Goal: Task Accomplishment & Management: Manage account settings

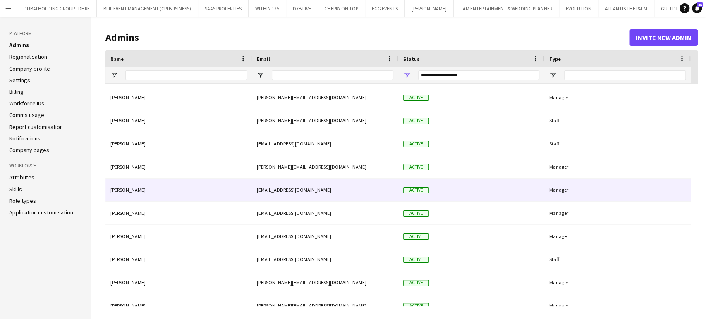
drag, startPoint x: 117, startPoint y: 186, endPoint x: 119, endPoint y: 191, distance: 4.5
click at [117, 186] on div "Maristela Scott" at bounding box center [178, 190] width 146 height 23
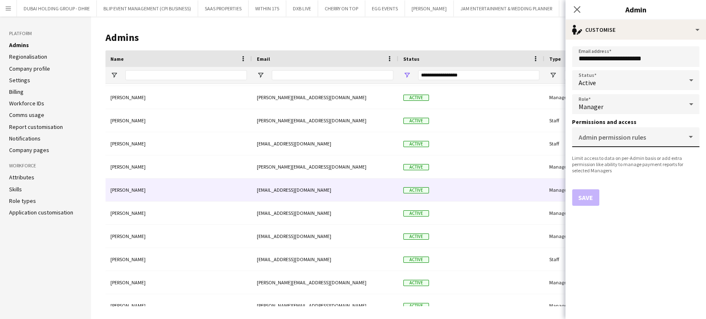
click at [686, 136] on div "Admin permission rules" at bounding box center [635, 137] width 114 height 20
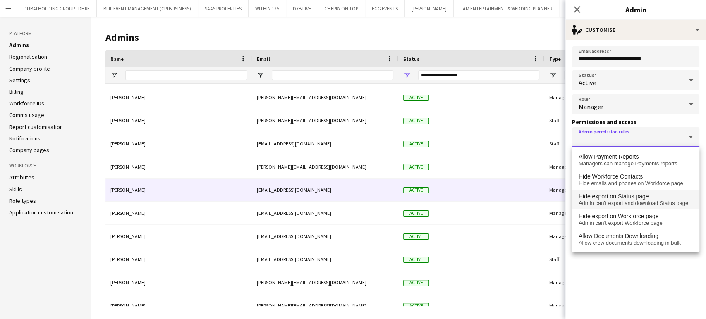
click at [642, 200] on span "Admin can’t export and download Status page" at bounding box center [635, 203] width 114 height 7
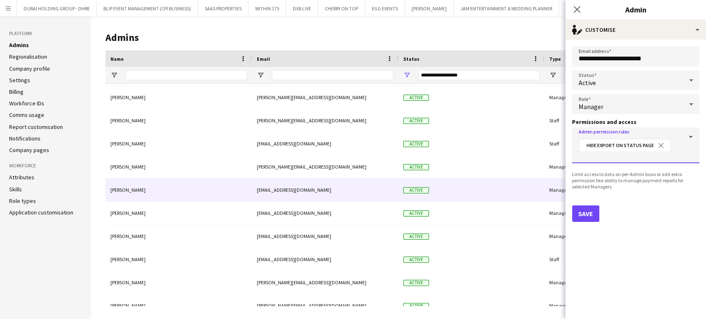
click at [667, 155] on input "Admin permission rules" at bounding box center [635, 157] width 114 height 6
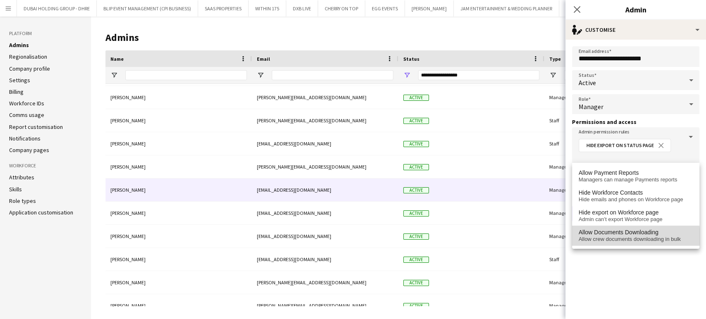
click at [632, 236] on span "Allow crew documents downloading in bulk" at bounding box center [635, 239] width 114 height 7
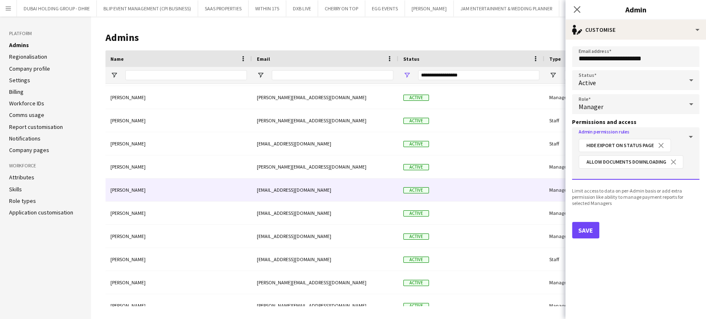
click at [637, 173] on input "Admin permission rules" at bounding box center [635, 173] width 114 height 6
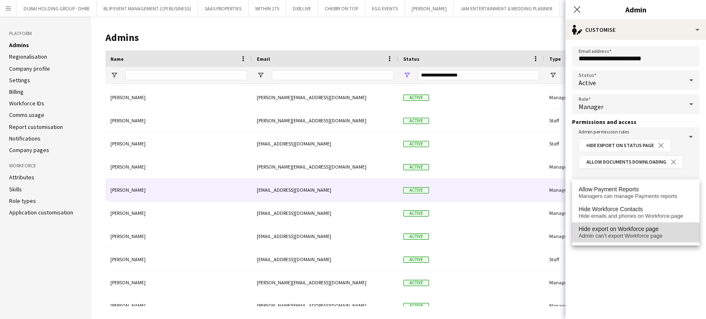
click at [622, 234] on span "Admin can’t export Workforce page" at bounding box center [635, 236] width 114 height 7
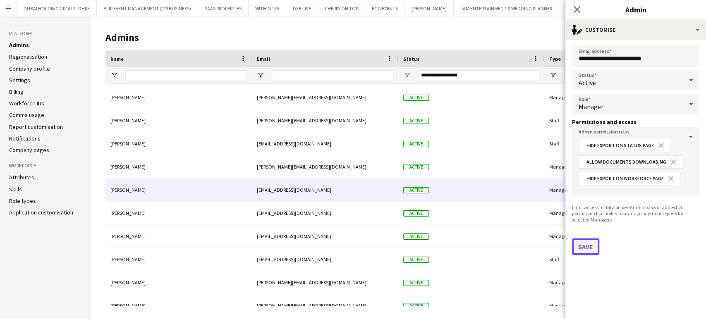
click at [589, 250] on button "Save" at bounding box center [585, 246] width 27 height 17
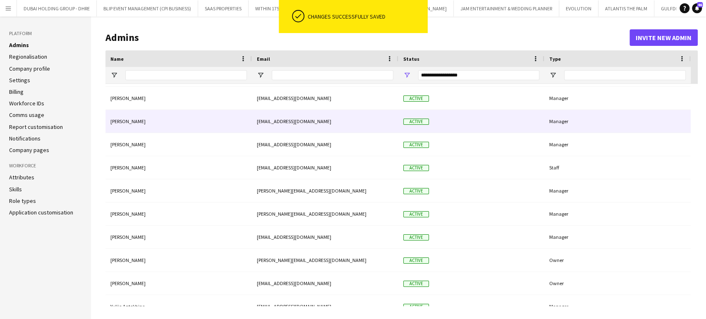
click at [129, 125] on div "munjaal choksi" at bounding box center [178, 121] width 146 height 23
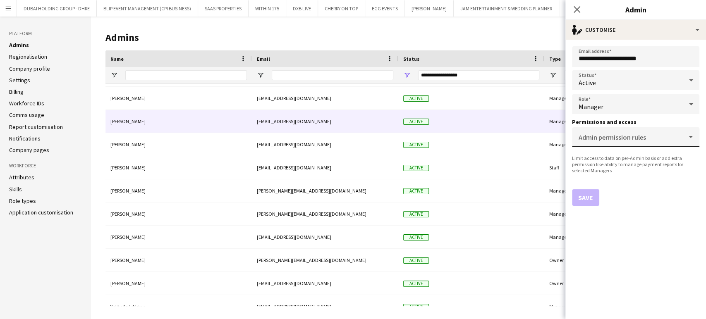
click at [663, 138] on input "Admin permission rules" at bounding box center [633, 140] width 111 height 6
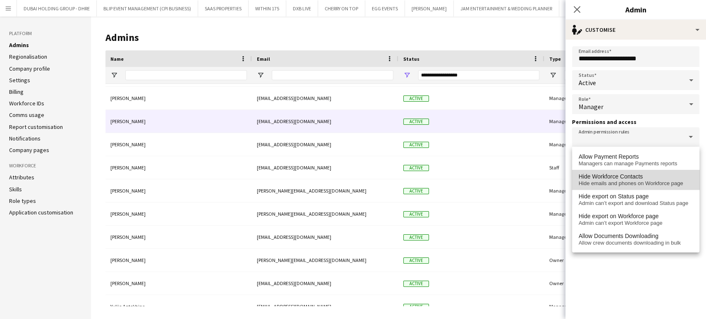
click at [642, 182] on span "Hide emails and phones on Workforce page" at bounding box center [635, 183] width 114 height 7
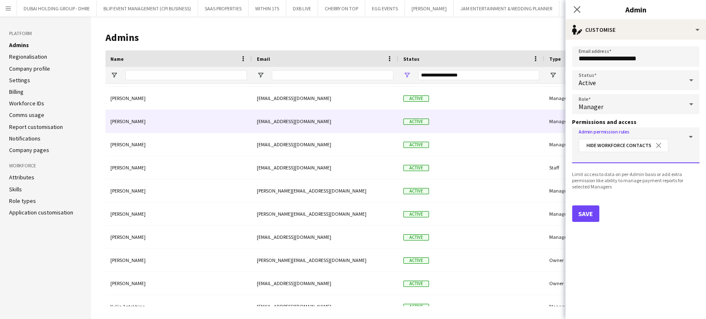
click at [636, 157] on input "Admin permission rules" at bounding box center [635, 157] width 114 height 6
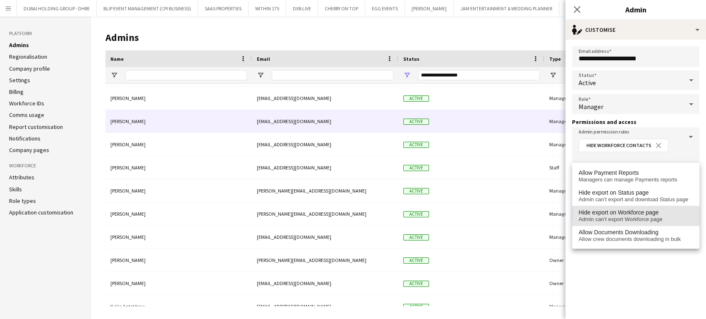
click at [619, 216] on span "Admin can’t export Workforce page" at bounding box center [635, 219] width 114 height 7
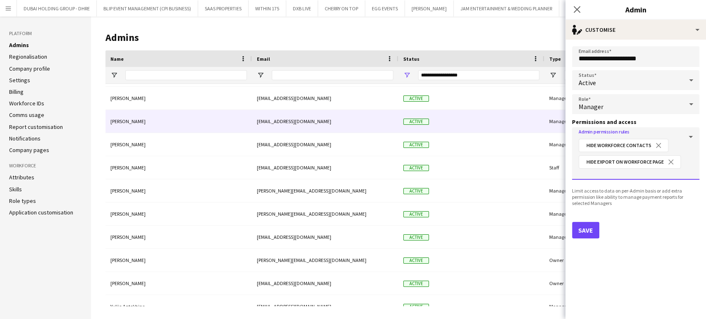
click at [625, 172] on input "Admin permission rules" at bounding box center [635, 173] width 114 height 6
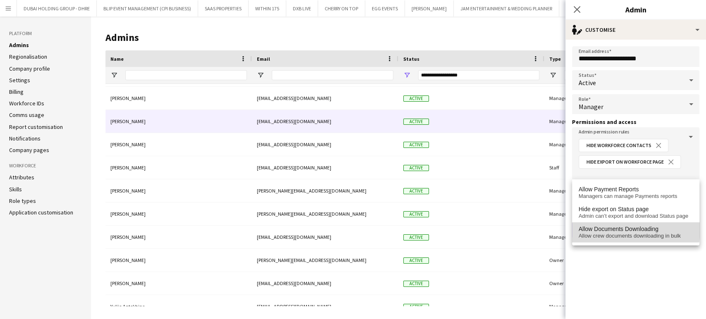
click at [610, 228] on span "Allow Documents Downloading" at bounding box center [618, 229] width 80 height 7
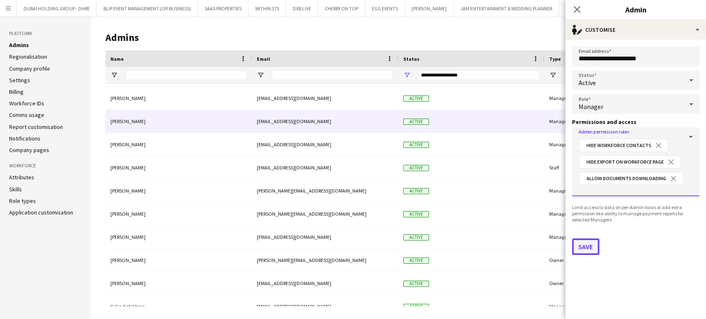
click at [585, 245] on button "Save" at bounding box center [585, 246] width 27 height 17
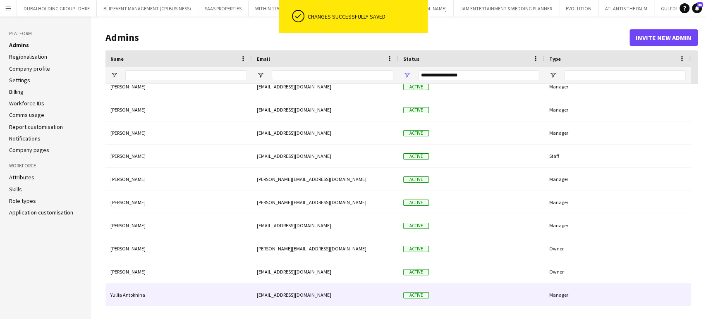
click at [135, 299] on div "Yuliia Antokhina" at bounding box center [178, 295] width 146 height 23
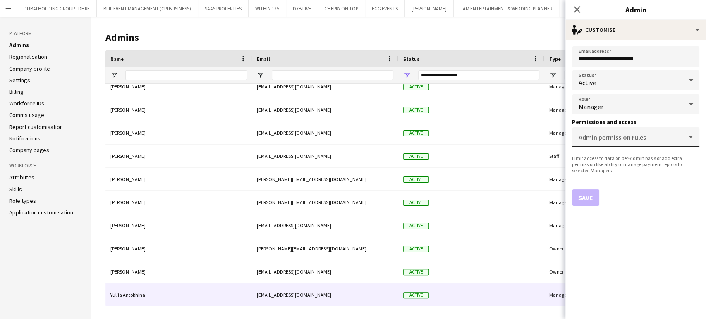
click at [640, 141] on input "Admin permission rules" at bounding box center [633, 140] width 111 height 6
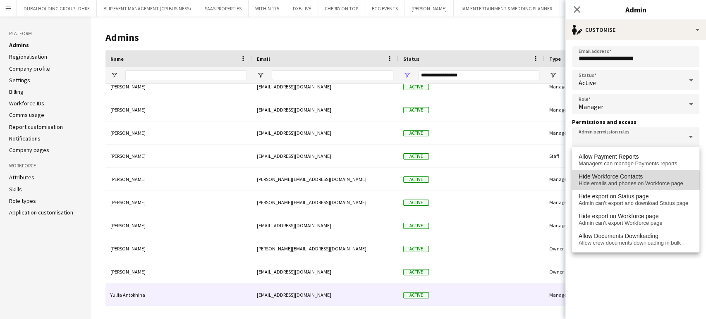
click at [635, 181] on span "Hide emails and phones on Workforce page" at bounding box center [635, 183] width 114 height 7
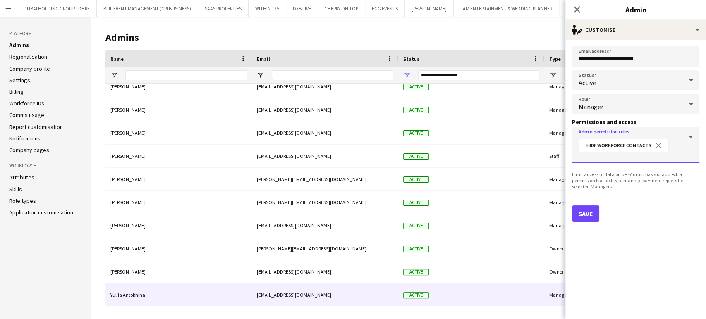
click at [640, 154] on input "Admin permission rules" at bounding box center [635, 157] width 114 height 6
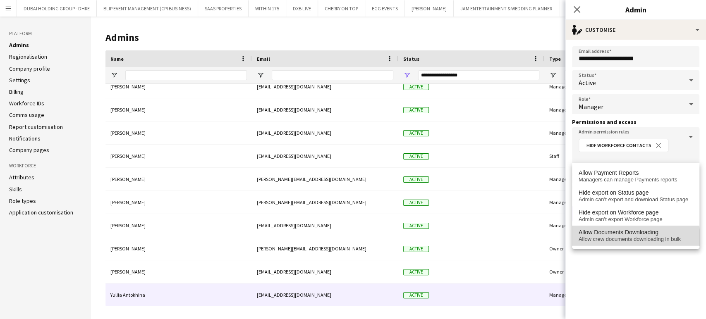
click at [617, 242] on span "Allow crew documents downloading in bulk" at bounding box center [635, 239] width 114 height 7
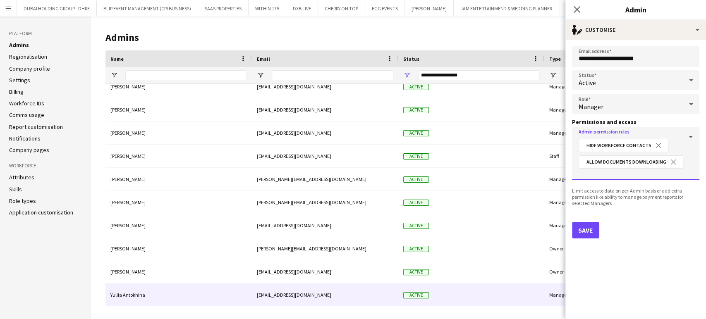
click at [606, 170] on input "Admin permission rules" at bounding box center [635, 173] width 114 height 6
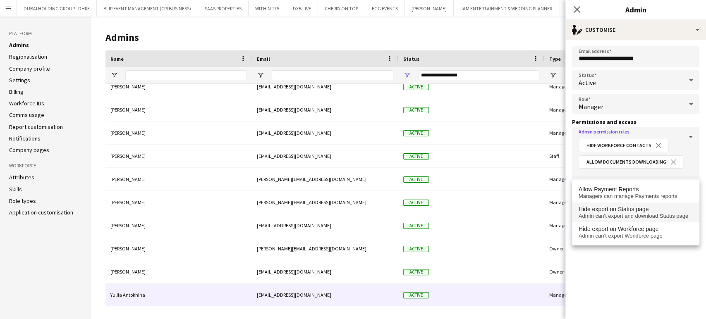
click at [613, 213] on span "Admin can’t export and download Status page" at bounding box center [635, 216] width 114 height 7
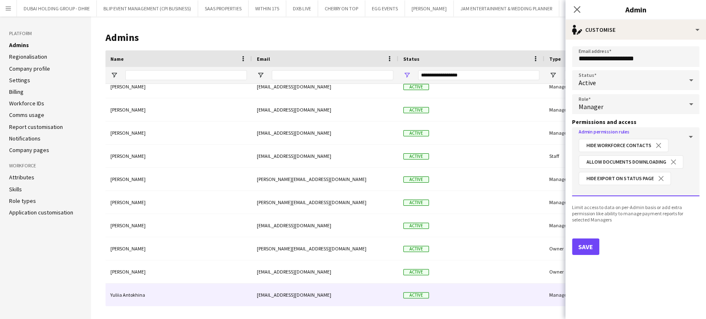
click at [622, 188] on input "Admin permission rules" at bounding box center [635, 190] width 114 height 6
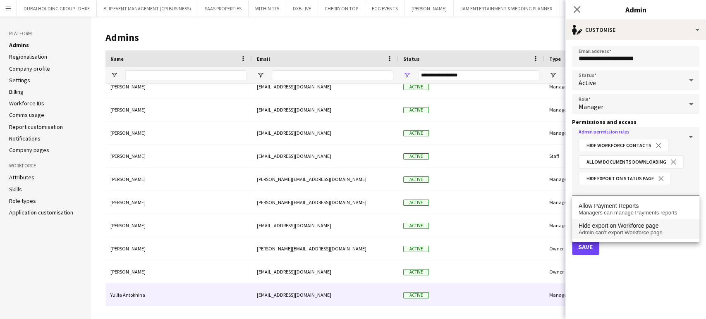
click at [627, 234] on span "Admin can’t export Workforce page" at bounding box center [635, 232] width 114 height 7
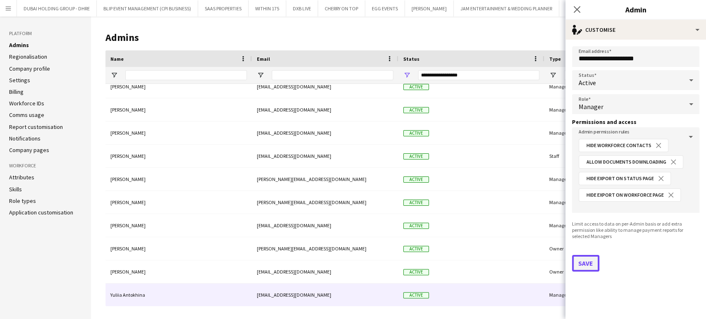
click at [592, 257] on button "Save" at bounding box center [585, 263] width 27 height 17
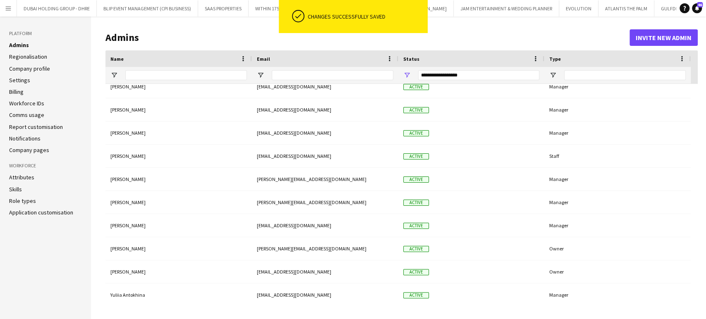
click at [479, 39] on h1 "Admins" at bounding box center [367, 37] width 524 height 12
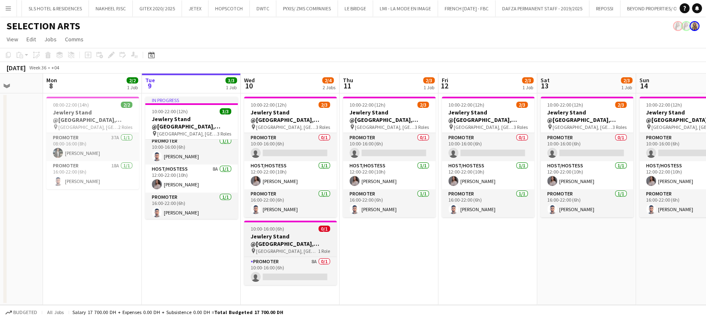
scroll to position [5, 0]
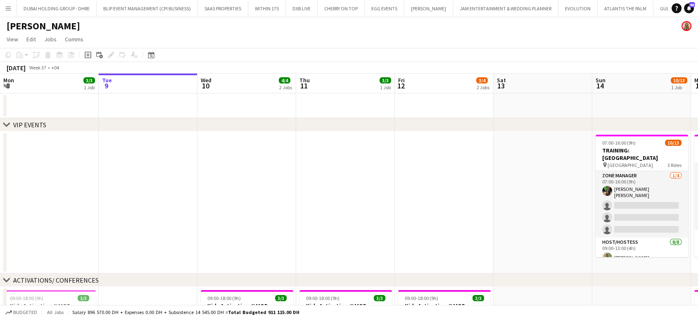
scroll to position [0, 401]
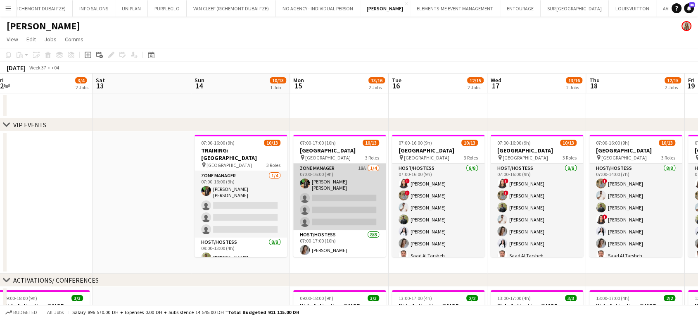
click at [345, 199] on app-card-role "Zone Manager 18A 1/4 07:00-16:00 (9h) Christian Benjamin Amechi single-neutral-…" at bounding box center [339, 197] width 93 height 67
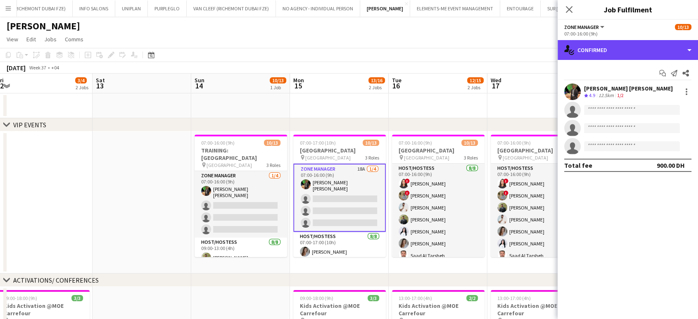
click at [684, 47] on div "single-neutral-actions-check-2 Confirmed" at bounding box center [628, 50] width 141 height 20
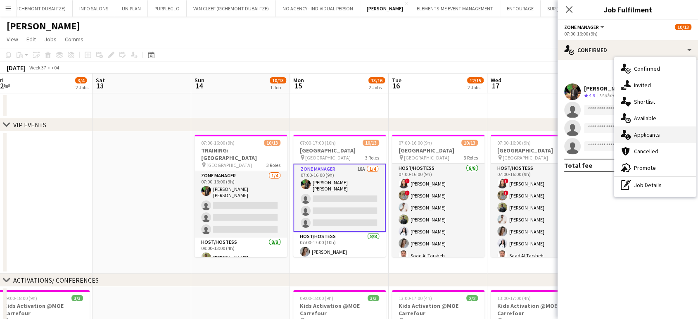
click at [664, 134] on div "single-neutral-actions-information Applicants" at bounding box center [656, 134] width 82 height 17
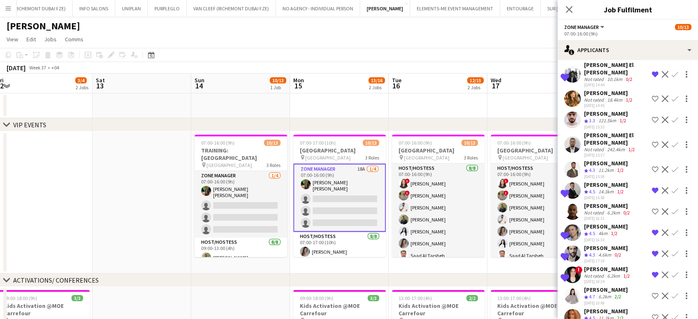
scroll to position [139, 0]
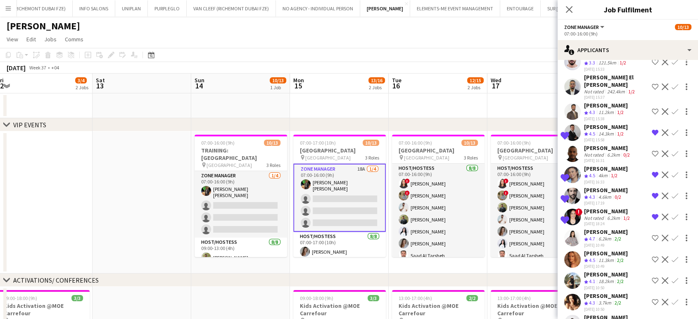
click at [652, 256] on app-icon "Shortlist crew" at bounding box center [655, 259] width 7 height 7
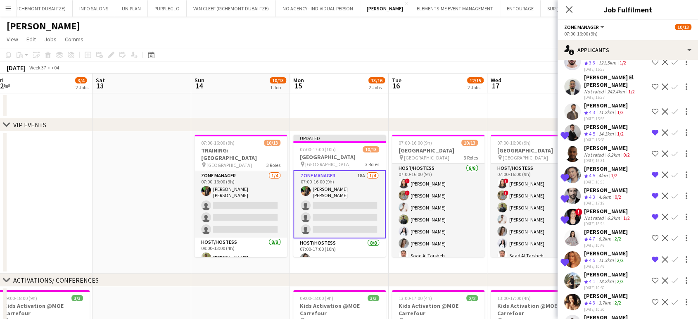
click at [602, 271] on div "Yana Yakovlieva" at bounding box center [606, 274] width 44 height 7
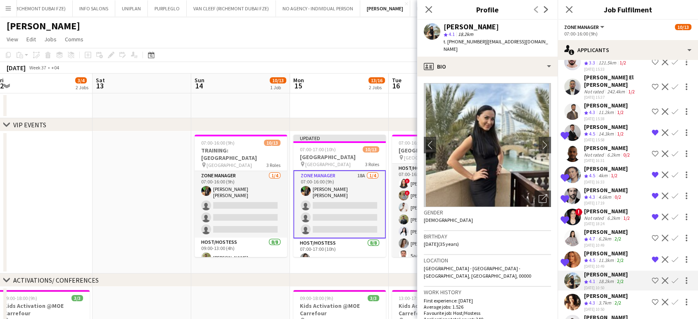
click at [607, 250] on div "Hanna Babkova" at bounding box center [606, 253] width 44 height 7
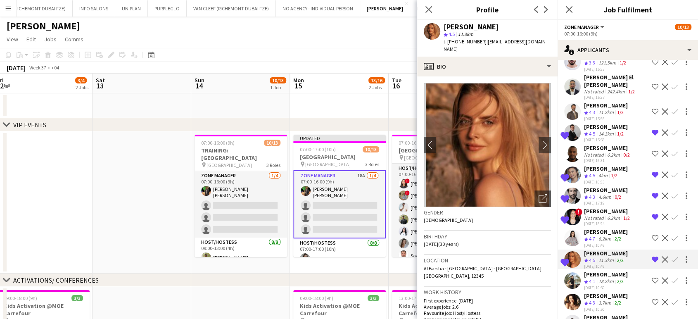
click at [597, 300] on div "Crew rating 4.3" at bounding box center [590, 303] width 13 height 7
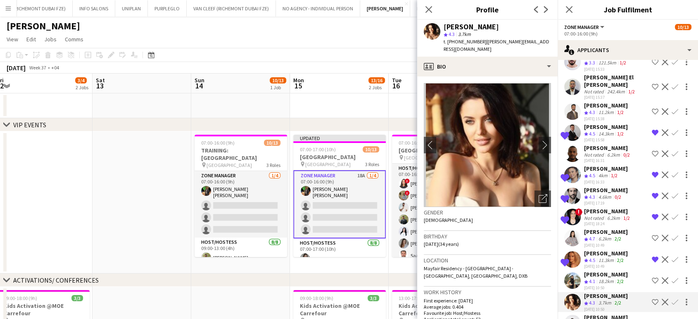
click at [599, 257] on div "11.3km" at bounding box center [606, 260] width 19 height 7
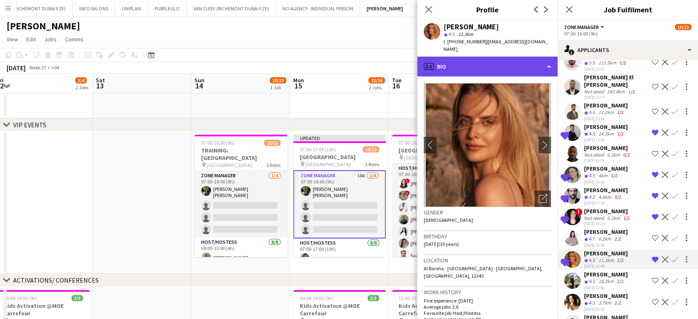
click at [528, 57] on div "profile Bio" at bounding box center [487, 67] width 141 height 20
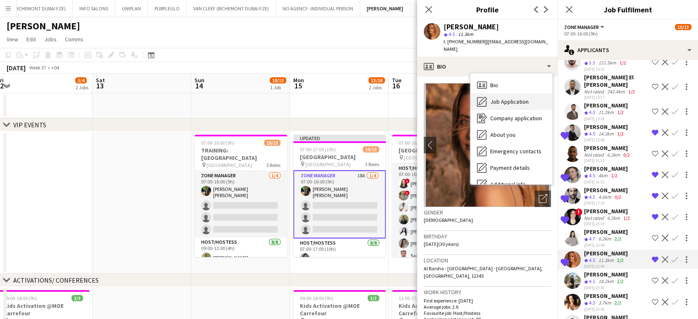
click at [517, 98] on span "Job Application" at bounding box center [510, 101] width 38 height 7
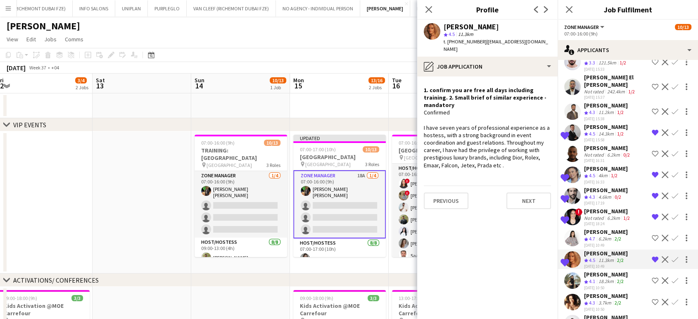
click at [595, 186] on div "Kamlesh Bablani" at bounding box center [606, 189] width 44 height 7
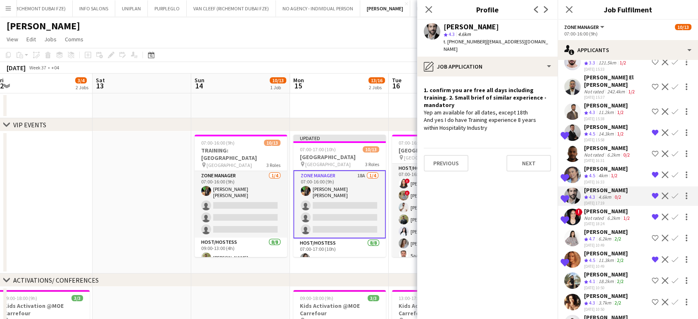
click at [600, 319] on div "6.2km" at bounding box center [605, 324] width 16 height 7
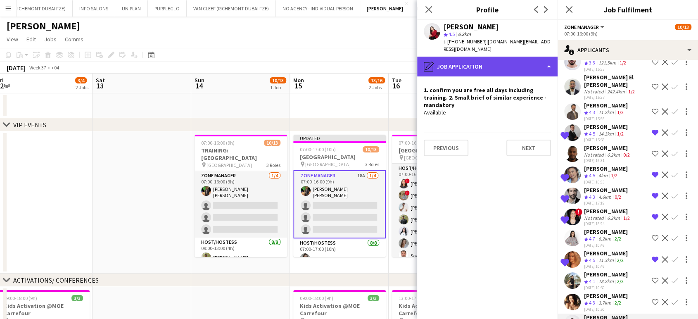
click at [529, 59] on div "pencil4 Job Application" at bounding box center [487, 67] width 141 height 20
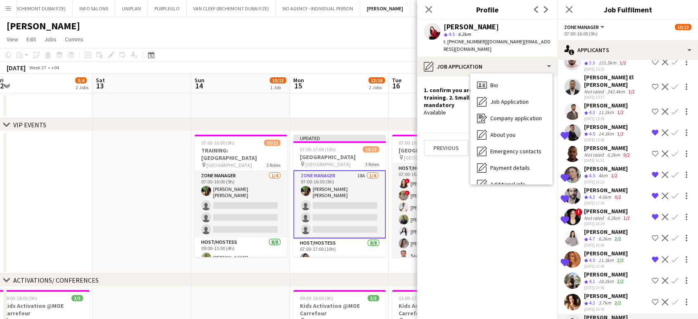
click at [609, 300] on div "3.7km" at bounding box center [605, 303] width 16 height 7
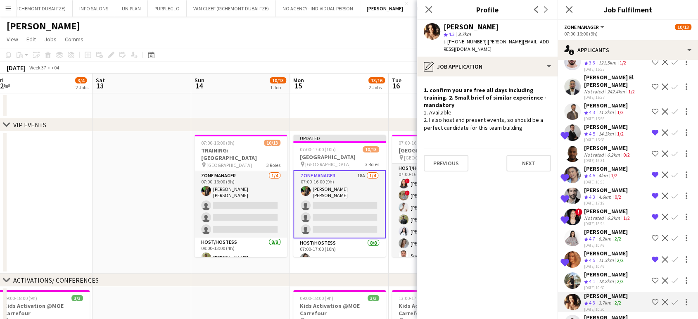
click at [601, 278] on div "18.2km" at bounding box center [606, 281] width 19 height 7
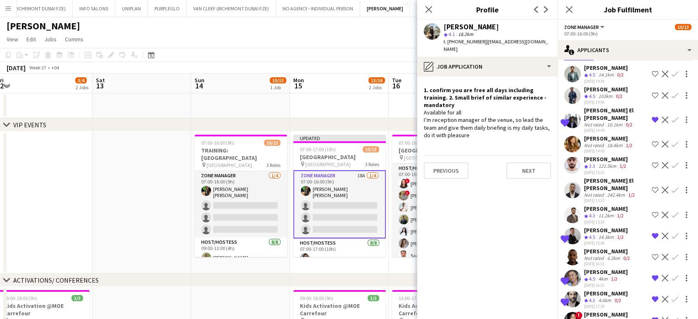
scroll to position [0, 0]
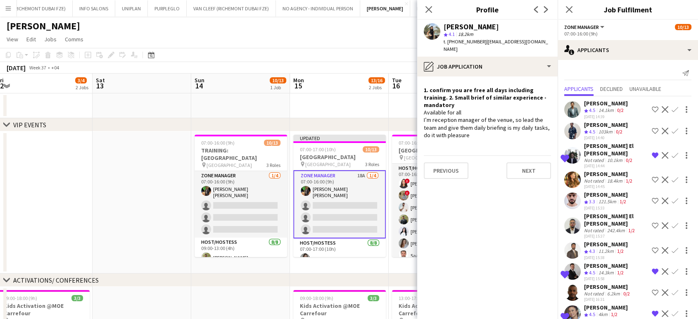
click at [358, 100] on app-date-cell at bounding box center [339, 105] width 99 height 25
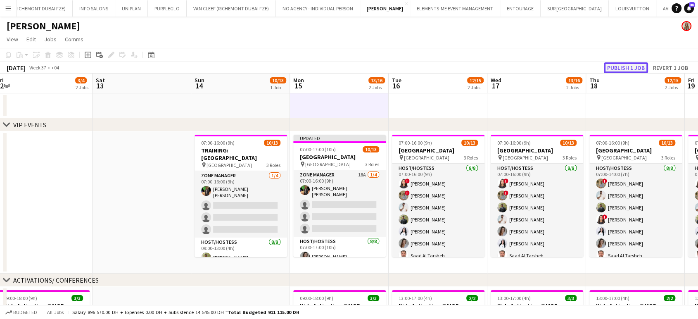
click at [618, 64] on button "Publish 1 job" at bounding box center [626, 67] width 44 height 11
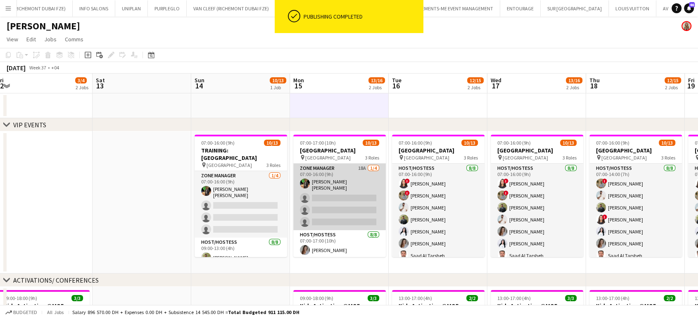
scroll to position [0, 400]
click at [341, 186] on app-card-role "Zone Manager 18A 1/4 07:00-16:00 (9h) Christian Benjamin Amechi single-neutral-…" at bounding box center [340, 197] width 93 height 67
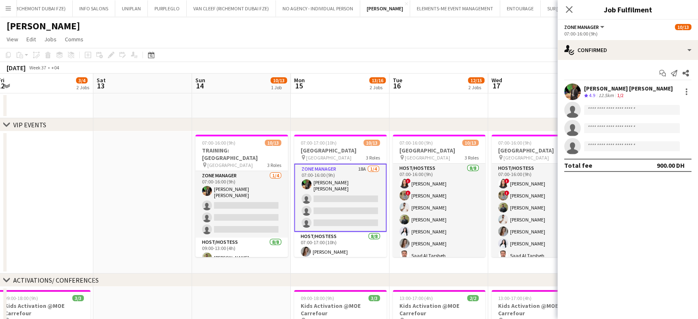
click at [153, 172] on app-date-cell at bounding box center [142, 202] width 99 height 142
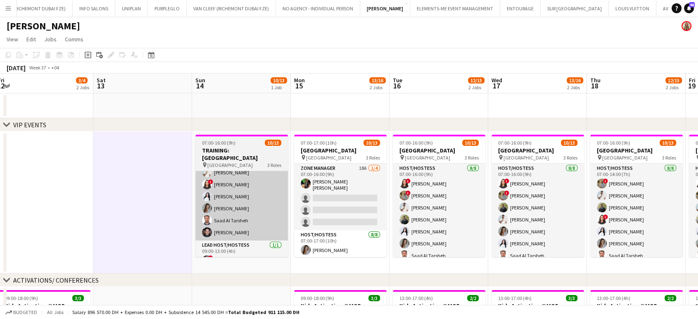
scroll to position [118, 0]
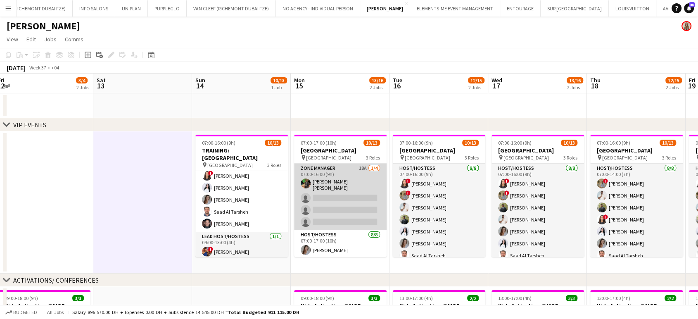
click at [331, 196] on app-card-role "Zone Manager 18A 1/4 07:00-16:00 (9h) Christian Benjamin Amechi single-neutral-…" at bounding box center [340, 197] width 93 height 67
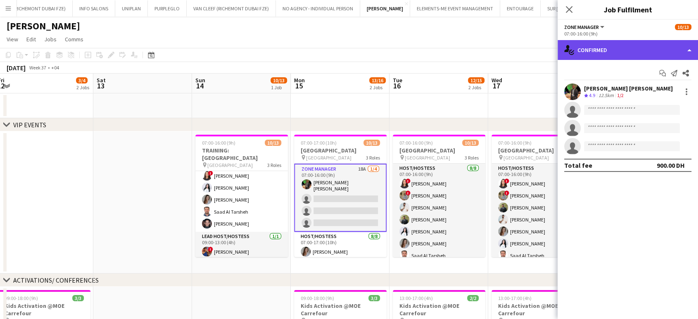
click at [686, 50] on div "single-neutral-actions-check-2 Confirmed" at bounding box center [628, 50] width 141 height 20
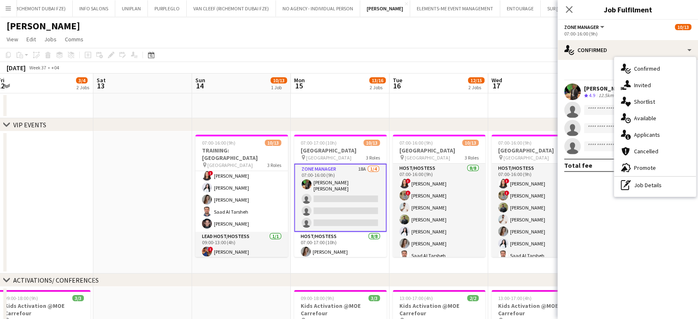
click at [651, 139] on div "single-neutral-actions-information Applicants" at bounding box center [656, 134] width 82 height 17
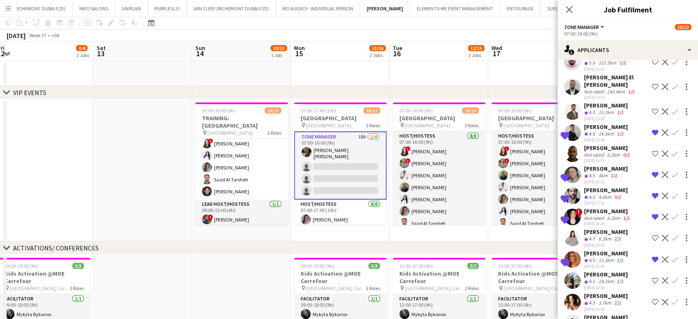
scroll to position [46, 0]
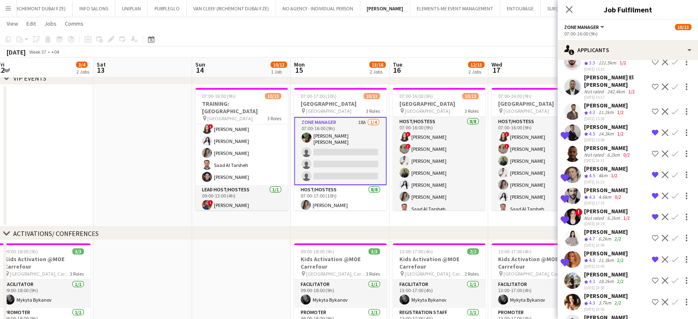
click at [597, 207] on div "Dorsaf Ben Dhafer" at bounding box center [608, 210] width 48 height 7
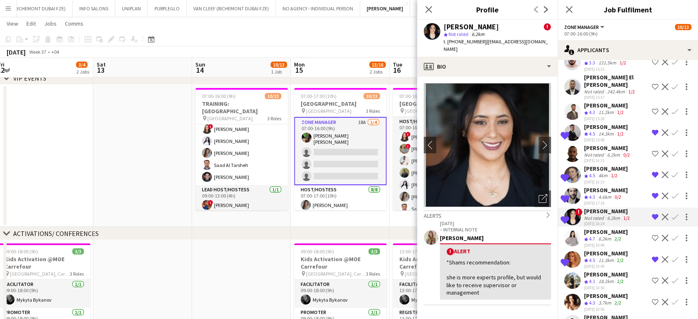
click at [601, 165] on div "janet singh" at bounding box center [606, 168] width 44 height 7
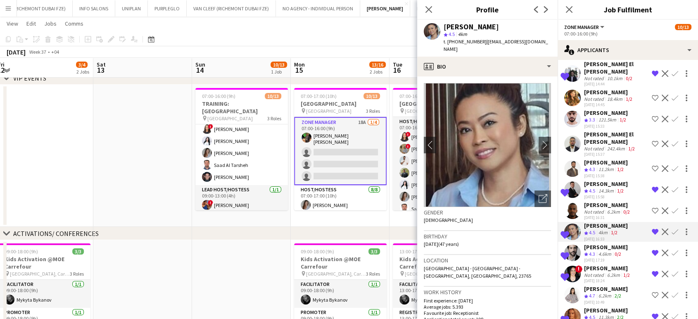
scroll to position [139, 0]
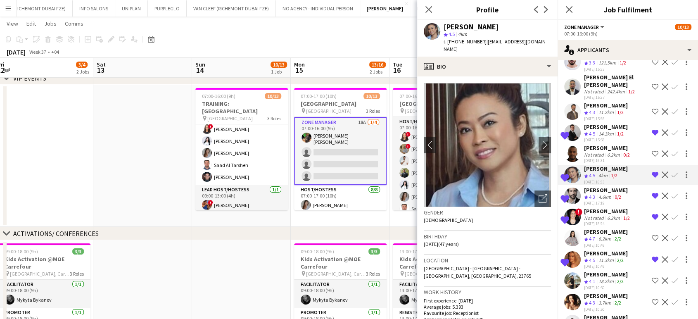
click at [598, 319] on div "6.2km" at bounding box center [605, 324] width 16 height 7
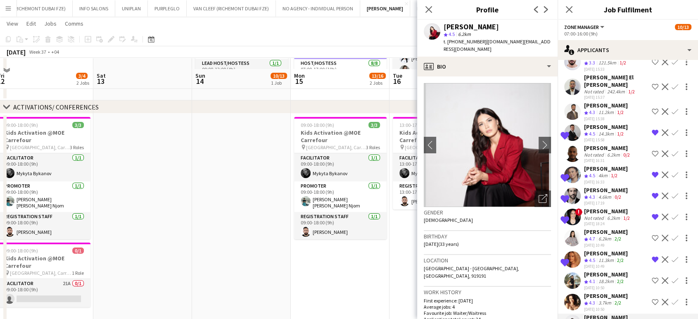
scroll to position [184, 0]
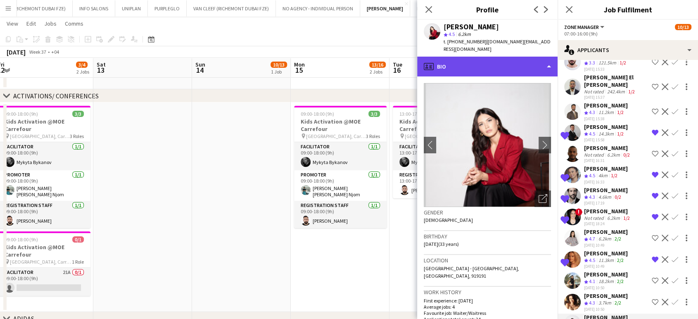
click at [513, 62] on div "profile Bio" at bounding box center [487, 67] width 141 height 20
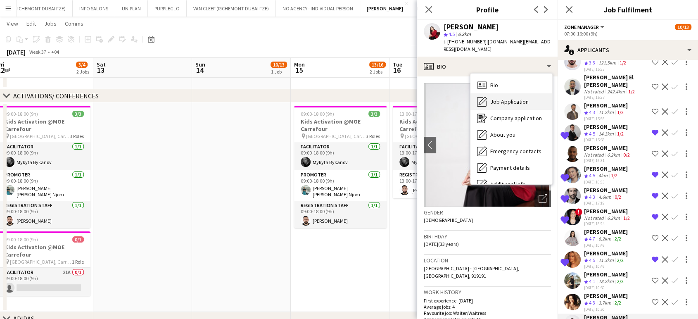
click at [514, 98] on span "Job Application" at bounding box center [510, 101] width 38 height 7
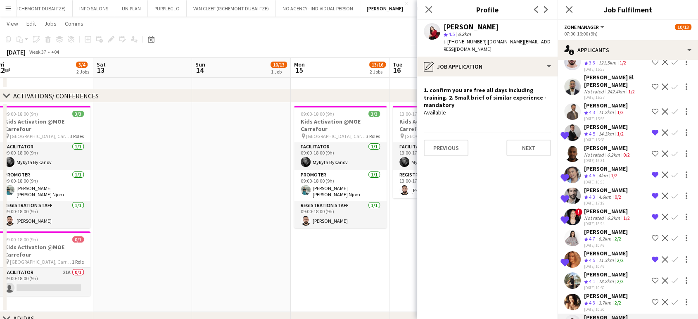
click at [616, 300] on app-skills-label "2/2" at bounding box center [618, 303] width 7 height 6
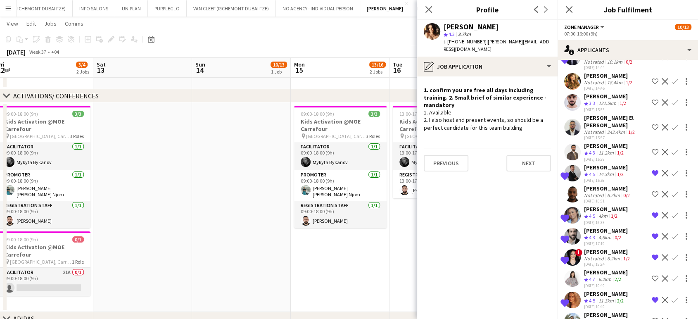
scroll to position [139, 0]
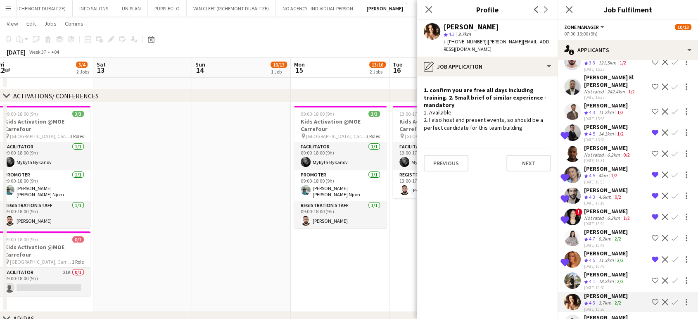
click at [598, 186] on div "Kamlesh Bablani" at bounding box center [606, 189] width 44 height 7
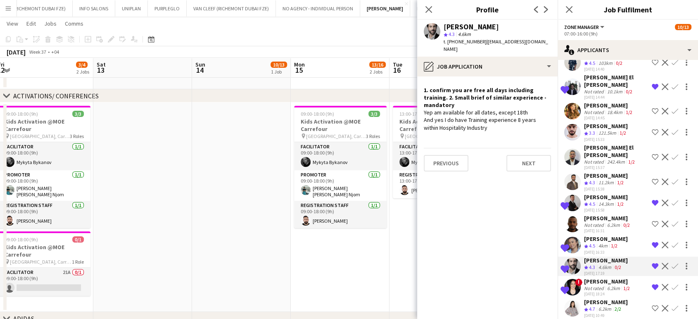
scroll to position [0, 0]
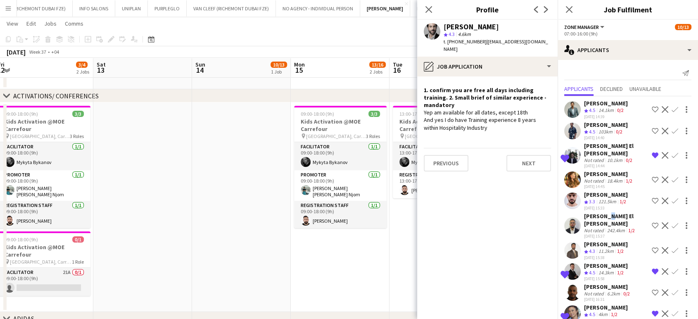
click at [603, 212] on div "Khalid El Mallah" at bounding box center [616, 219] width 64 height 15
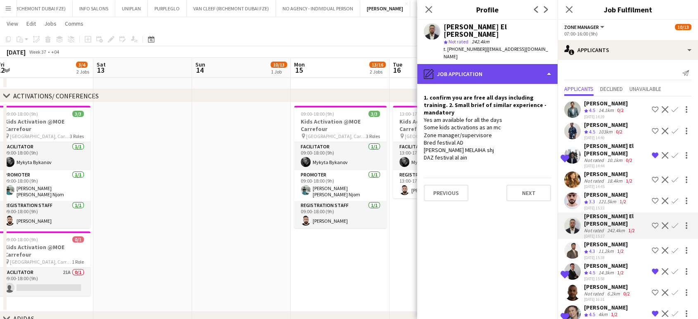
click at [532, 65] on div "pencil4 Job Application" at bounding box center [487, 74] width 141 height 20
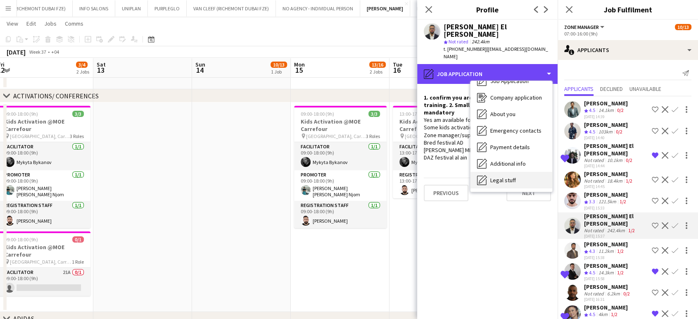
scroll to position [61, 0]
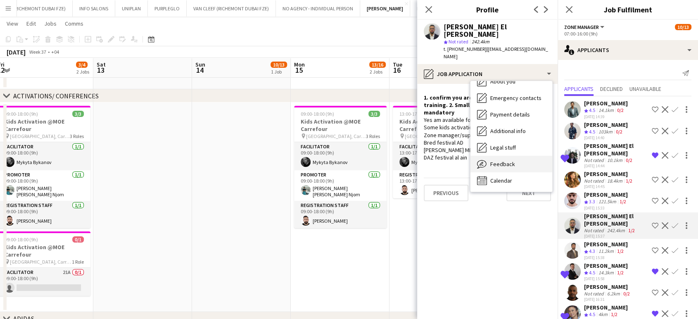
click at [506, 160] on span "Feedback" at bounding box center [503, 163] width 25 height 7
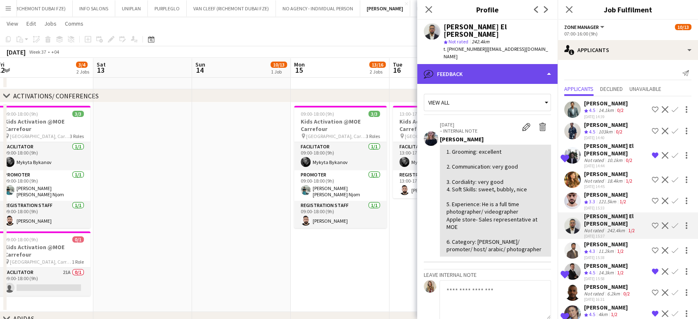
click at [529, 64] on div "bubble-pencil Feedback" at bounding box center [487, 74] width 141 height 20
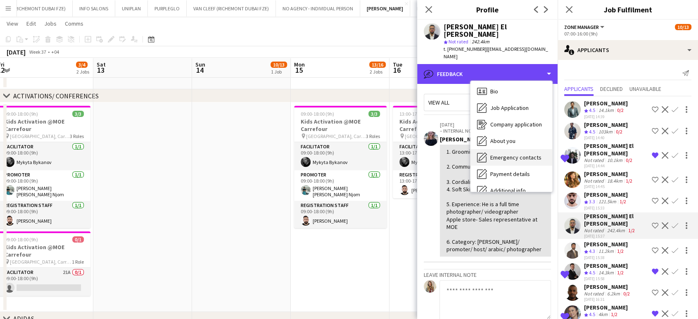
scroll to position [0, 0]
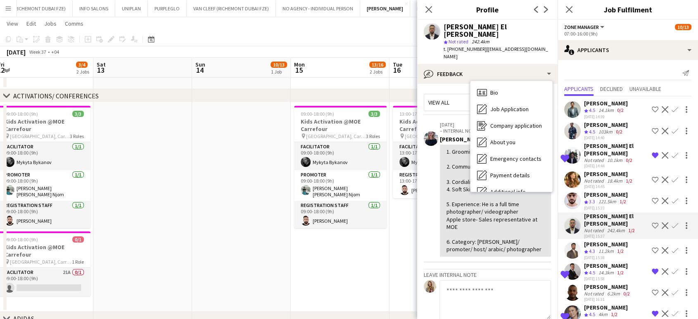
click at [452, 117] on app-crew-profile-feedback-item "19-12-2024 – INTERNAL NOTE Edit internal note Delete internal note Anastasiia I…" at bounding box center [487, 190] width 127 height 146
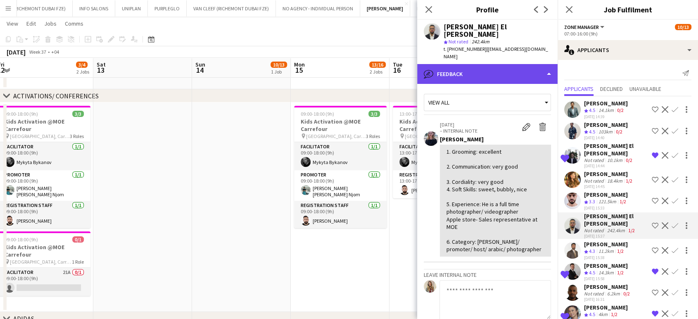
click at [498, 64] on div "bubble-pencil Feedback" at bounding box center [487, 74] width 141 height 20
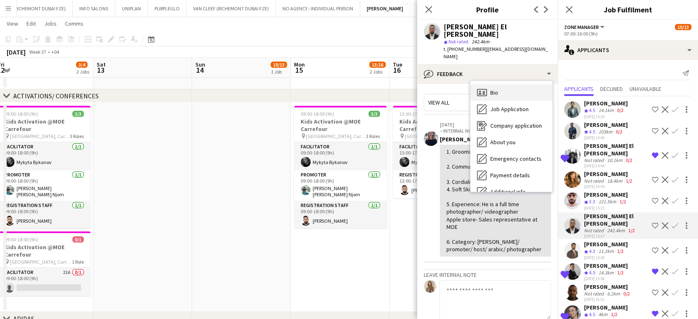
click at [501, 84] on div "Bio Bio" at bounding box center [512, 92] width 82 height 17
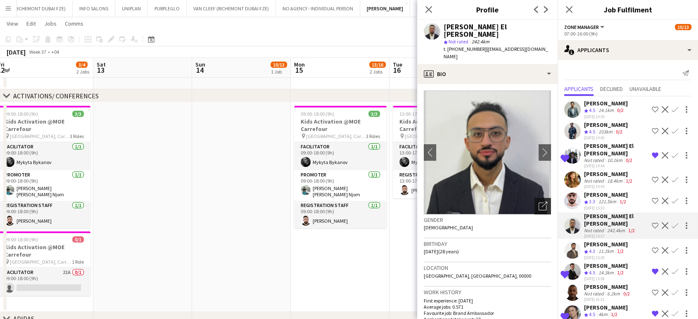
click at [539, 202] on icon "Open photos pop-in" at bounding box center [543, 206] width 9 height 9
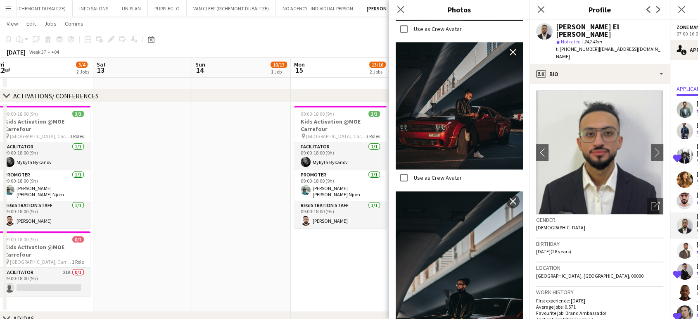
scroll to position [928, 0]
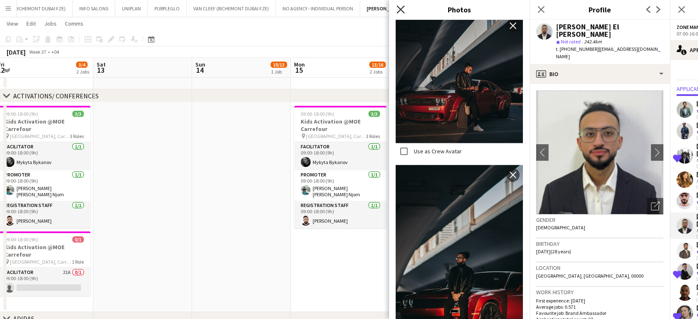
click at [400, 10] on icon at bounding box center [401, 9] width 8 height 8
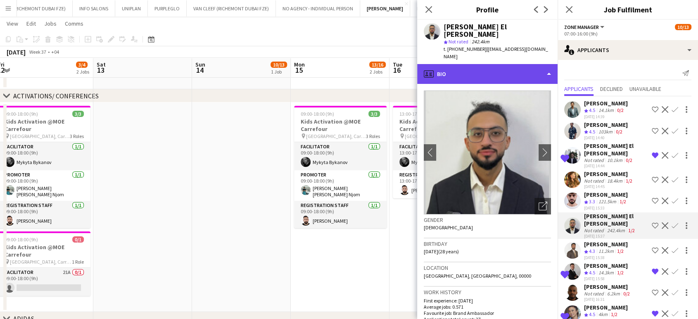
click at [549, 64] on div "profile Bio" at bounding box center [487, 74] width 141 height 20
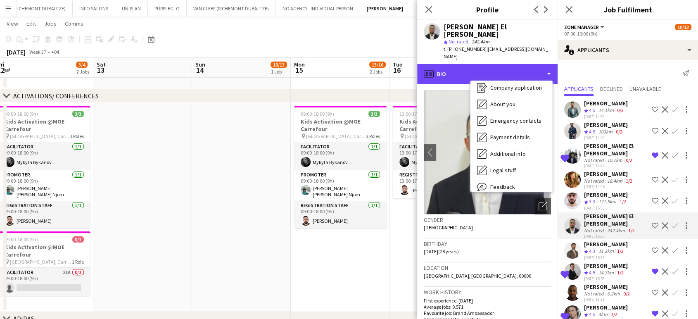
scroll to position [61, 0]
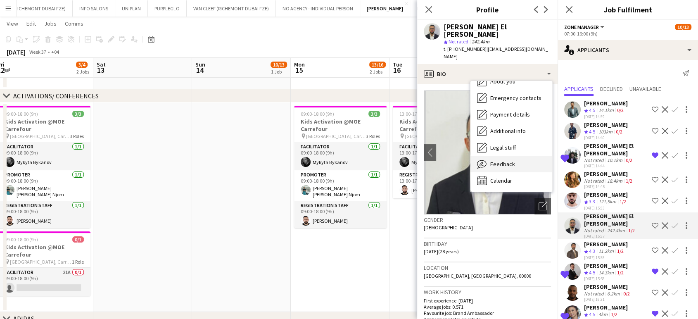
click at [513, 156] on div "Feedback Feedback" at bounding box center [512, 164] width 82 height 17
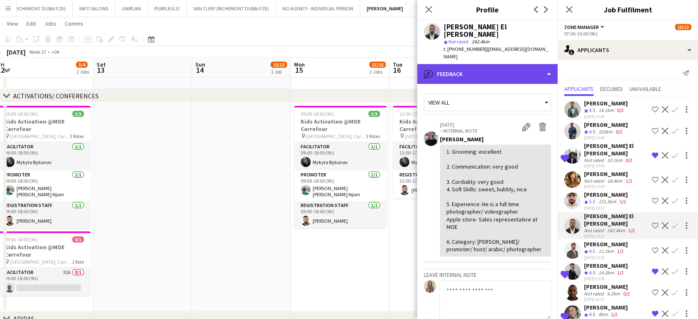
click at [545, 64] on div "bubble-pencil Feedback" at bounding box center [487, 74] width 141 height 20
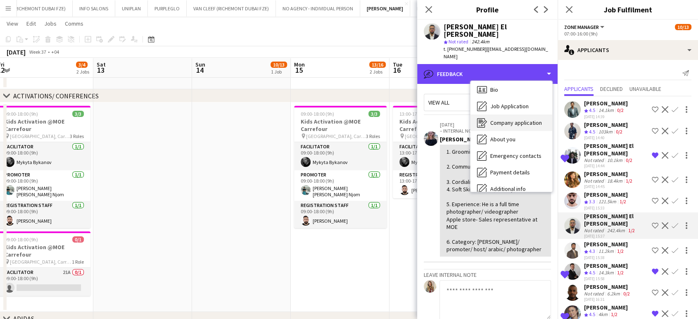
scroll to position [0, 0]
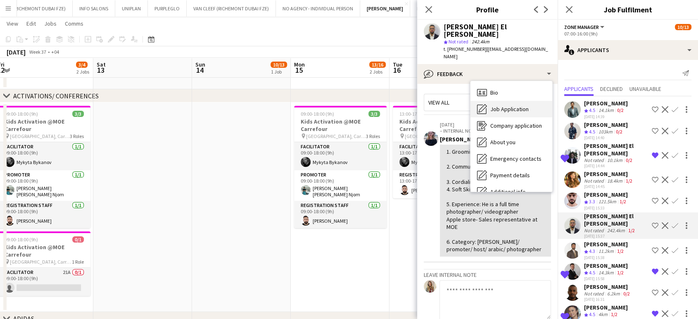
click at [513, 105] on span "Job Application" at bounding box center [510, 108] width 38 height 7
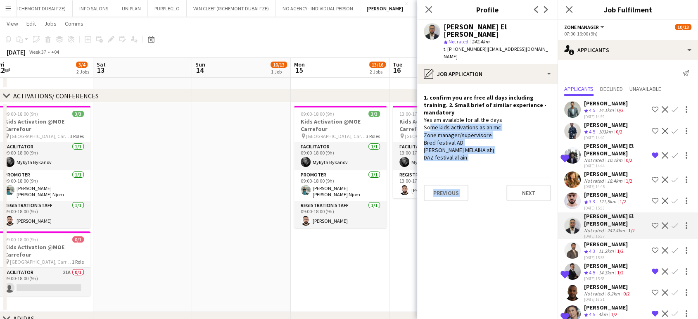
drag, startPoint x: 426, startPoint y: 105, endPoint x: 502, endPoint y: 141, distance: 84.5
click at [502, 141] on app-crew-profile-role-application "1. confirm you are free all days including training. 2. Small brief of similar …" at bounding box center [487, 201] width 141 height 235
click at [518, 129] on div "Yes am available for all the days Some kids activations as an mc Zone manager/s…" at bounding box center [487, 138] width 127 height 45
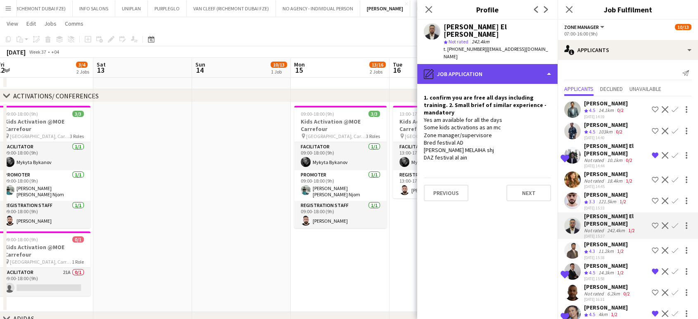
click at [517, 64] on div "pencil4 Job Application" at bounding box center [487, 74] width 141 height 20
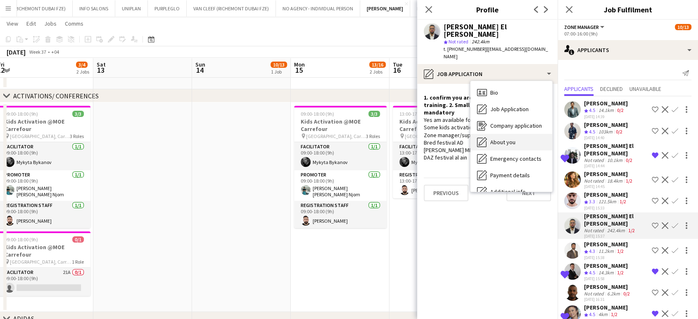
click at [506, 134] on div "About you About you" at bounding box center [512, 142] width 82 height 17
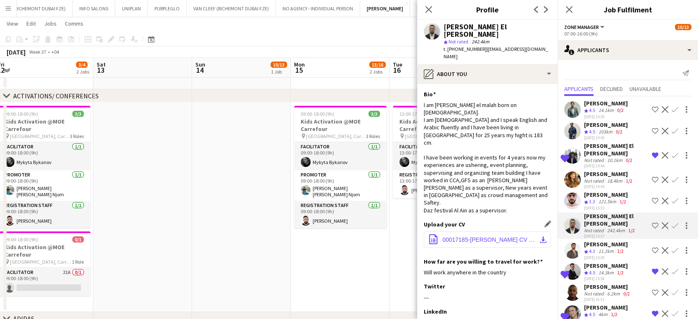
click at [474, 236] on span "00017185-Khalid yahia CV 2024 new pic.pdf" at bounding box center [489, 239] width 93 height 7
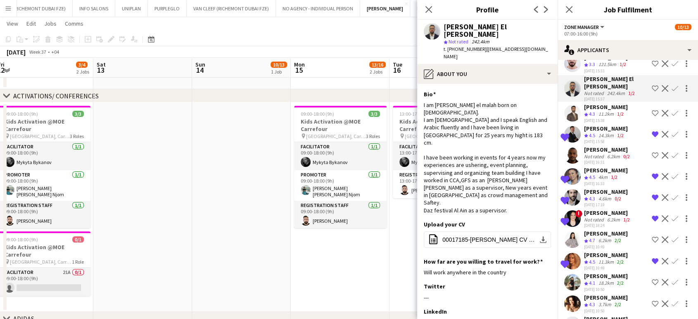
scroll to position [138, 0]
click at [596, 188] on div "Kamlesh Bablani" at bounding box center [606, 191] width 44 height 7
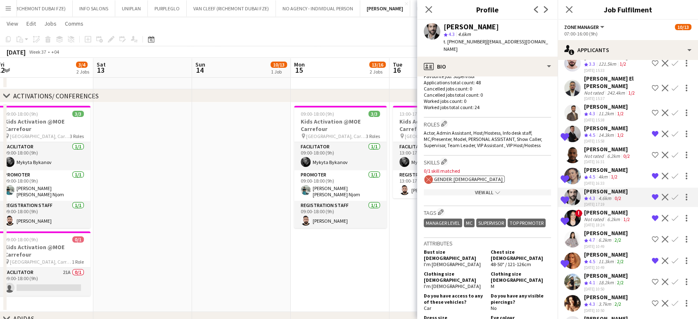
scroll to position [46, 0]
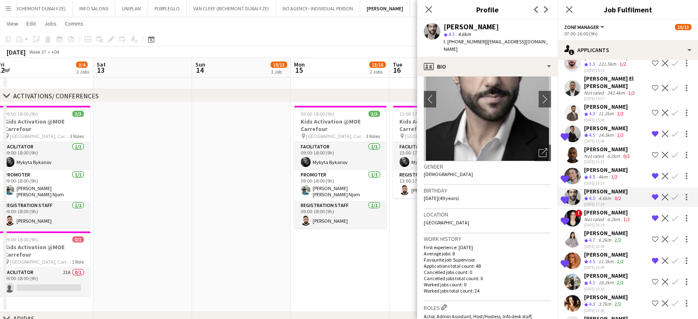
click at [615, 315] on div "Valeriia Mitina" at bounding box center [606, 318] width 44 height 7
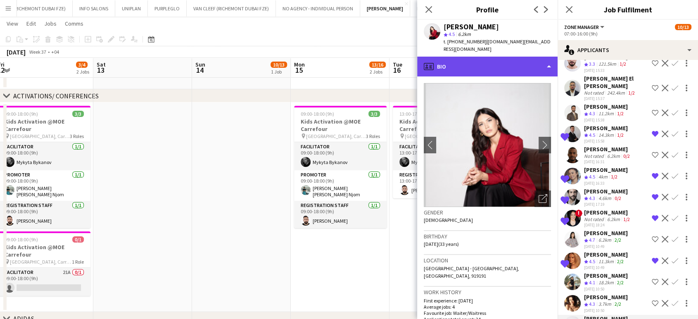
click at [528, 64] on div "profile Bio" at bounding box center [487, 67] width 141 height 20
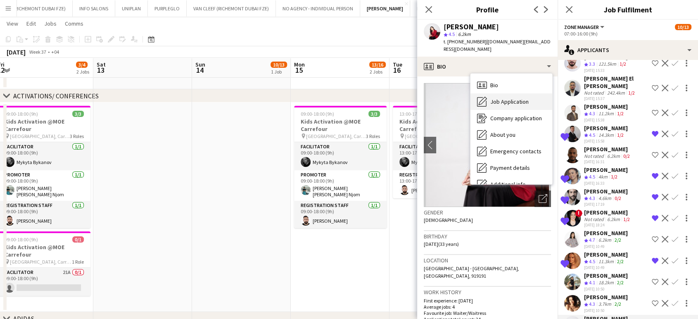
click at [524, 98] on span "Job Application" at bounding box center [510, 101] width 38 height 7
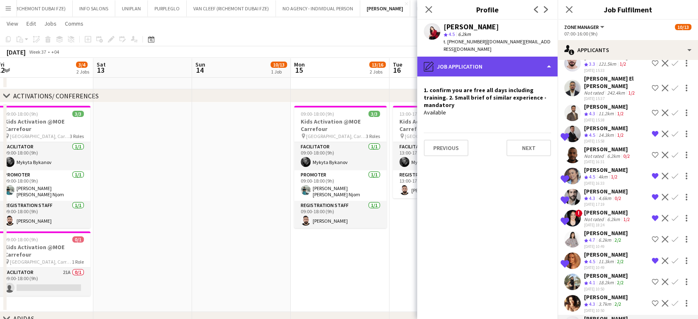
click at [510, 57] on div "pencil4 Job Application" at bounding box center [487, 67] width 141 height 20
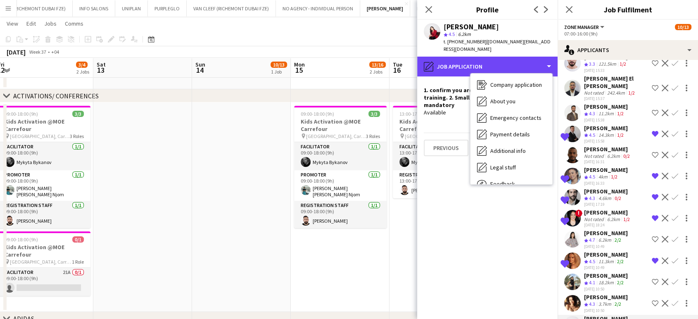
scroll to position [61, 0]
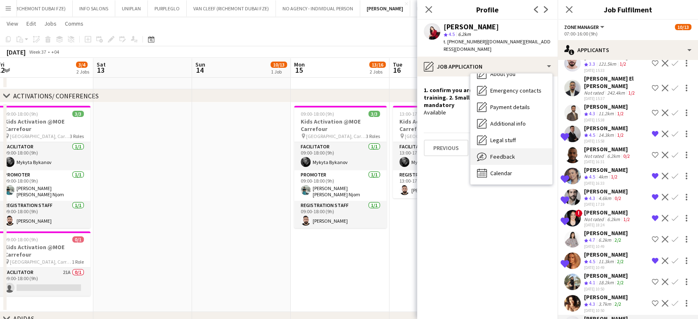
click at [508, 153] on span "Feedback" at bounding box center [503, 156] width 25 height 7
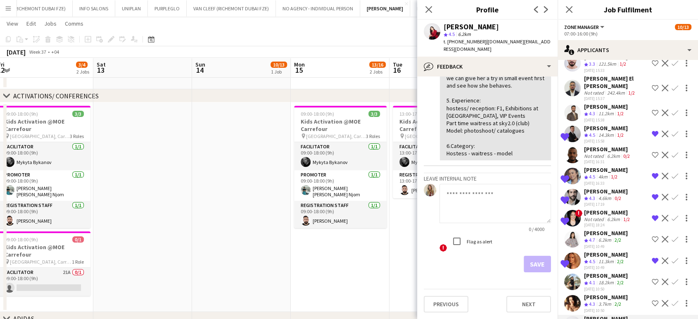
scroll to position [225, 0]
click at [605, 301] on div "3.7km" at bounding box center [605, 304] width 16 height 7
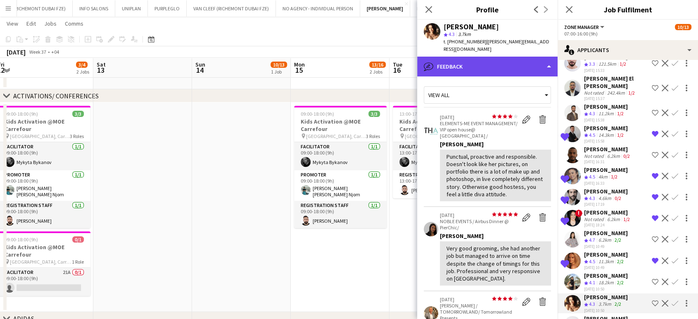
click at [487, 57] on div "bubble-pencil Feedback" at bounding box center [487, 67] width 141 height 20
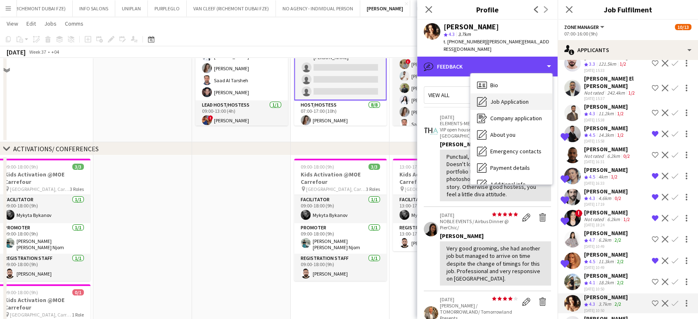
scroll to position [92, 0]
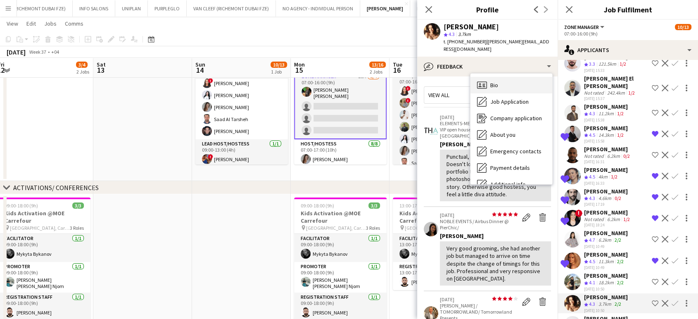
click at [500, 77] on div "Bio Bio" at bounding box center [512, 85] width 82 height 17
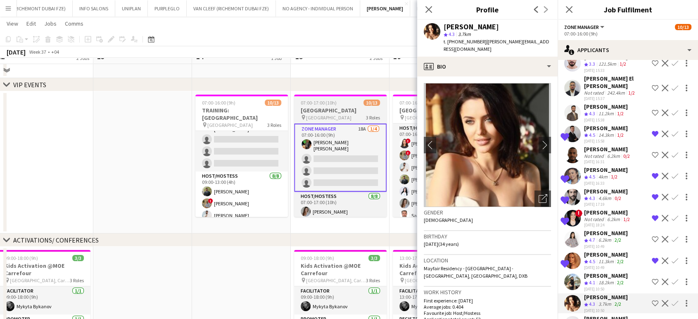
scroll to position [0, 0]
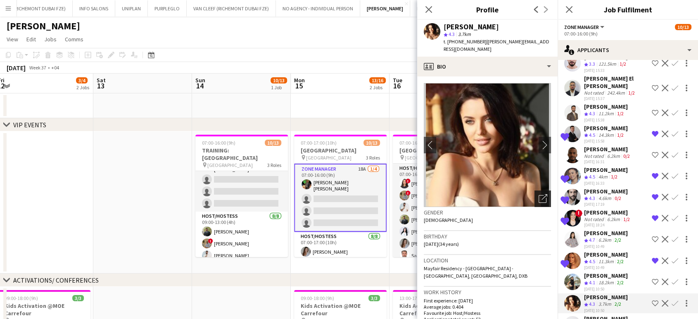
click at [539, 194] on icon "Open photos pop-in" at bounding box center [543, 198] width 9 height 9
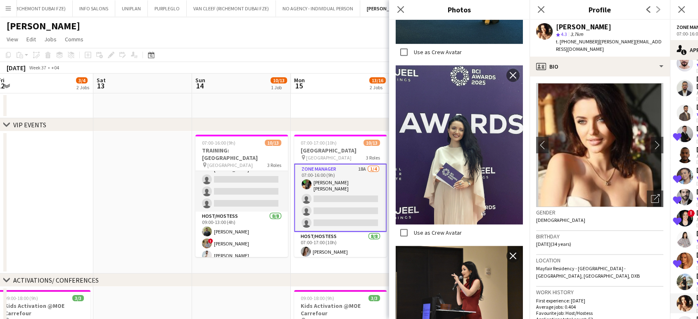
scroll to position [689, 0]
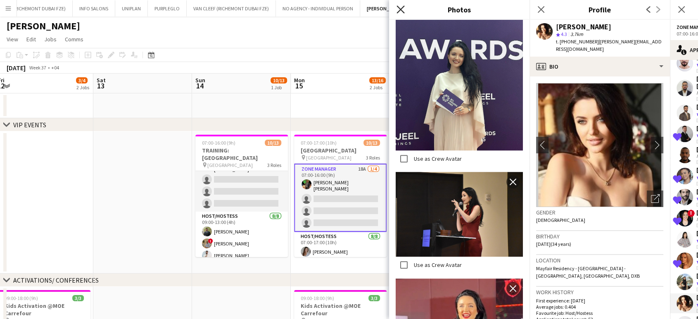
click at [403, 7] on icon "Close pop-in" at bounding box center [401, 9] width 8 height 8
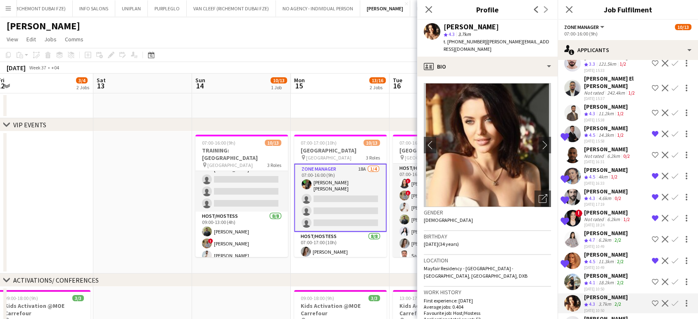
click at [652, 300] on app-icon "Shortlist crew" at bounding box center [655, 303] width 7 height 7
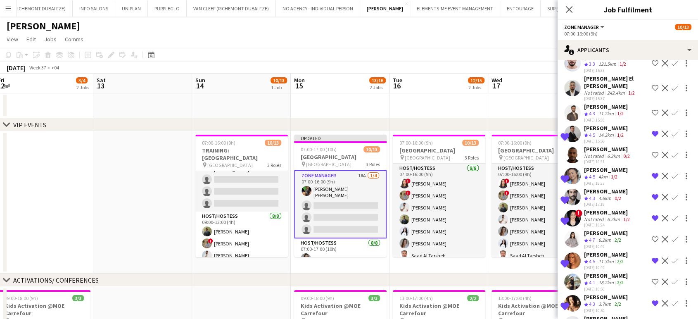
drag, startPoint x: 609, startPoint y: 279, endPoint x: 527, endPoint y: 107, distance: 191.0
click at [608, 293] on div "Monica Puiu" at bounding box center [606, 296] width 44 height 7
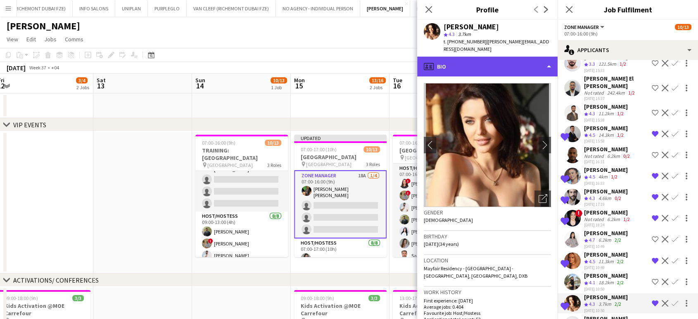
click at [510, 57] on div "profile Bio" at bounding box center [487, 67] width 141 height 20
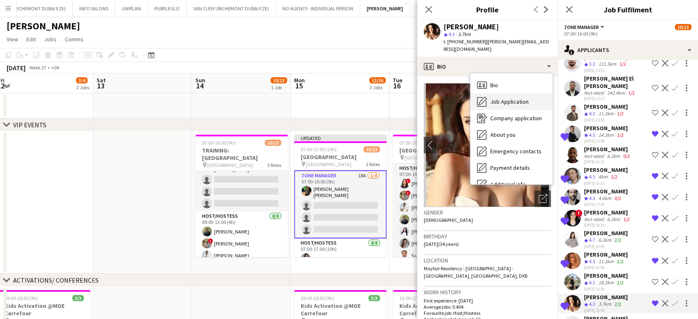
click at [521, 98] on span "Job Application" at bounding box center [510, 101] width 38 height 7
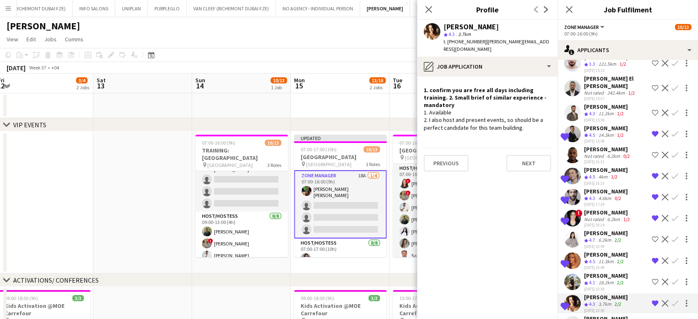
click at [391, 113] on app-date-cell at bounding box center [439, 105] width 99 height 25
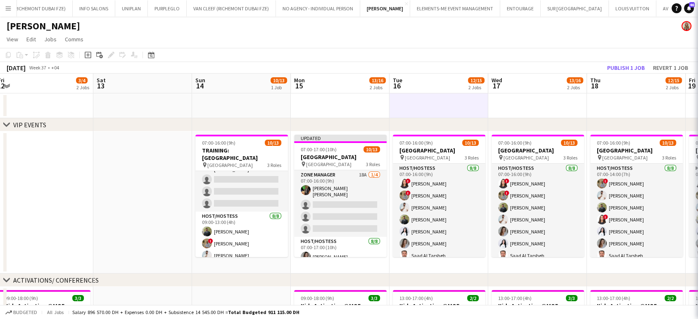
scroll to position [0, 0]
click at [644, 67] on button "Publish 1 job" at bounding box center [626, 67] width 44 height 11
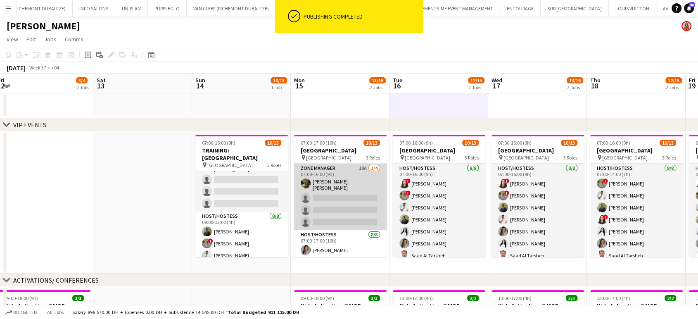
click at [368, 196] on app-card-role "Zone Manager 18A 1/4 07:00-16:00 (9h) Christian Benjamin Amechi single-neutral-…" at bounding box center [340, 197] width 93 height 67
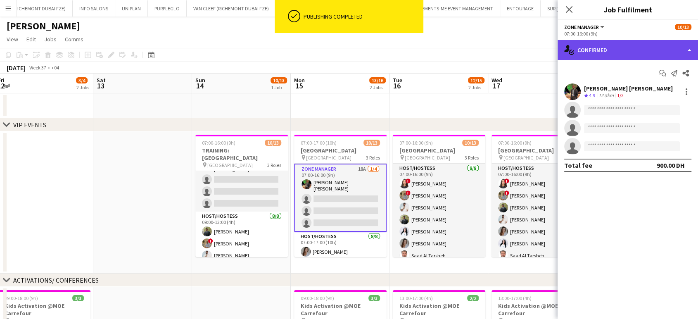
click at [693, 52] on div "single-neutral-actions-check-2 Confirmed" at bounding box center [628, 50] width 141 height 20
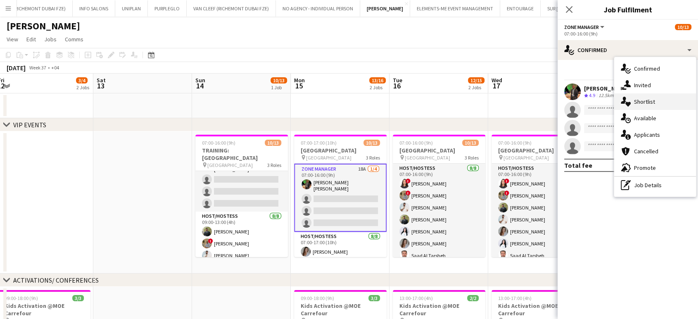
click at [660, 99] on div "single-neutral-actions-heart Shortlist" at bounding box center [656, 101] width 82 height 17
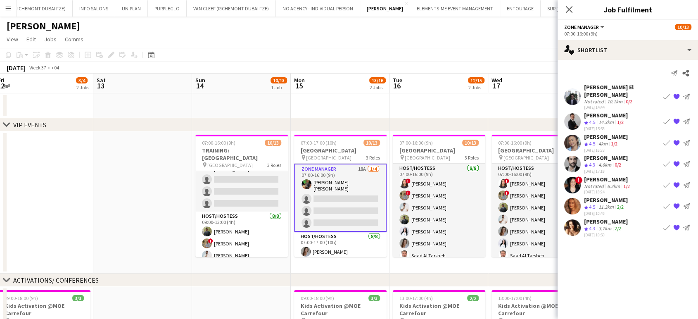
click at [590, 204] on span "4.5" at bounding box center [592, 207] width 6 height 6
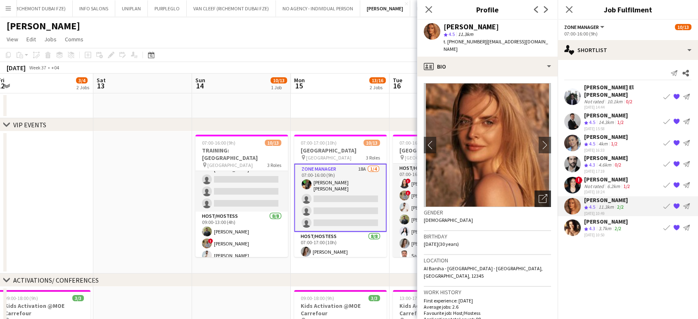
click at [539, 194] on icon "Open photos pop-in" at bounding box center [543, 198] width 9 height 9
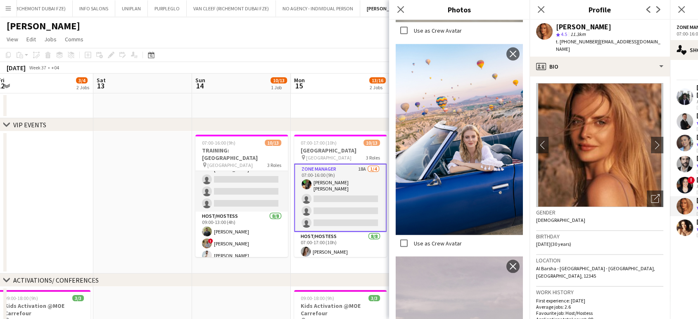
scroll to position [1746, 0]
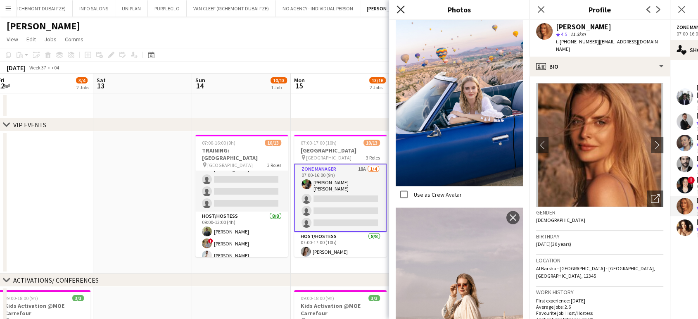
click at [403, 6] on icon "Close pop-in" at bounding box center [401, 9] width 8 height 8
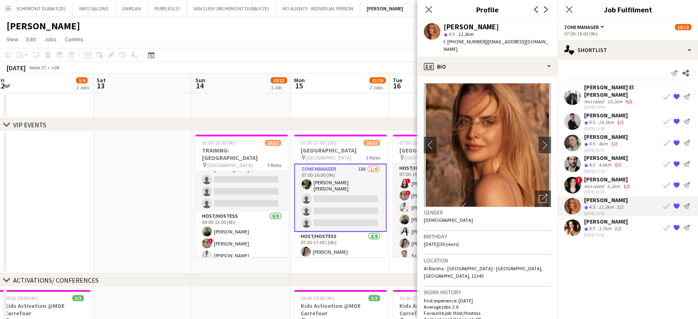
click at [602, 218] on div "Monica Puiu" at bounding box center [606, 221] width 44 height 7
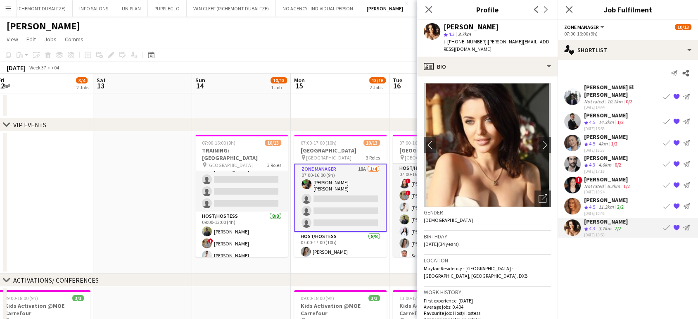
click at [367, 103] on app-date-cell at bounding box center [340, 105] width 99 height 25
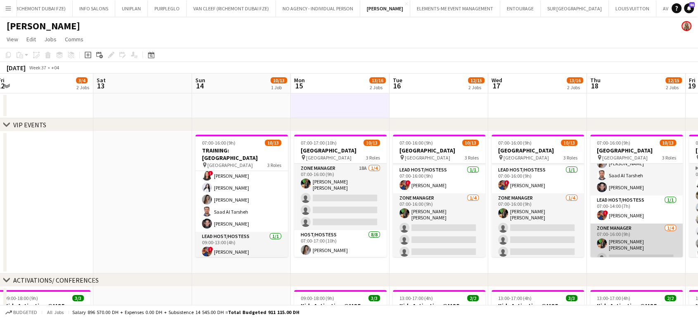
scroll to position [110, 0]
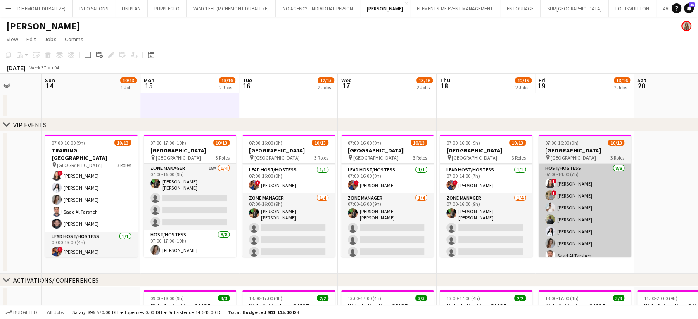
drag, startPoint x: 656, startPoint y: 226, endPoint x: 513, endPoint y: 186, distance: 148.5
click at [476, 192] on app-calendar-viewport "Wed 10 4/4 2 Jobs Thu 11 3/3 1 Job Fri 12 3/4 2 Jobs Sat 13 Sun 14 10/13 1 Job …" at bounding box center [349, 323] width 698 height 499
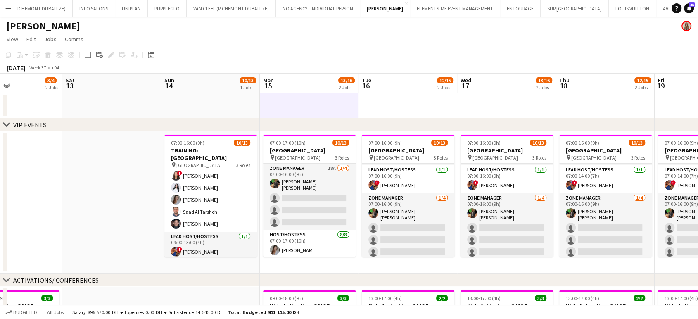
drag, startPoint x: 402, startPoint y: 224, endPoint x: 561, endPoint y: 266, distance: 164.9
click at [561, 266] on app-calendar-viewport "Wed 10 4/4 2 Jobs Thu 11 3/3 1 Job Fri 12 3/4 2 Jobs Sat 13 Sun 14 10/13 1 Job …" at bounding box center [349, 323] width 698 height 499
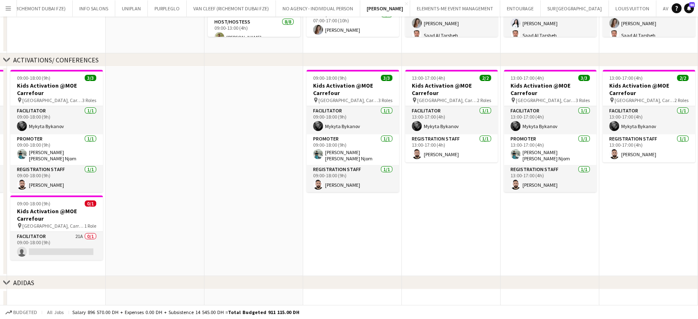
scroll to position [0, 0]
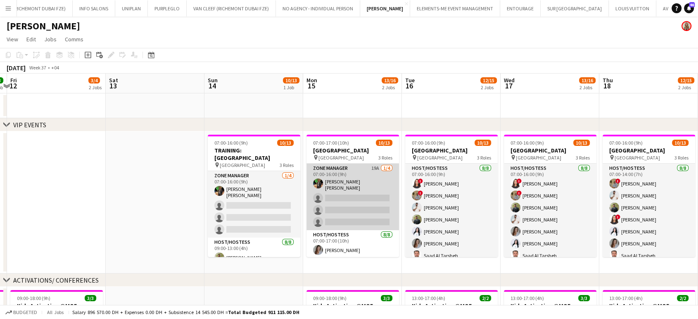
click at [346, 201] on app-card-role "Zone Manager 19A 1/4 07:00-16:00 (9h) Christian Benjamin Amechi single-neutral-…" at bounding box center [353, 197] width 93 height 67
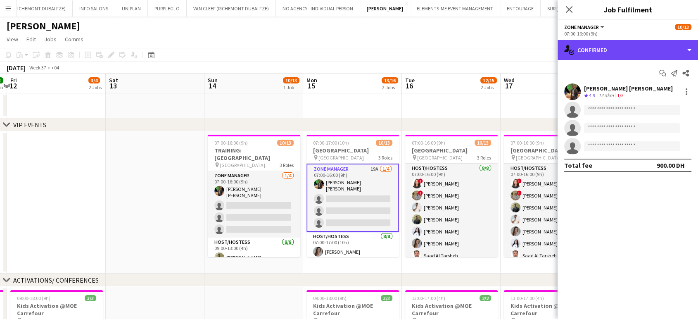
drag, startPoint x: 677, startPoint y: 49, endPoint x: 672, endPoint y: 139, distance: 90.6
click at [676, 48] on div "single-neutral-actions-check-2 Confirmed" at bounding box center [628, 50] width 141 height 20
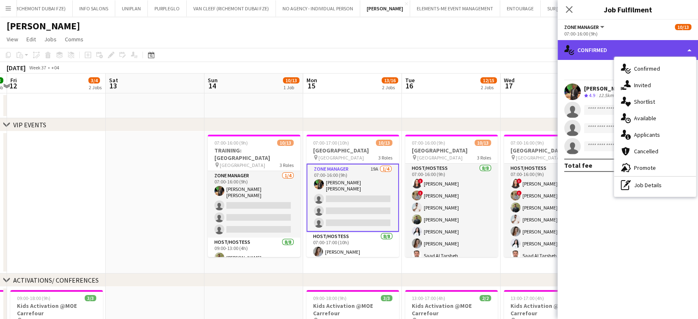
click at [692, 50] on div "single-neutral-actions-check-2 Confirmed" at bounding box center [628, 50] width 141 height 20
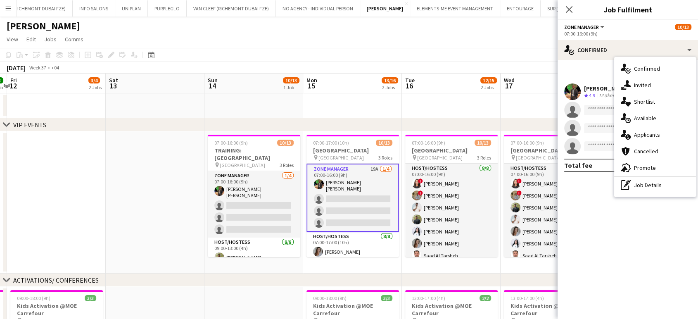
drag, startPoint x: 658, startPoint y: 138, endPoint x: 667, endPoint y: 141, distance: 9.1
click at [658, 138] on span "Applicants" at bounding box center [647, 134] width 26 height 7
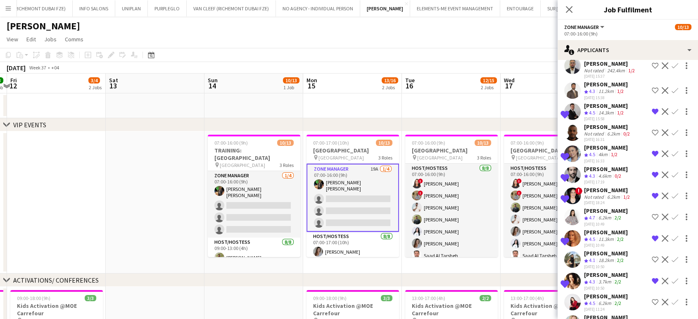
scroll to position [229, 0]
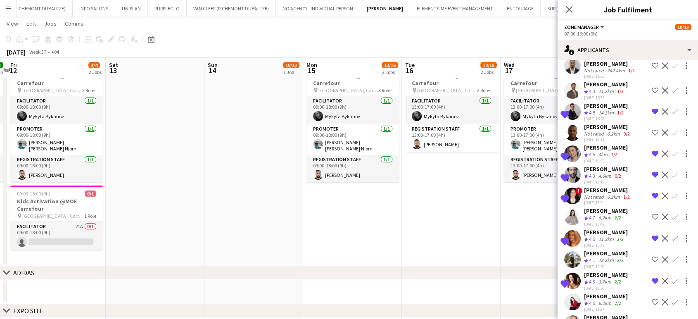
click at [597, 319] on div "Crew rating 4.7" at bounding box center [590, 324] width 13 height 7
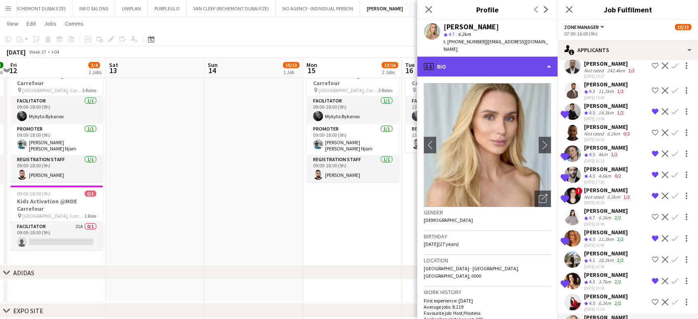
click at [533, 57] on div "profile Bio" at bounding box center [487, 67] width 141 height 20
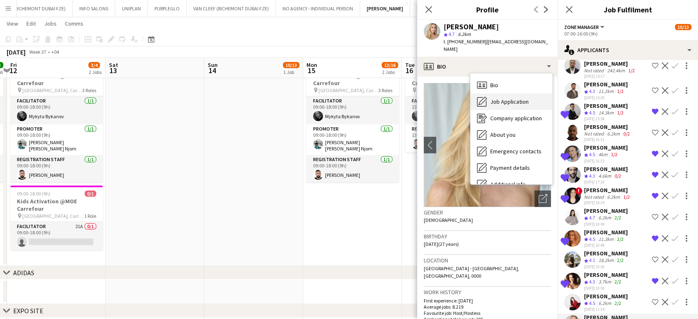
click at [501, 98] on span "Job Application" at bounding box center [510, 101] width 38 height 7
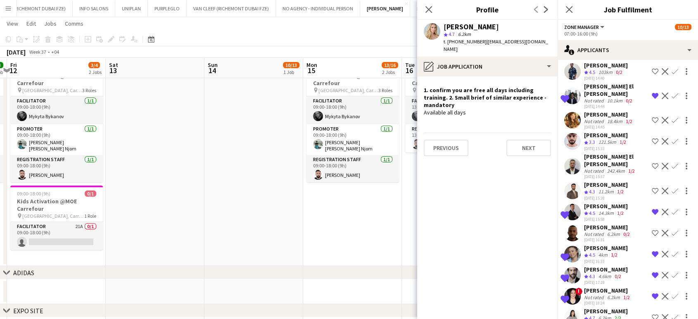
scroll to position [138, 0]
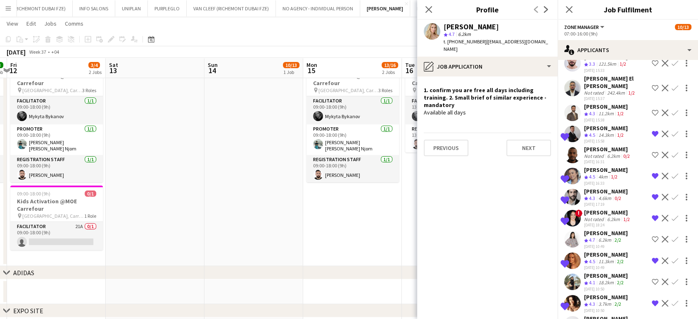
click at [366, 210] on app-date-cell "09:00-18:00 (9h) 3/3 Kids Activation @MOE Carrefour pin Mall of Emirates, Carre…" at bounding box center [352, 162] width 99 height 210
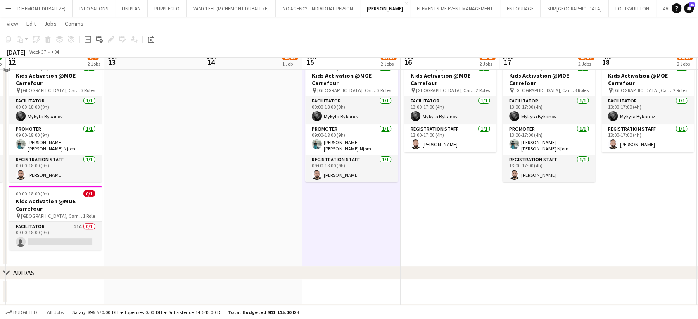
scroll to position [46, 0]
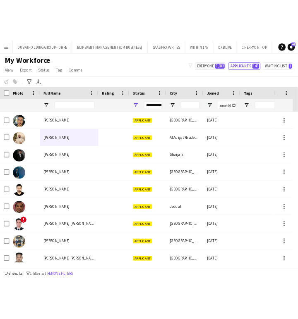
scroll to position [0, 1629]
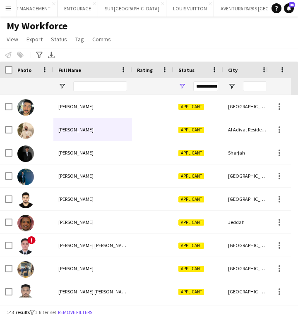
click at [172, 39] on div "My Workforce View Views Default view New view Update view Delete view Edit name…" at bounding box center [149, 34] width 298 height 28
drag, startPoint x: 103, startPoint y: 80, endPoint x: 125, endPoint y: 123, distance: 48.6
click at [103, 81] on div at bounding box center [100, 86] width 54 height 17
click at [117, 88] on input "Full Name Filter Input" at bounding box center [100, 86] width 54 height 10
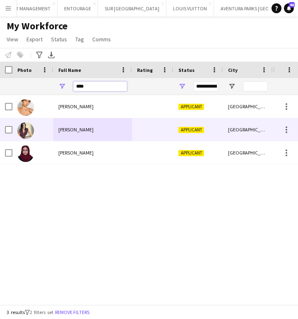
type input "****"
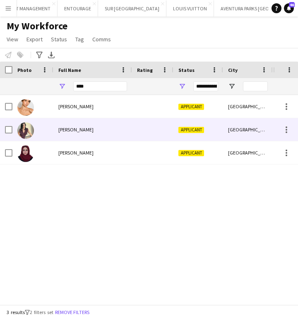
click at [71, 128] on span "Sara Miller" at bounding box center [75, 129] width 35 height 6
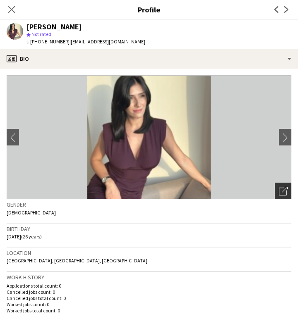
click at [279, 191] on icon "Open photos pop-in" at bounding box center [283, 191] width 9 height 9
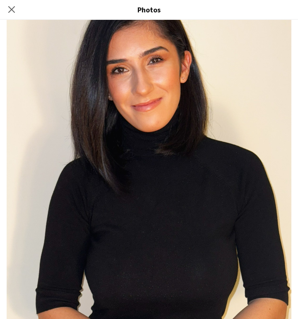
scroll to position [609, 0]
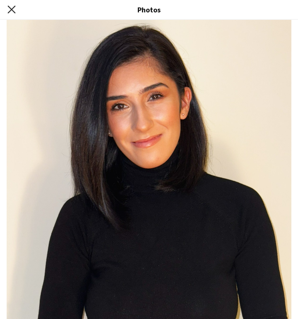
click at [9, 9] on icon "Close pop-in" at bounding box center [11, 9] width 8 height 8
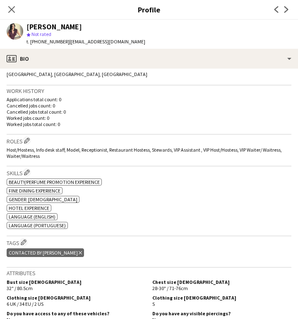
scroll to position [229, 0]
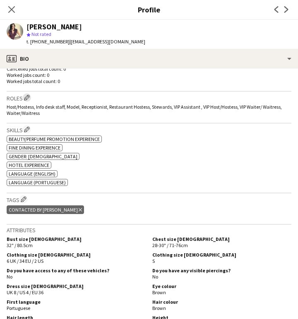
click at [28, 98] on app-icon "Edit crew company roles" at bounding box center [27, 98] width 6 height 6
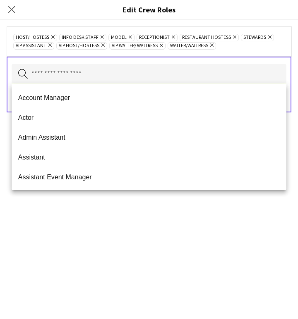
click at [127, 79] on input "text" at bounding box center [149, 74] width 274 height 21
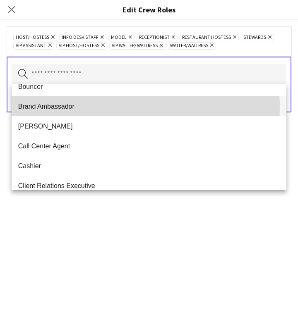
click at [60, 108] on span "Brand Ambassador" at bounding box center [148, 107] width 261 height 8
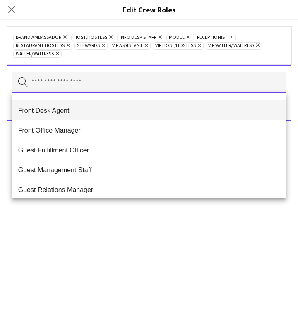
scroll to position [597, 0]
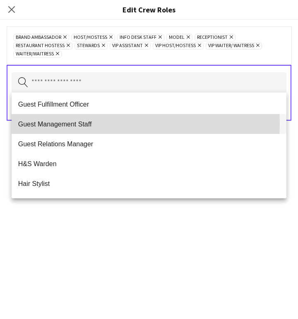
click at [91, 123] on span "Guest Management Staff" at bounding box center [148, 124] width 261 height 8
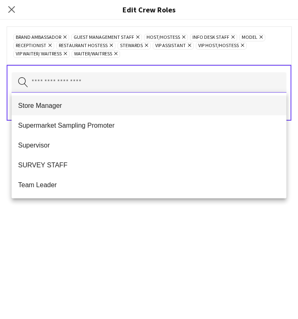
scroll to position [1561, 0]
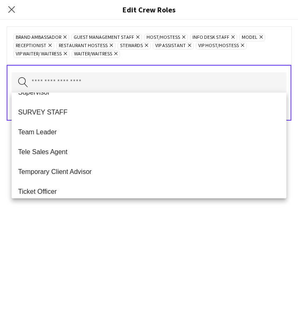
click at [85, 172] on span "Temporary Client Advisor" at bounding box center [148, 172] width 261 height 8
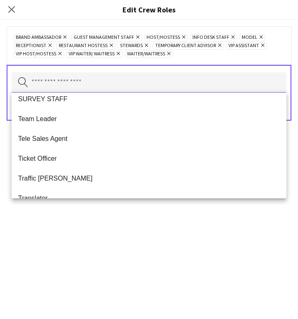
scroll to position [1666, 0]
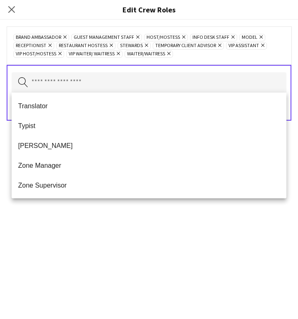
click at [119, 217] on div "Brand Ambassador Remove Guest Management Staff Remove Host/Hostess Remove Info …" at bounding box center [149, 169] width 298 height 299
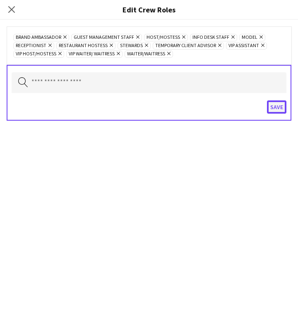
click at [279, 107] on button "Save" at bounding box center [276, 106] width 19 height 13
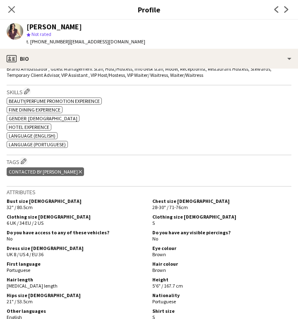
scroll to position [184, 0]
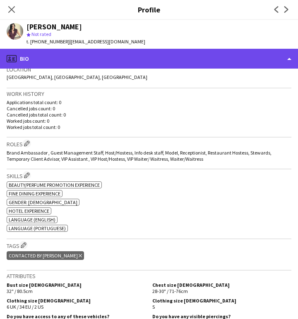
click at [290, 56] on div "profile Bio" at bounding box center [149, 59] width 298 height 20
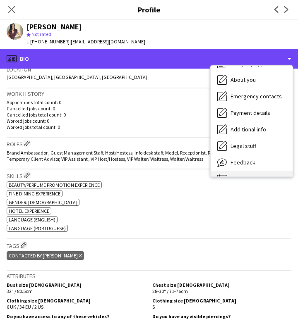
scroll to position [44, 0]
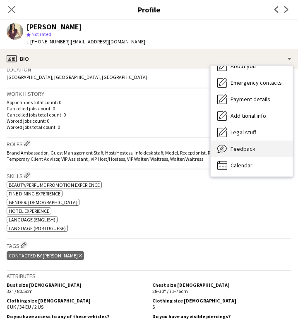
click at [246, 152] on span "Feedback" at bounding box center [242, 148] width 25 height 7
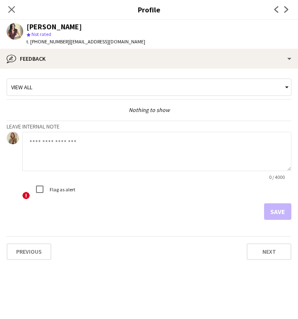
click at [76, 145] on textarea at bounding box center [156, 151] width 269 height 39
paste textarea "**********"
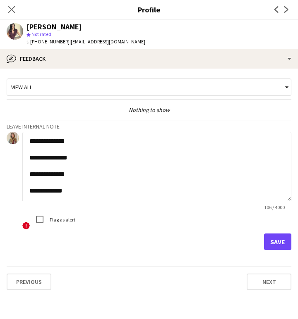
scroll to position [0, 0]
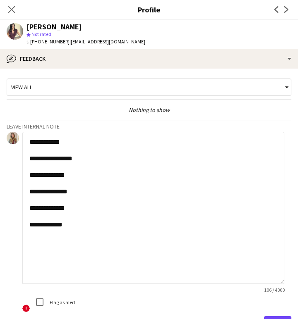
drag, startPoint x: 287, startPoint y: 168, endPoint x: 286, endPoint y: 281, distance: 112.8
click at [286, 281] on app-crew-profile-feedback-tab "**********" at bounding box center [149, 194] width 298 height 250
click at [114, 142] on textarea "**********" at bounding box center [153, 208] width 262 height 152
click at [136, 156] on textarea "**********" at bounding box center [153, 208] width 262 height 152
click at [99, 176] on textarea "**********" at bounding box center [153, 208] width 262 height 152
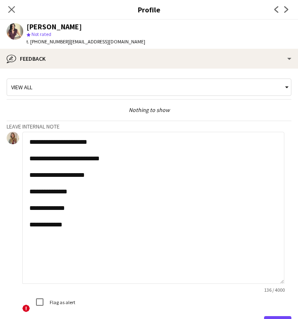
click at [92, 191] on textarea "**********" at bounding box center [153, 208] width 262 height 152
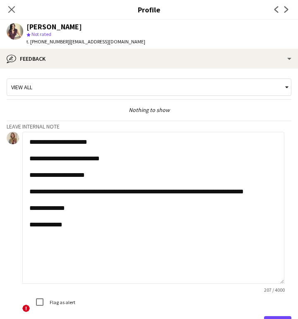
click at [71, 215] on textarea "**********" at bounding box center [153, 208] width 262 height 152
click at [36, 251] on textarea "**********" at bounding box center [153, 208] width 262 height 152
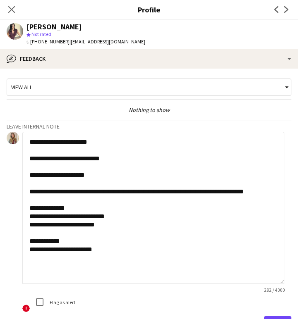
click at [55, 225] on textarea "**********" at bounding box center [153, 208] width 262 height 152
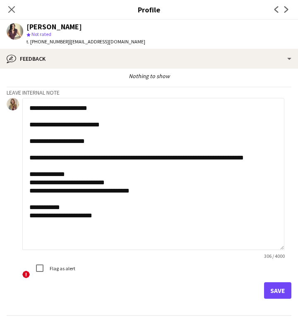
scroll to position [60, 0]
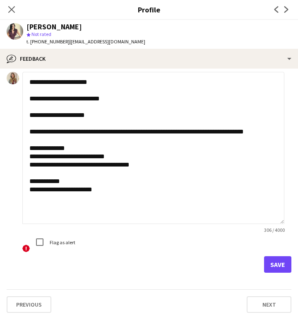
type textarea "**********"
click at [279, 261] on button "Save" at bounding box center [277, 264] width 27 height 17
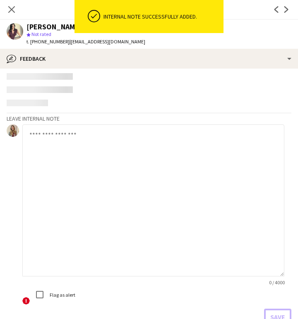
scroll to position [0, 0]
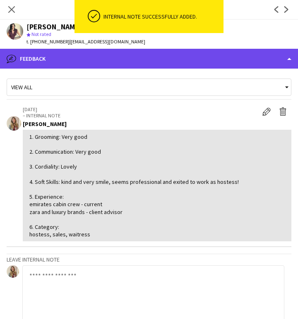
click at [267, 61] on div "bubble-pencil Feedback" at bounding box center [149, 59] width 298 height 20
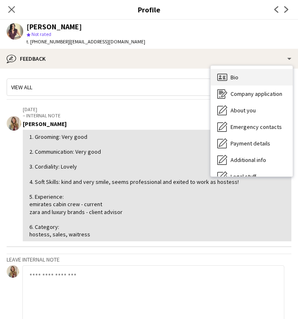
click at [243, 78] on div "Bio Bio" at bounding box center [251, 77] width 82 height 17
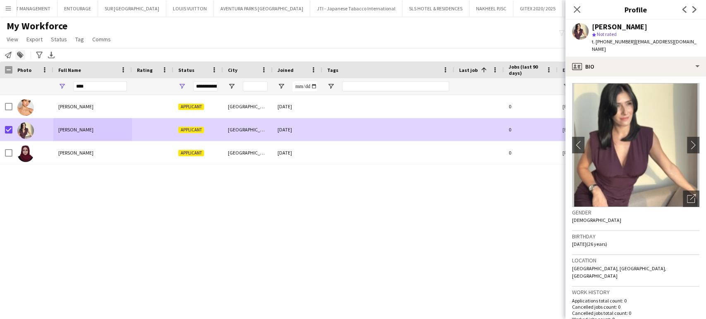
click at [20, 56] on icon at bounding box center [20, 55] width 6 height 6
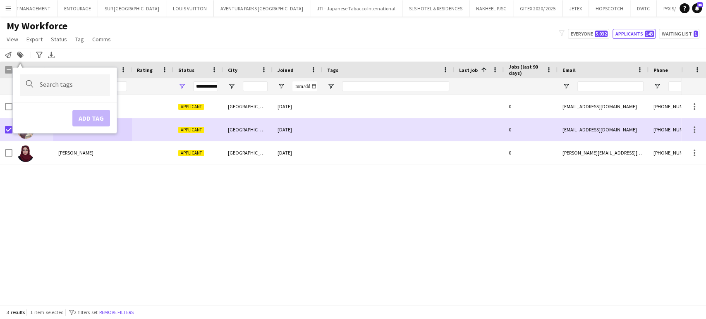
click at [51, 86] on input "Type to search..." at bounding box center [72, 84] width 64 height 7
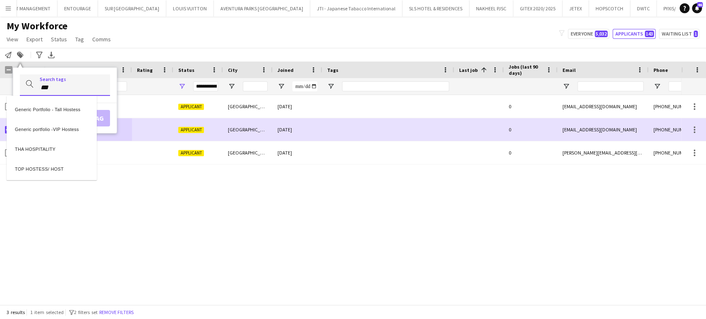
type input "***"
click at [46, 164] on div "TOP HOSTESS/ HOST" at bounding box center [52, 168] width 90 height 20
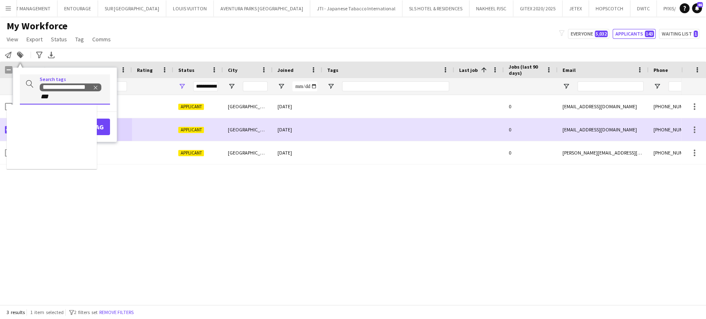
type input "***"
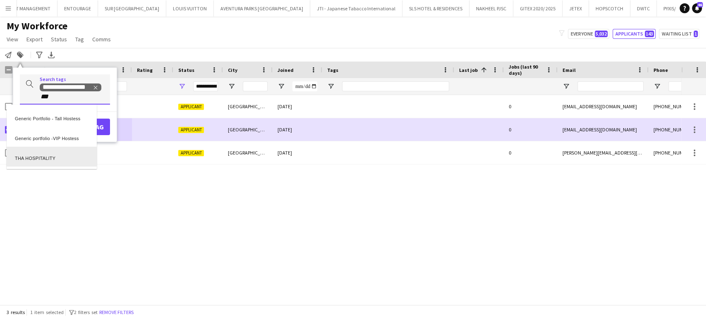
click at [43, 154] on div "THA HOSPITALITY" at bounding box center [52, 157] width 90 height 20
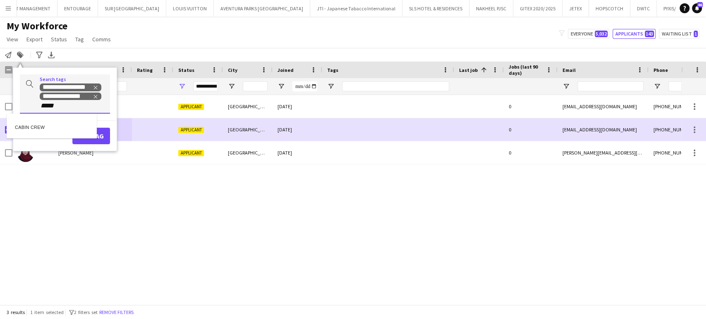
type input "*****"
click at [39, 125] on div "CABIN CREW" at bounding box center [52, 126] width 90 height 20
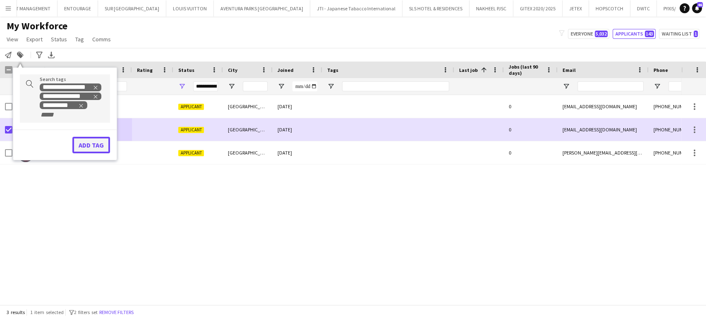
click at [87, 144] on button "Add tag" at bounding box center [91, 145] width 38 height 17
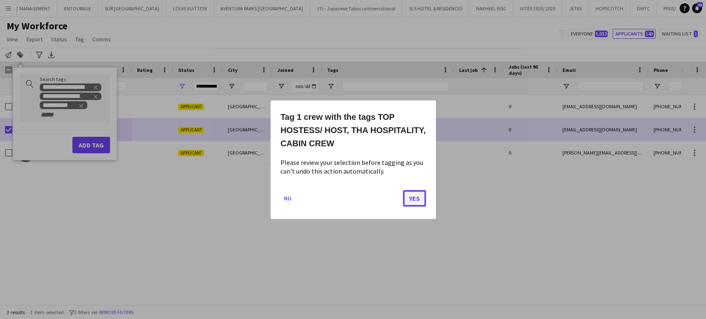
click at [399, 199] on button "Yes" at bounding box center [414, 198] width 23 height 17
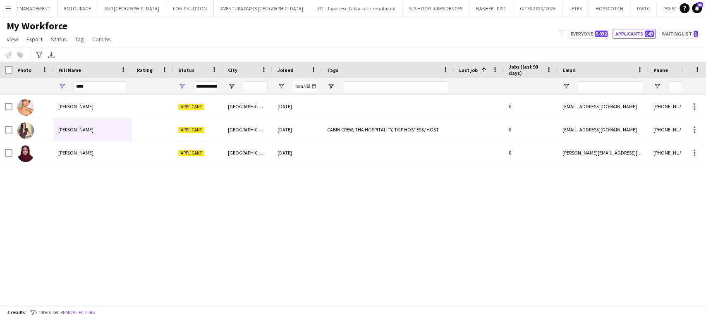
click at [399, 191] on div "Sara Gouda Applicant Dubai 06-09-2025 0 sarasamygouda@hotmail.com +971507113124…" at bounding box center [340, 196] width 681 height 203
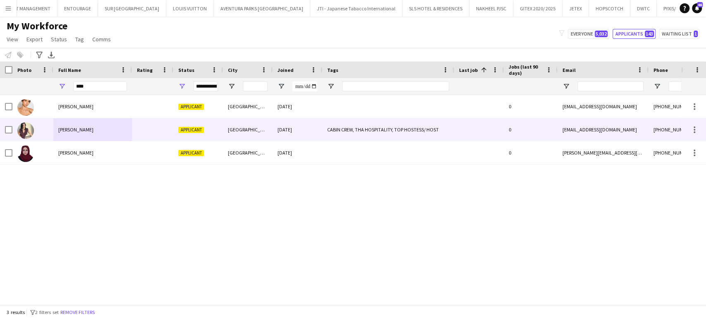
click at [381, 130] on div "CABIN CREW, THA HOSPITALITY, TOP HOSTESS/ HOST" at bounding box center [388, 129] width 132 height 23
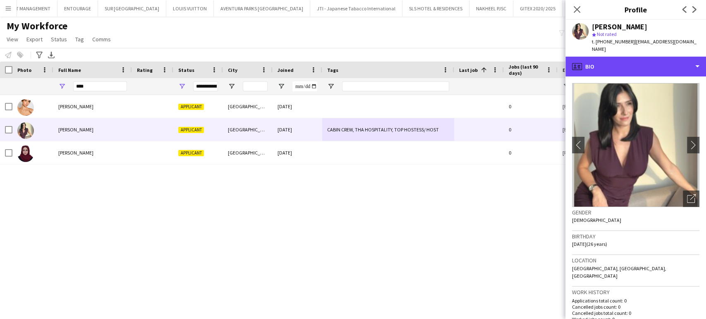
drag, startPoint x: 685, startPoint y: 56, endPoint x: 684, endPoint y: 68, distance: 12.0
click at [399, 57] on div "profile Bio" at bounding box center [635, 67] width 141 height 20
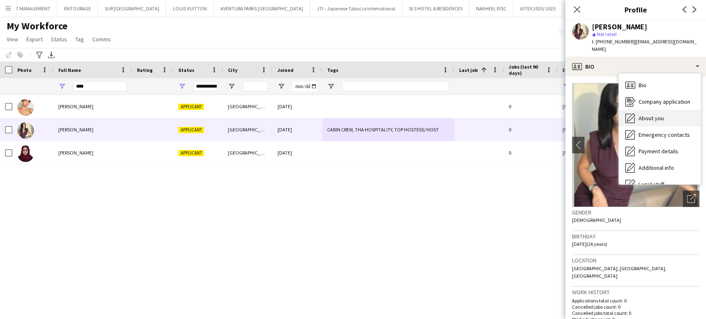
click at [399, 114] on span "About you" at bounding box center [650, 117] width 25 height 7
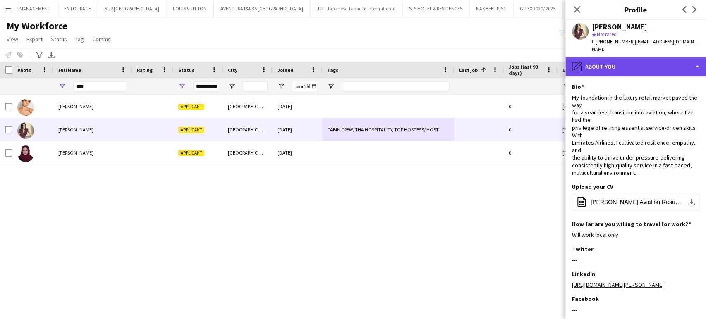
click at [399, 59] on div "pencil4 About you" at bounding box center [635, 67] width 141 height 20
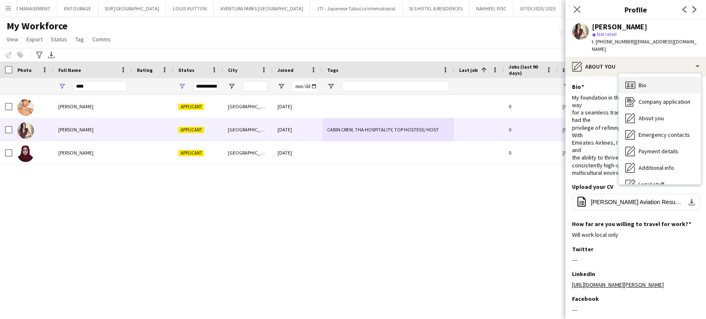
click at [399, 81] on span "Bio" at bounding box center [642, 84] width 8 height 7
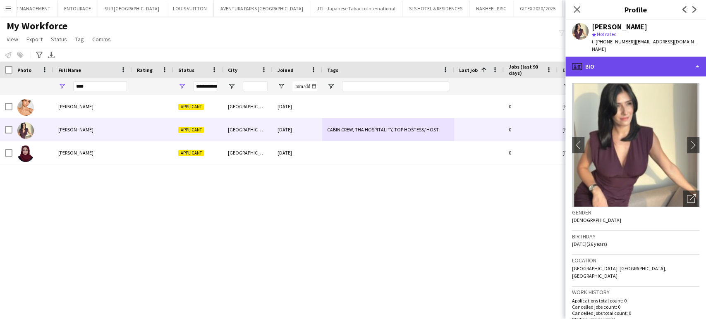
click at [399, 60] on div "profile Bio" at bounding box center [635, 67] width 141 height 20
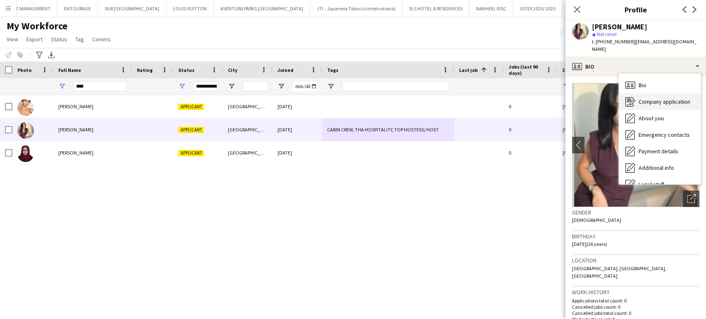
click at [399, 98] on span "Company application" at bounding box center [664, 101] width 52 height 7
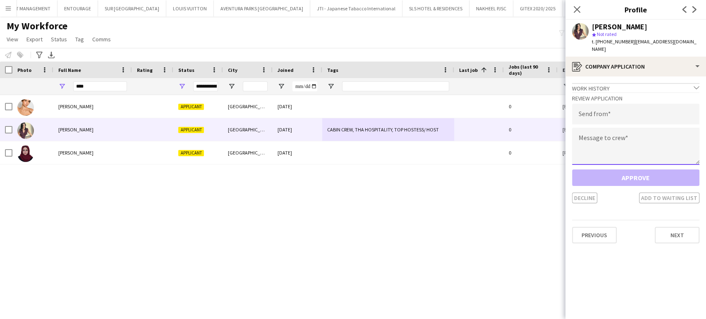
click at [399, 138] on textarea at bounding box center [635, 146] width 127 height 37
paste textarea "**********"
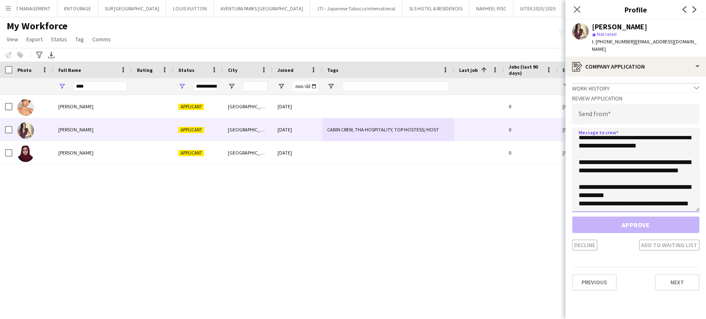
drag, startPoint x: 694, startPoint y: 154, endPoint x: 701, endPoint y: 229, distance: 75.9
click at [399, 229] on app-crew-profile-application "**********" at bounding box center [635, 197] width 141 height 243
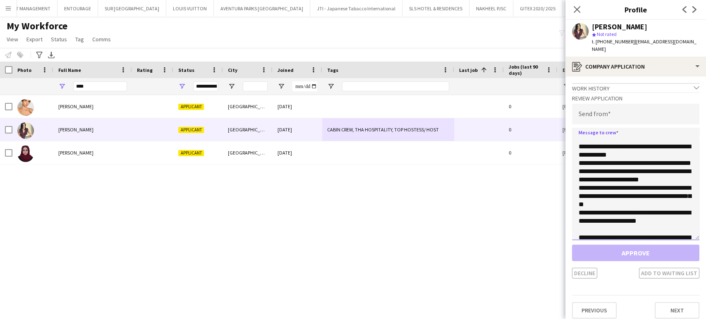
scroll to position [47, 0]
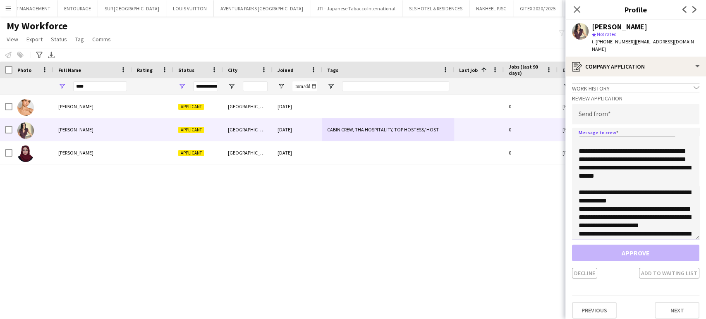
drag, startPoint x: 588, startPoint y: 182, endPoint x: 572, endPoint y: 173, distance: 18.1
click at [399, 173] on textarea "**********" at bounding box center [635, 184] width 127 height 112
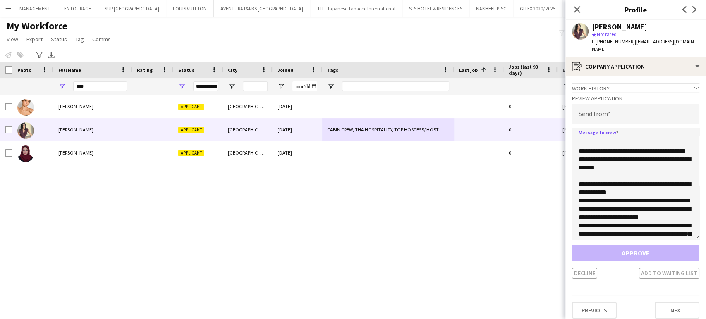
type textarea "**********"
click at [399, 105] on input "email" at bounding box center [635, 114] width 127 height 21
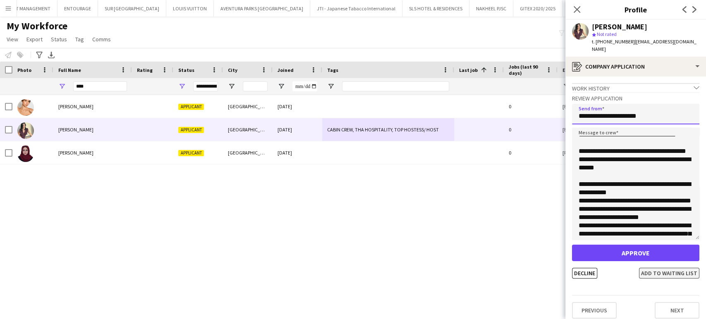
type input "**********"
click at [399, 268] on button "Add to waiting list" at bounding box center [669, 273] width 60 height 11
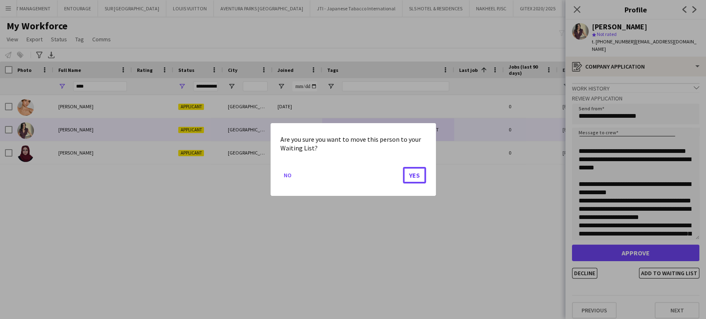
drag, startPoint x: 416, startPoint y: 172, endPoint x: 475, endPoint y: 203, distance: 66.7
click at [399, 171] on button "Yes" at bounding box center [414, 175] width 23 height 17
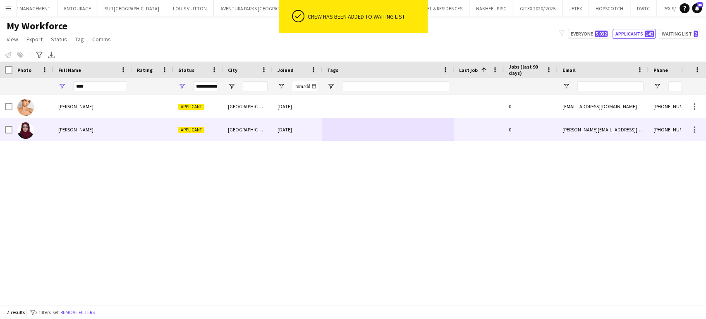
click at [81, 125] on div "Sara Mohamed" at bounding box center [92, 129] width 79 height 23
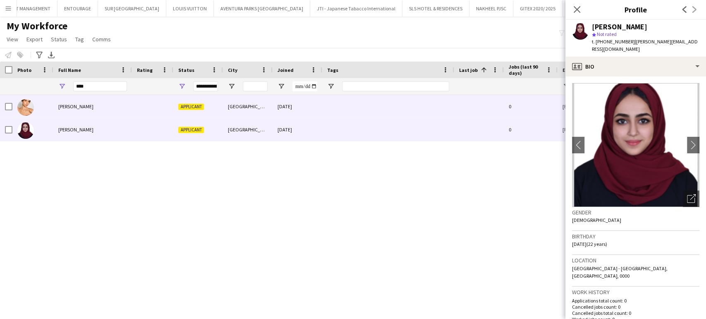
click at [59, 105] on span "Sara Gouda" at bounding box center [75, 106] width 35 height 6
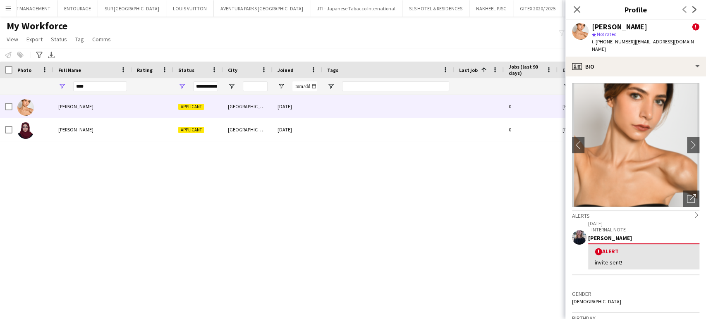
click at [328, 48] on div "Notify workforce Add to tag Select at least one crew to tag him or her. Advance…" at bounding box center [353, 55] width 706 height 14
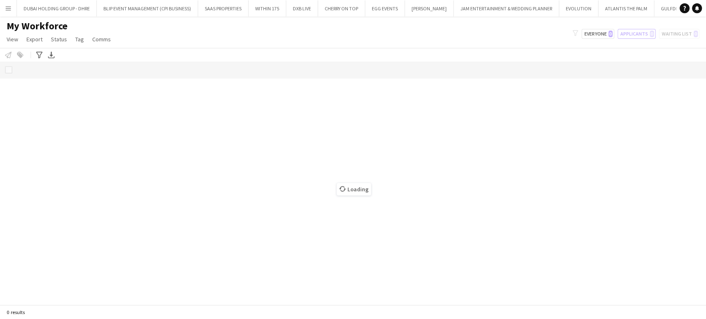
click at [298, 207] on div at bounding box center [353, 183] width 706 height 243
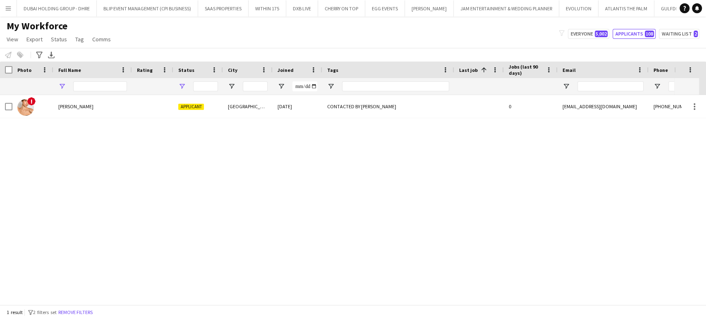
type input "****"
type input "**********"
drag, startPoint x: 97, startPoint y: 87, endPoint x: 50, endPoint y: 79, distance: 47.4
click at [49, 81] on div "**********" at bounding box center [565, 86] width 1131 height 17
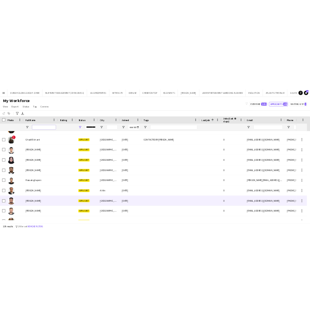
scroll to position [780, 0]
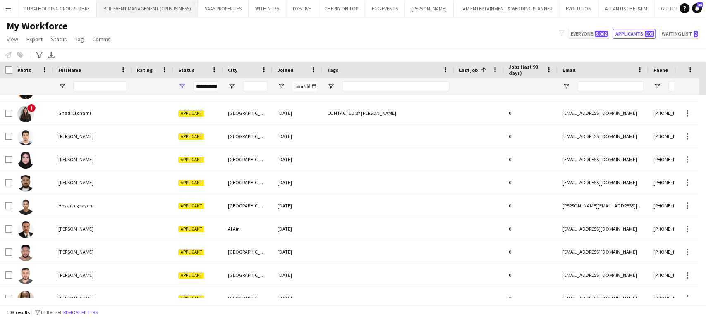
drag, startPoint x: 374, startPoint y: 46, endPoint x: 150, endPoint y: 6, distance: 227.2
click at [374, 46] on div "My Workforce View Views Default view New view Update view Delete view Edit name…" at bounding box center [353, 34] width 706 height 28
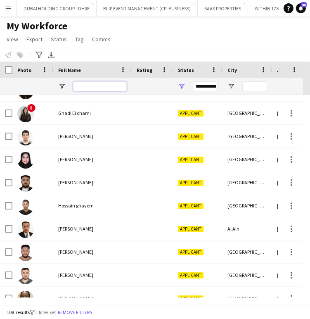
click at [96, 87] on input "Full Name Filter Input" at bounding box center [100, 86] width 54 height 10
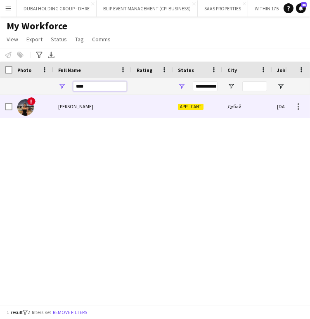
type input "****"
click at [74, 107] on span "[PERSON_NAME]" at bounding box center [75, 106] width 35 height 6
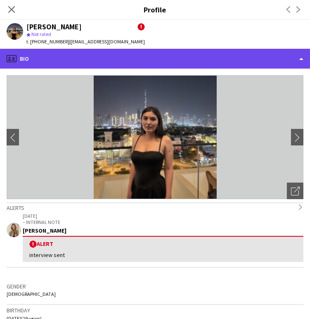
click at [308, 55] on div "profile Bio" at bounding box center [155, 59] width 310 height 20
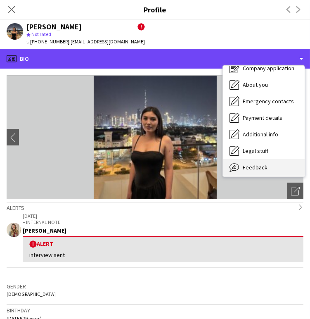
scroll to position [44, 0]
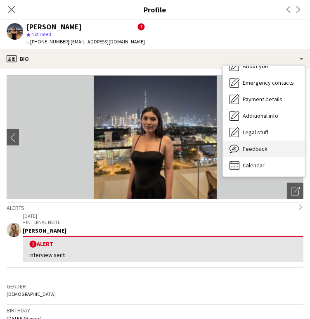
click at [258, 145] on span "Feedback" at bounding box center [255, 148] width 25 height 7
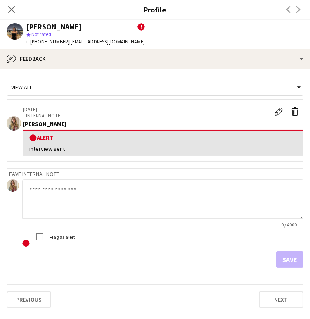
click at [52, 200] on textarea at bounding box center [162, 198] width 281 height 39
paste textarea "**********"
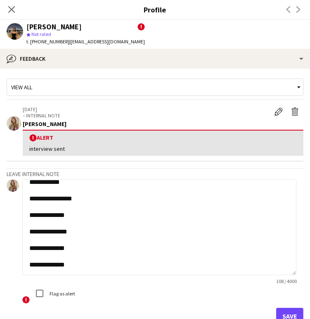
drag, startPoint x: 299, startPoint y: 217, endPoint x: 273, endPoint y: 265, distance: 55.1
click at [308, 274] on app-crew-profile-feedback-tab "**********" at bounding box center [155, 194] width 310 height 250
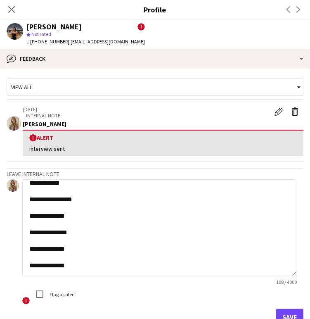
scroll to position [0, 0]
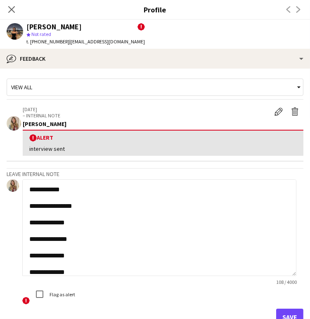
click at [107, 184] on textarea "**********" at bounding box center [159, 227] width 274 height 97
click at [68, 264] on textarea "**********" at bounding box center [159, 227] width 274 height 97
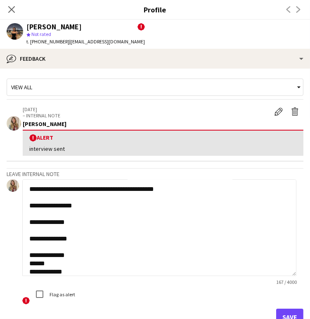
scroll to position [9, 0]
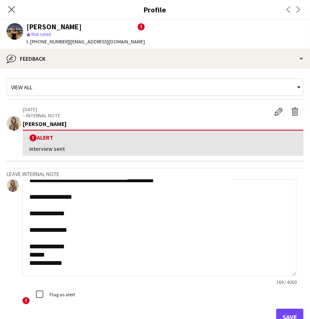
click at [68, 264] on textarea "**********" at bounding box center [159, 227] width 274 height 97
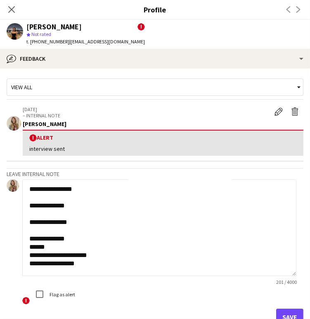
click at [96, 256] on textarea "**********" at bounding box center [159, 227] width 274 height 97
click at [52, 247] on textarea "**********" at bounding box center [159, 227] width 274 height 97
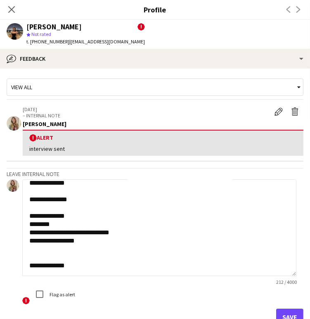
scroll to position [56, 0]
click at [31, 238] on textarea "**********" at bounding box center [159, 227] width 274 height 97
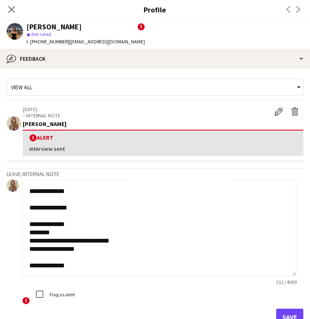
scroll to position [48, 0]
click at [51, 214] on textarea "**********" at bounding box center [159, 227] width 274 height 97
click at [86, 234] on textarea "**********" at bounding box center [159, 227] width 274 height 97
click at [83, 216] on textarea "**********" at bounding box center [159, 227] width 274 height 97
click at [43, 215] on textarea "**********" at bounding box center [159, 227] width 274 height 97
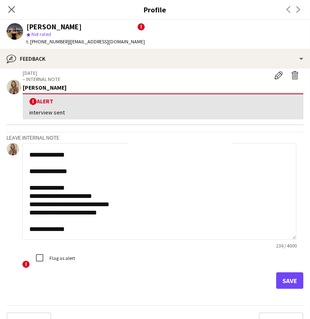
scroll to position [46, 0]
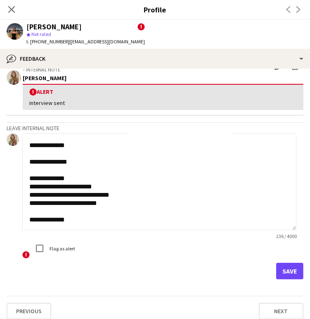
click at [45, 215] on textarea "**********" at bounding box center [159, 181] width 274 height 97
click at [40, 207] on textarea "**********" at bounding box center [159, 181] width 274 height 97
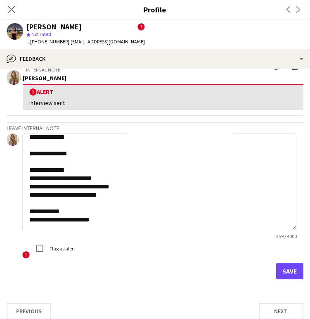
scroll to position [2, 0]
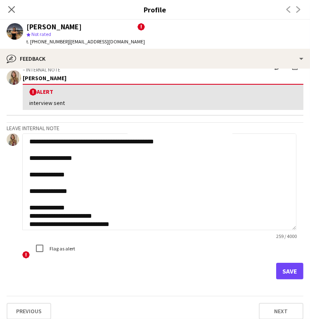
click at [77, 174] on textarea "**********" at bounding box center [159, 181] width 274 height 97
click at [111, 156] on textarea "**********" at bounding box center [159, 181] width 274 height 97
click at [91, 176] on textarea "**********" at bounding box center [159, 181] width 274 height 97
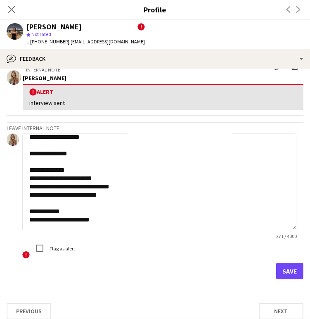
click at [88, 145] on textarea "**********" at bounding box center [159, 181] width 274 height 97
click at [102, 207] on textarea "**********" at bounding box center [159, 181] width 274 height 97
type textarea "**********"
click at [285, 268] on button "Save" at bounding box center [290, 271] width 27 height 17
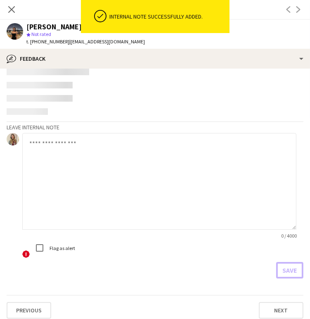
scroll to position [0, 0]
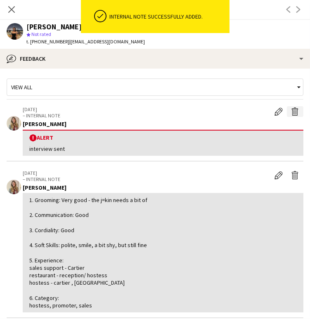
click at [291, 112] on app-icon "Delete alert" at bounding box center [295, 111] width 8 height 8
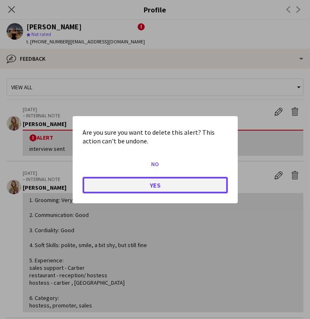
click at [152, 185] on button "Yes" at bounding box center [155, 184] width 145 height 17
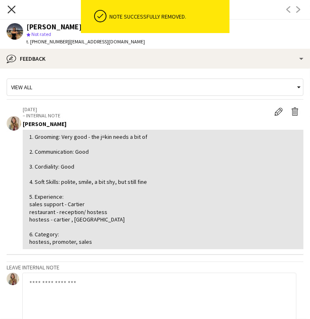
click at [13, 7] on icon at bounding box center [11, 9] width 8 height 8
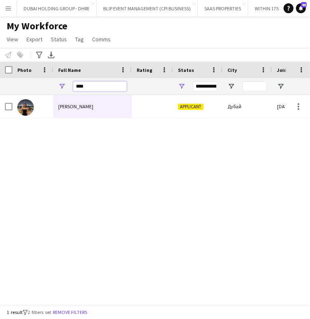
drag, startPoint x: 104, startPoint y: 89, endPoint x: 1, endPoint y: 89, distance: 102.5
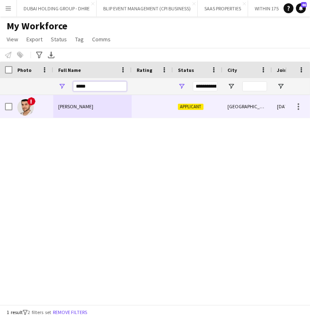
type input "*****"
click at [76, 106] on span "Shayan Tash" at bounding box center [75, 106] width 35 height 6
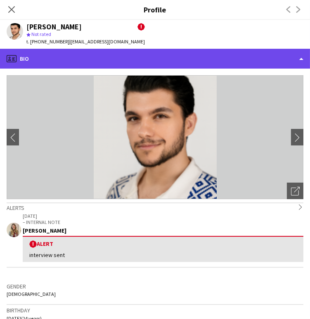
click at [299, 62] on div "profile Bio" at bounding box center [155, 59] width 310 height 20
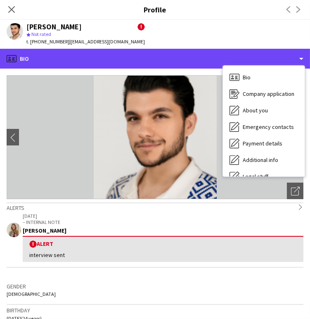
scroll to position [44, 0]
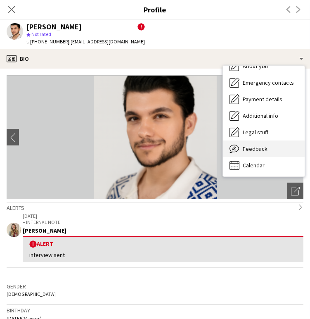
click at [255, 143] on div "Feedback Feedback" at bounding box center [264, 149] width 82 height 17
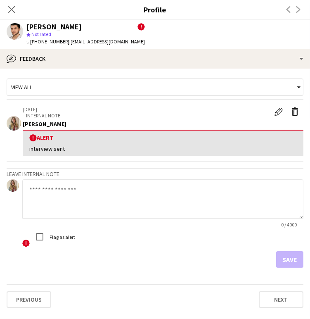
click at [50, 194] on textarea at bounding box center [162, 198] width 281 height 39
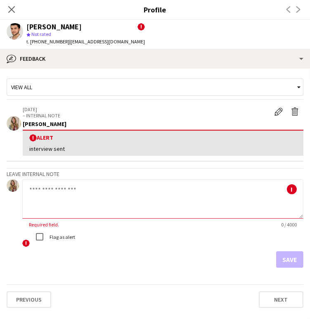
click at [67, 193] on textarea at bounding box center [162, 198] width 281 height 39
paste textarea "**********"
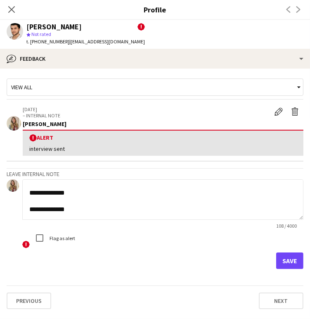
scroll to position [21, 0]
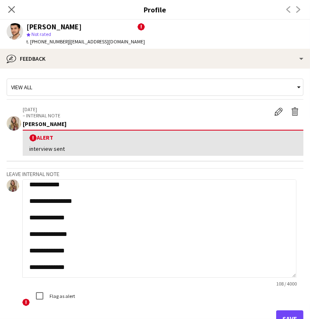
drag, startPoint x: 299, startPoint y: 214, endPoint x: 304, endPoint y: 274, distance: 59.8
click at [304, 274] on app-crew-profile-feedback-tab "**********" at bounding box center [155, 194] width 310 height 250
click at [291, 109] on app-icon "Delete alert" at bounding box center [295, 111] width 8 height 8
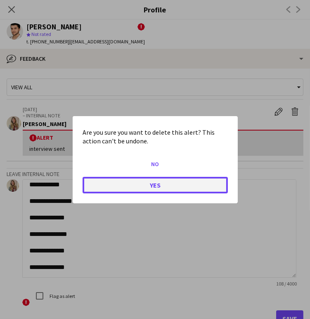
click at [141, 186] on button "Yes" at bounding box center [155, 184] width 145 height 17
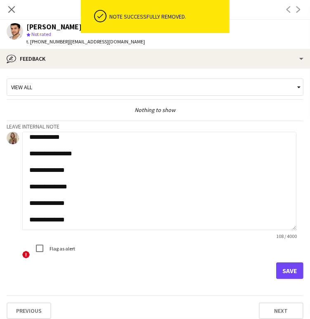
scroll to position [0, 0]
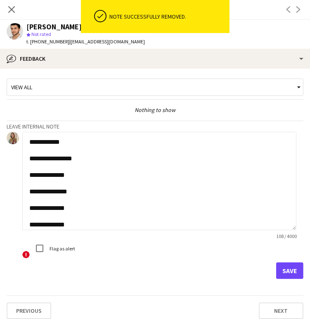
click at [83, 143] on textarea "**********" at bounding box center [159, 181] width 274 height 98
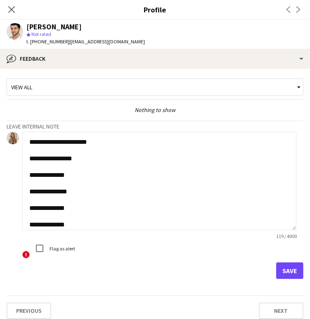
click at [124, 166] on textarea "**********" at bounding box center [159, 181] width 274 height 98
click at [109, 158] on textarea "**********" at bounding box center [159, 181] width 274 height 98
click at [96, 173] on textarea "**********" at bounding box center [159, 181] width 274 height 98
click at [85, 187] on textarea "**********" at bounding box center [159, 181] width 274 height 98
click at [83, 193] on textarea "**********" at bounding box center [159, 181] width 274 height 98
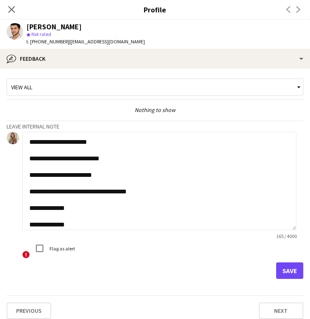
scroll to position [21, 0]
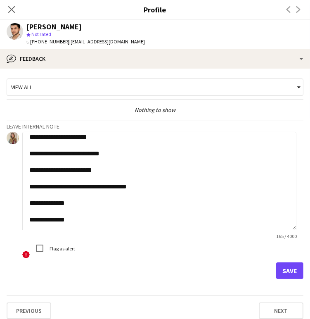
click at [63, 193] on textarea "**********" at bounding box center [159, 181] width 274 height 98
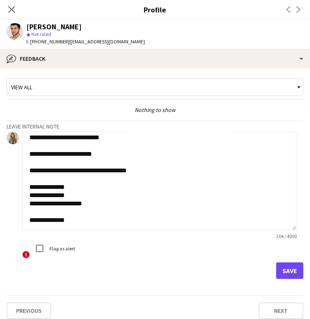
click at [93, 204] on textarea "**********" at bounding box center [159, 181] width 274 height 98
click at [133, 168] on textarea "**********" at bounding box center [159, 181] width 274 height 98
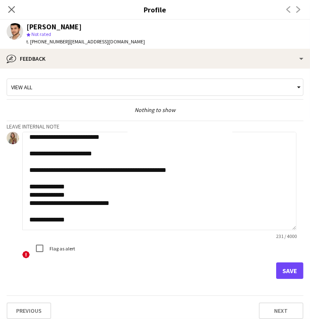
click at [83, 215] on textarea "**********" at bounding box center [159, 181] width 274 height 98
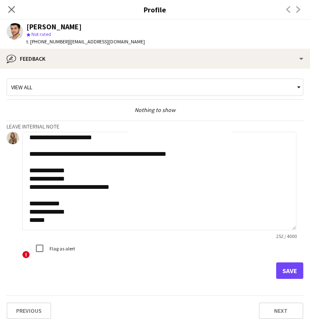
click at [123, 188] on textarea "**********" at bounding box center [159, 181] width 274 height 98
click at [84, 188] on textarea "**********" at bounding box center [159, 181] width 274 height 98
click at [89, 179] on textarea "**********" at bounding box center [159, 181] width 274 height 98
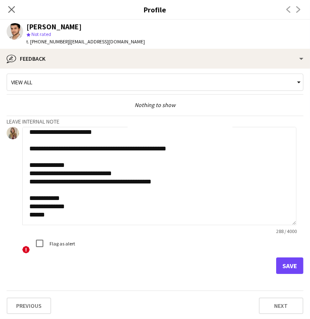
scroll to position [7, 0]
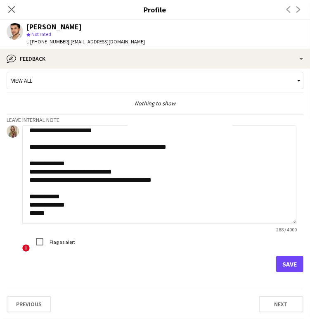
type textarea "**********"
drag, startPoint x: 287, startPoint y: 264, endPoint x: 308, endPoint y: 260, distance: 21.5
click at [286, 264] on button "Save" at bounding box center [290, 264] width 27 height 17
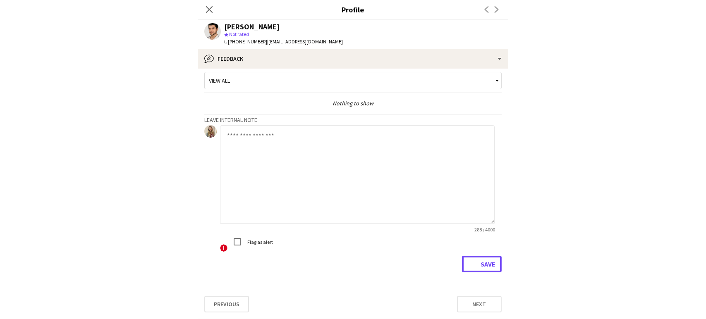
scroll to position [0, 0]
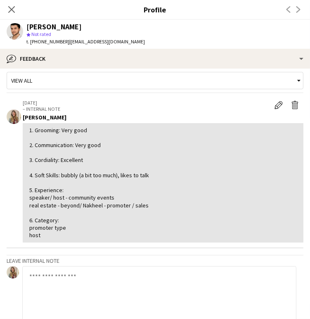
click at [110, 107] on p "– INTERNAL NOTE" at bounding box center [147, 109] width 248 height 6
click at [10, 11] on icon at bounding box center [11, 9] width 8 height 8
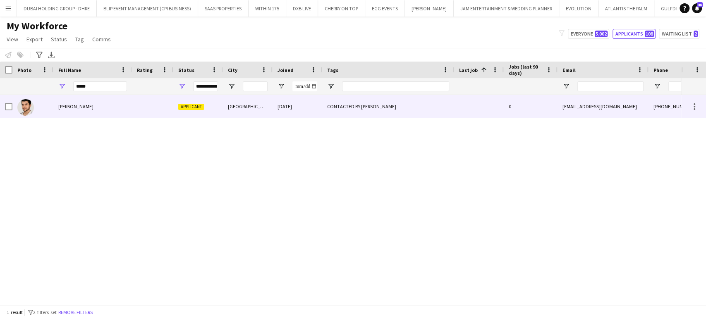
click at [59, 107] on span "Shayan Tash" at bounding box center [75, 106] width 35 height 6
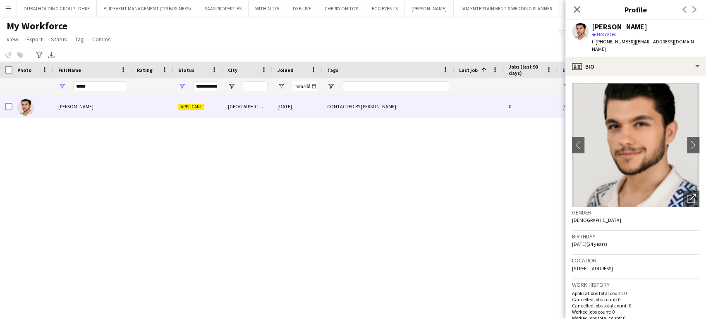
click at [477, 31] on div "My Workforce View Views Default view New view Update view Delete view Edit name…" at bounding box center [353, 34] width 706 height 28
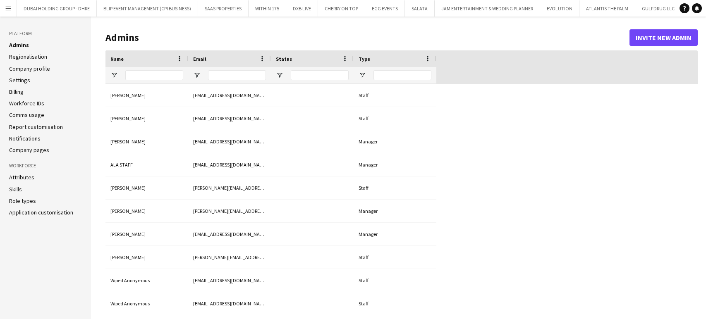
type input "**********"
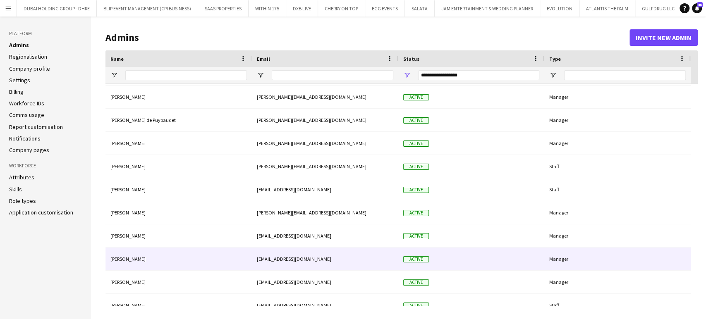
scroll to position [333, 0]
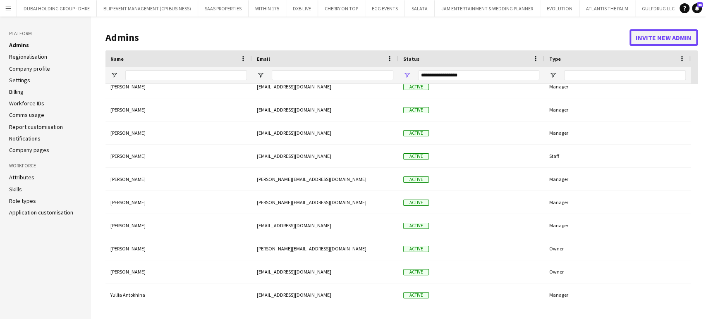
click at [665, 38] on button "Invite new admin" at bounding box center [663, 37] width 68 height 17
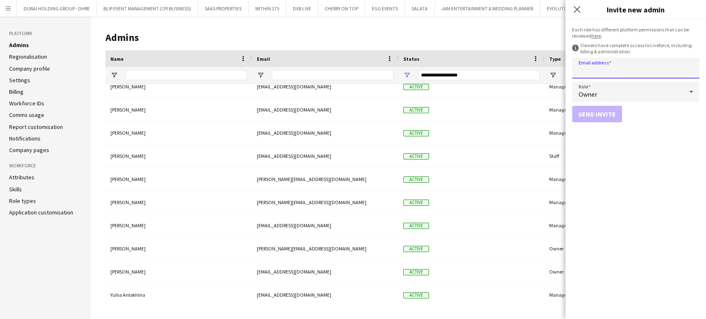
click at [586, 67] on input "Email address" at bounding box center [635, 68] width 127 height 21
paste input "**********"
type input "**********"
click at [691, 91] on icon at bounding box center [691, 91] width 10 height 17
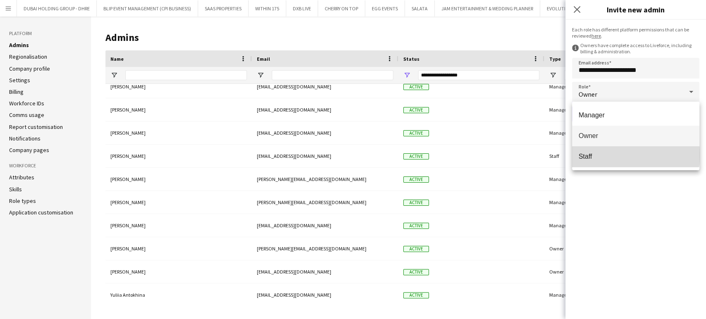
click at [595, 155] on span "Staff" at bounding box center [635, 157] width 114 height 8
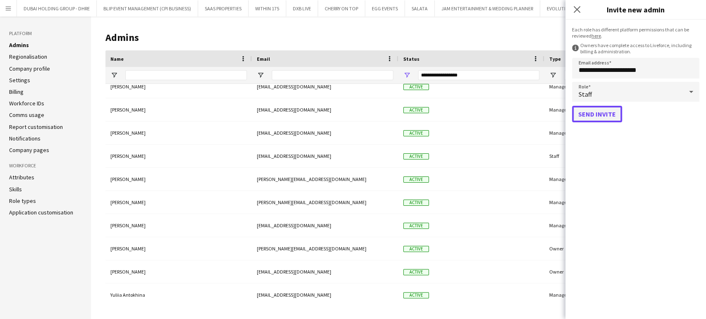
click at [594, 110] on button "Send invite" at bounding box center [597, 114] width 50 height 17
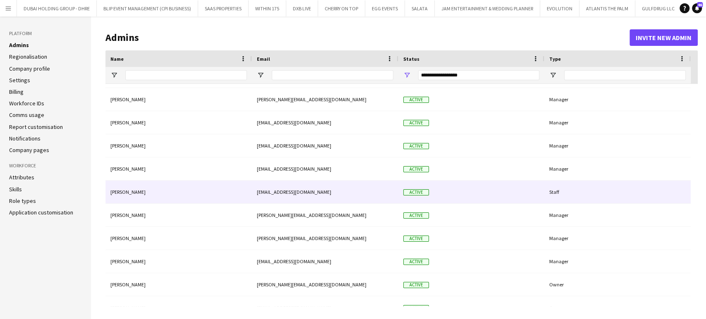
scroll to position [0, 0]
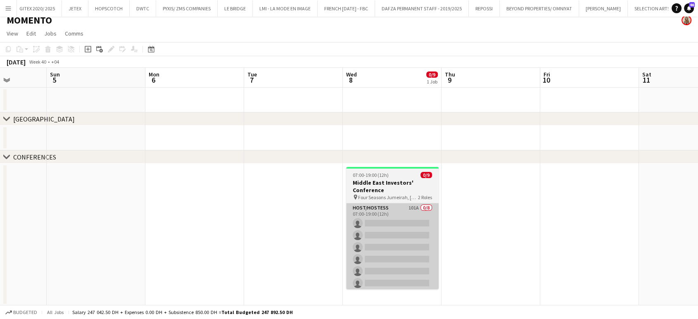
scroll to position [7, 0]
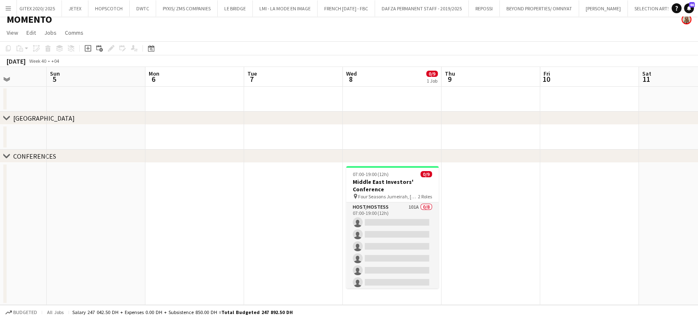
click at [6, 7] on app-icon "Menu" at bounding box center [8, 8] width 7 height 7
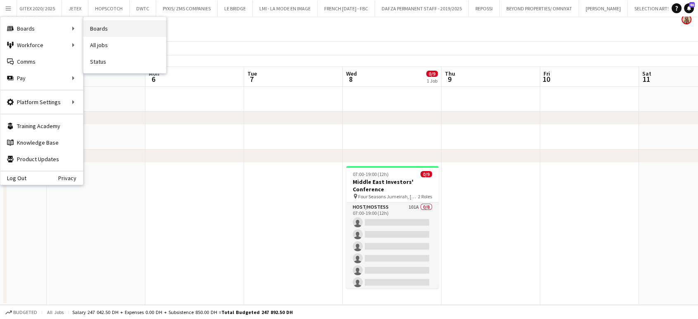
click at [107, 25] on link "Boards" at bounding box center [124, 28] width 83 height 17
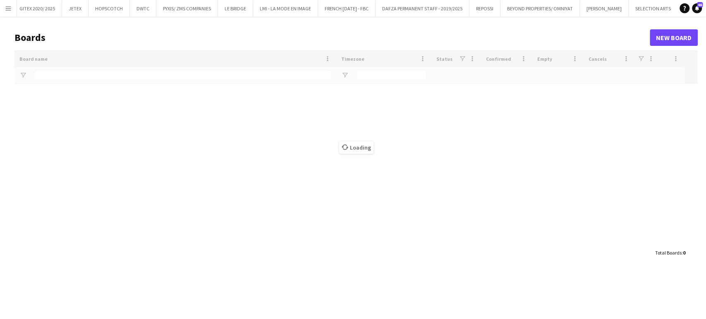
scroll to position [0, 2110]
type input "*****"
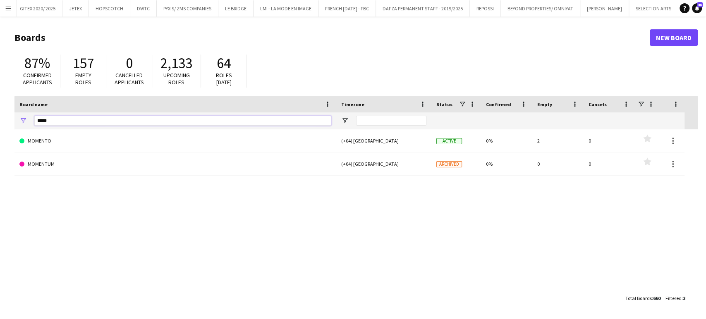
drag, startPoint x: 67, startPoint y: 122, endPoint x: 11, endPoint y: 117, distance: 56.0
click at [11, 117] on main "Boards New Board 87% Confirmed applicants 157 Empty roles 0 Cancelled applicant…" at bounding box center [353, 168] width 706 height 302
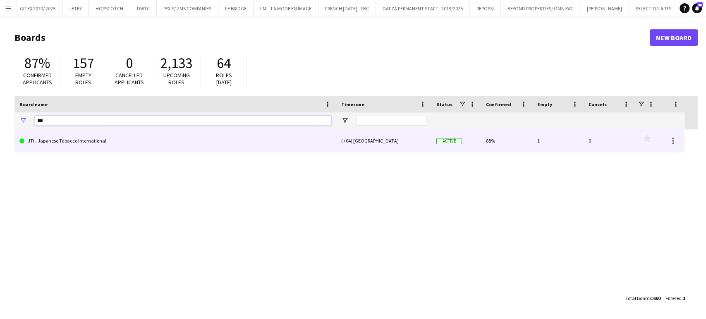
type input "***"
click at [73, 143] on link "JTI - Japanese Tabacco International" at bounding box center [175, 140] width 312 height 23
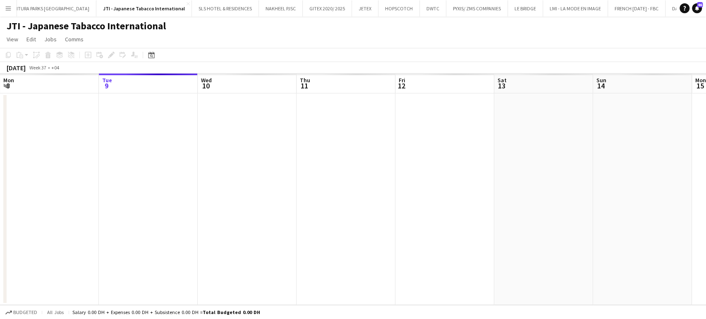
scroll to position [0, 1816]
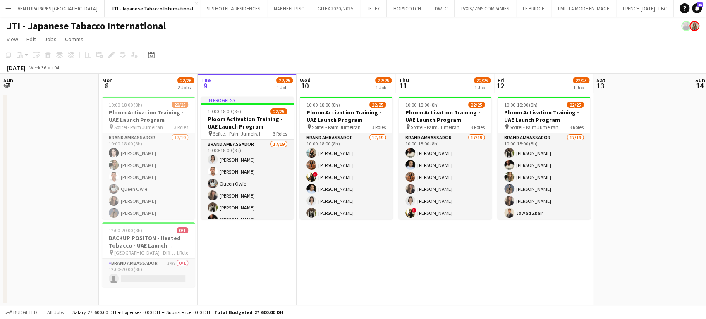
drag, startPoint x: 214, startPoint y: 171, endPoint x: 396, endPoint y: 176, distance: 181.9
click at [396, 176] on app-calendar-viewport "Fri 5 Sat 6 Sun 7 Mon 8 22/26 2 Jobs Tue 9 22/25 1 Job Wed 10 22/25 1 Job Thu 1…" at bounding box center [353, 189] width 706 height 231
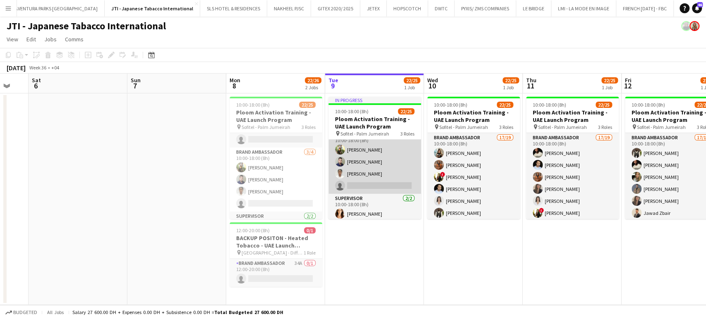
scroll to position [268, 0]
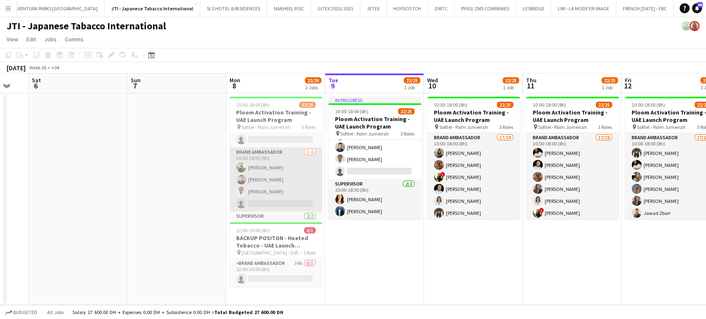
click at [276, 182] on app-card-role "Brand Ambassador 3/4 10:00-18:00 (8h) Sahreem Chaman Saeed Alzidan Aiesha Blair…" at bounding box center [275, 180] width 93 height 64
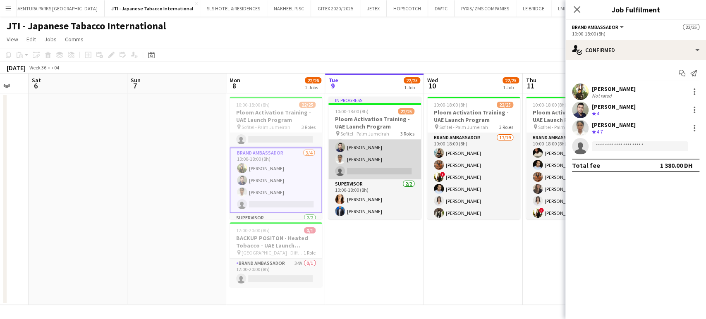
scroll to position [222, 0]
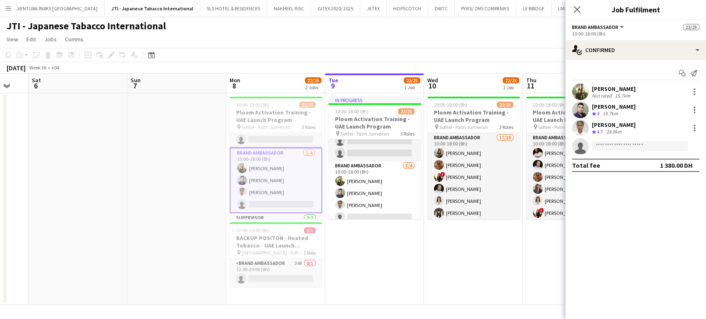
drag, startPoint x: 621, startPoint y: 104, endPoint x: 592, endPoint y: 107, distance: 29.6
click at [592, 107] on div "Saeed Alzidan Crew rating 4 15.7km" at bounding box center [635, 110] width 141 height 17
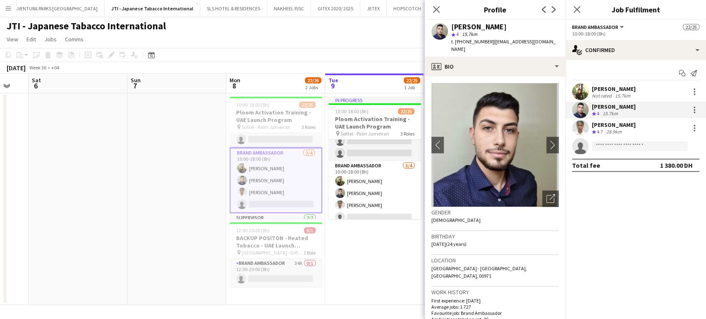
copy div "Saeed Alzidan"
click at [372, 280] on app-date-cell "In progress 10:00-18:00 (8h) 22/25 Ploom Activation Training - UAE Launch Progr…" at bounding box center [374, 199] width 99 height 212
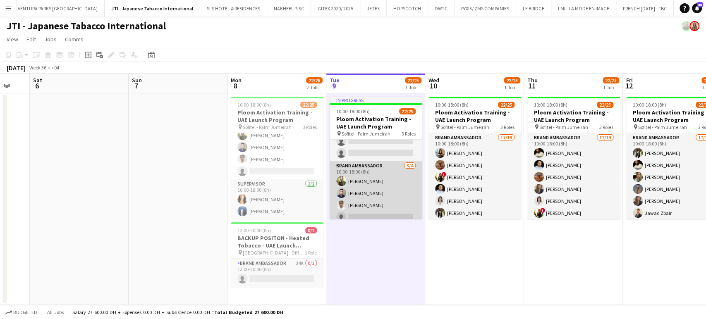
scroll to position [268, 0]
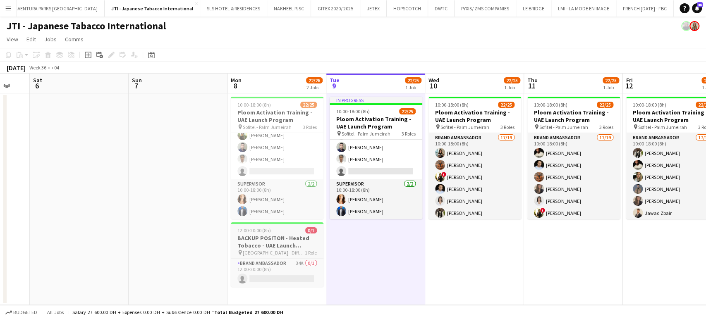
click at [268, 240] on h3 "BACKUP POSITON - Heated Tobacco - UAE Launch Program" at bounding box center [277, 241] width 93 height 15
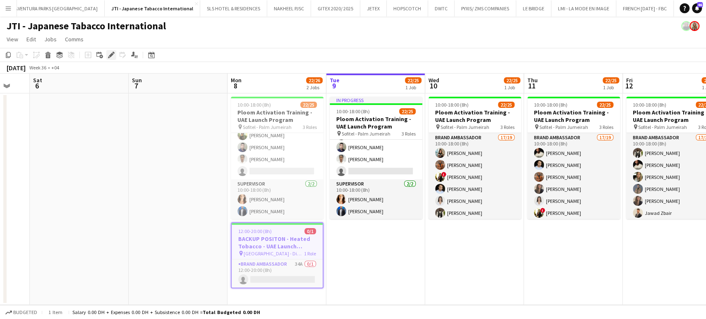
click at [112, 54] on icon at bounding box center [111, 55] width 5 height 5
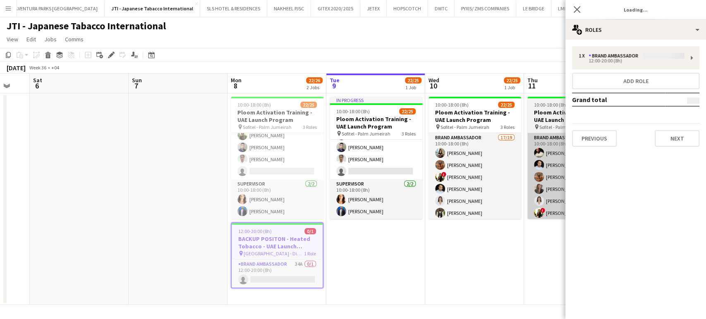
type input "*******"
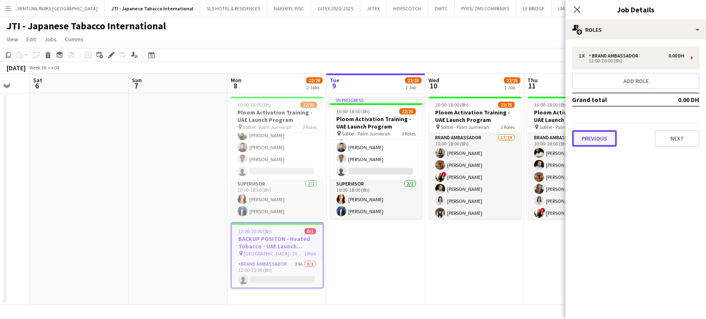
click at [599, 141] on button "Previous" at bounding box center [594, 138] width 45 height 17
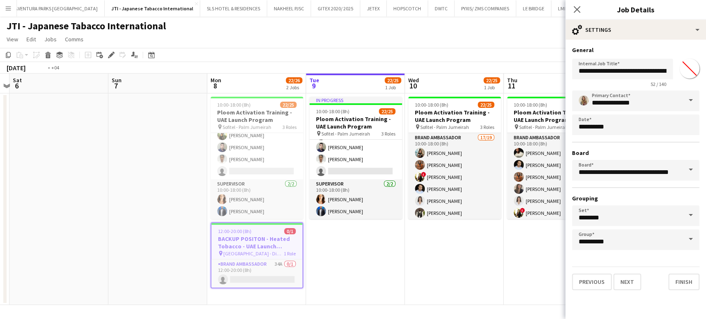
drag, startPoint x: 514, startPoint y: 248, endPoint x: 195, endPoint y: 186, distance: 325.0
click at [195, 186] on app-calendar-viewport "Wed 3 Thu 4 Fri 5 Sat 6 Sun 7 Mon 8 22/26 2 Jobs Tue 9 22/25 1 Job Wed 10 22/25…" at bounding box center [353, 189] width 706 height 231
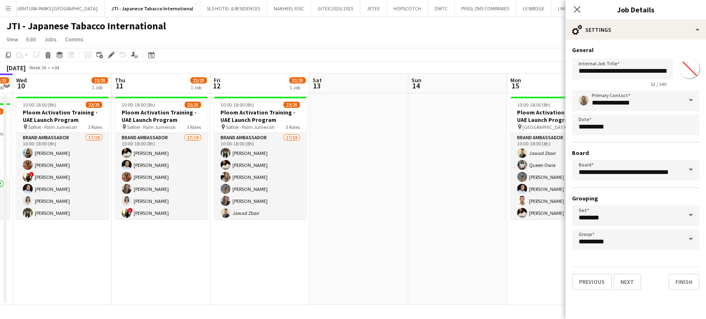
drag, startPoint x: 428, startPoint y: 176, endPoint x: 274, endPoint y: 152, distance: 156.4
click at [282, 154] on app-calendar-viewport "Sat 6 Sun 7 Mon 8 22/26 2 Jobs Tue 9 22/25 1 Job Wed 10 22/25 1 Job Thu 11 22/2…" at bounding box center [353, 189] width 706 height 231
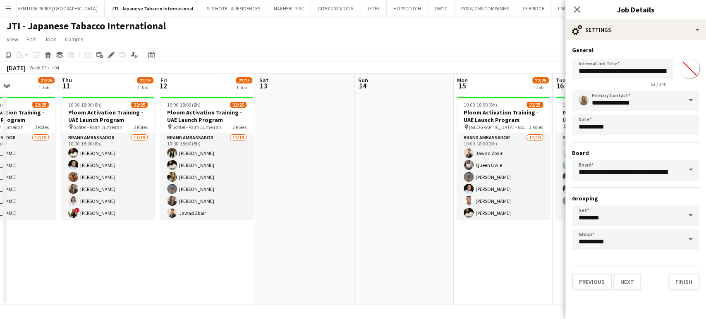
click at [268, 136] on app-calendar-viewport "Mon 8 22/26 2 Jobs Tue 9 22/25 1 Job Wed 10 22/25 1 Job Thu 11 22/25 1 Job Fri …" at bounding box center [353, 189] width 706 height 231
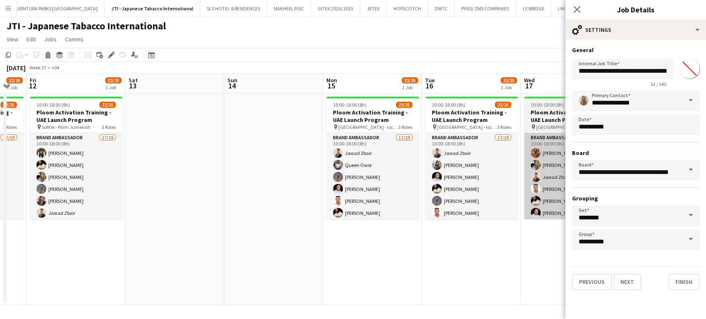
drag, startPoint x: 433, startPoint y: 198, endPoint x: 249, endPoint y: 171, distance: 186.4
click at [222, 171] on app-calendar-viewport "Mon 8 22/26 2 Jobs Tue 9 22/25 1 Job Wed 10 22/25 1 Job Thu 11 22/25 1 Job Fri …" at bounding box center [353, 189] width 706 height 231
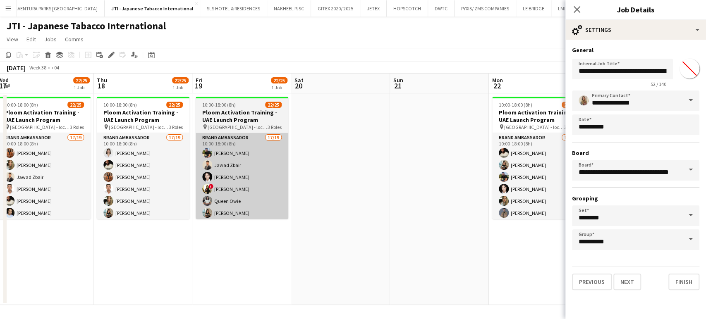
drag, startPoint x: 238, startPoint y: 161, endPoint x: 200, endPoint y: 153, distance: 38.4
click at [198, 154] on app-calendar-viewport "Sat 13 Sun 14 Mon 15 22/25 1 Job Tue 16 22/25 1 Job Wed 17 22/25 1 Job Thu 18 2…" at bounding box center [353, 189] width 706 height 231
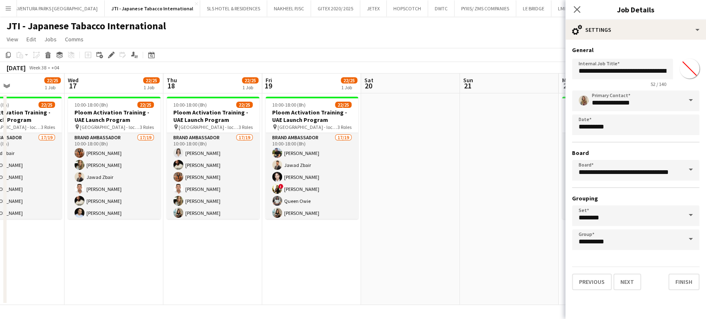
drag, startPoint x: 342, startPoint y: 164, endPoint x: 264, endPoint y: 151, distance: 78.9
click at [259, 152] on app-calendar-viewport "Sat 13 Sun 14 Mon 15 22/25 1 Job Tue 16 22/25 1 Job Wed 17 22/25 1 Job Thu 18 2…" at bounding box center [353, 189] width 706 height 231
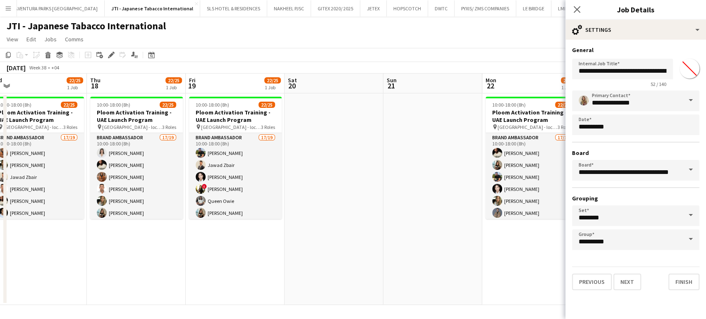
drag, startPoint x: 195, startPoint y: 191, endPoint x: 367, endPoint y: 186, distance: 172.0
click at [363, 186] on app-calendar-viewport "Mon 15 22/25 1 Job Tue 16 22/25 1 Job Wed 17 22/25 1 Job Thu 18 22/25 1 Job Fri…" at bounding box center [353, 189] width 706 height 231
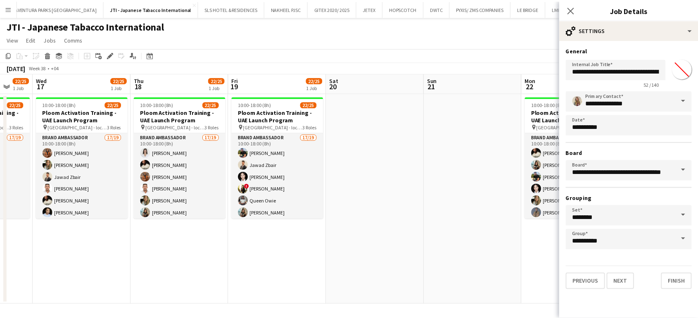
scroll to position [0, 255]
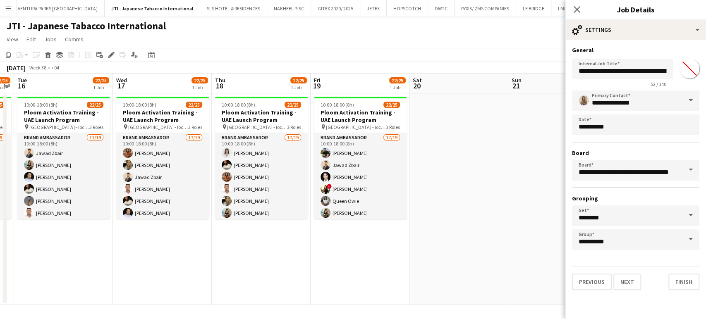
drag, startPoint x: 328, startPoint y: 178, endPoint x: 354, endPoint y: 178, distance: 26.0
click at [352, 178] on app-calendar-viewport "Sun 14 Mon 15 22/25 1 Job Tue 16 22/25 1 Job Wed 17 22/25 1 Job Thu 18 22/25 1 …" at bounding box center [353, 189] width 706 height 231
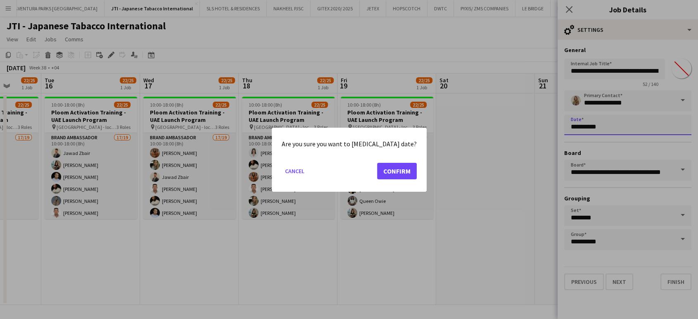
click at [602, 126] on body "Menu Boards Boards Boards All jobs Status Workforce Workforce My Workforce Recr…" at bounding box center [349, 159] width 698 height 319
click at [396, 172] on button "Confirm" at bounding box center [397, 170] width 40 height 17
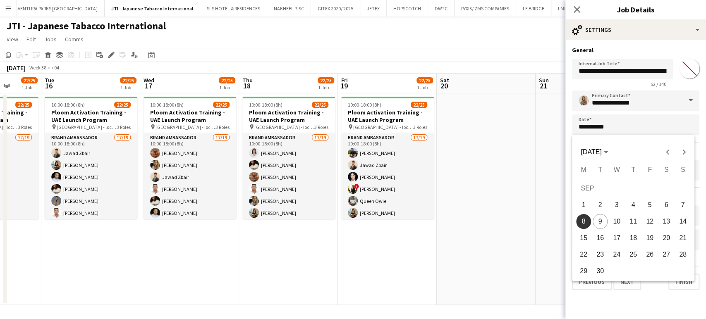
click at [631, 236] on span "18" at bounding box center [632, 238] width 15 height 15
type input "**********"
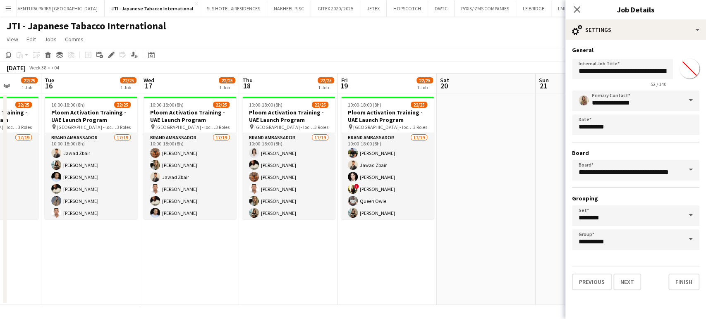
click at [502, 241] on app-date-cell at bounding box center [485, 199] width 99 height 212
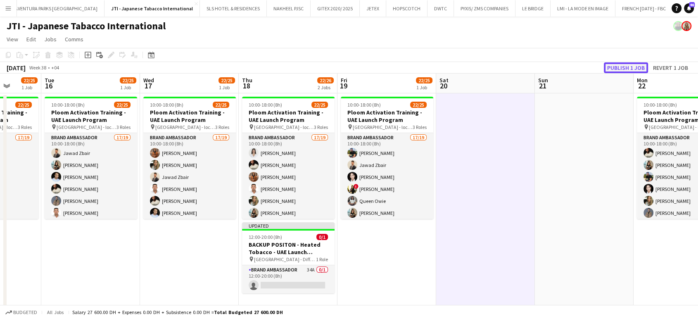
click at [610, 64] on button "Publish 1 job" at bounding box center [626, 67] width 44 height 11
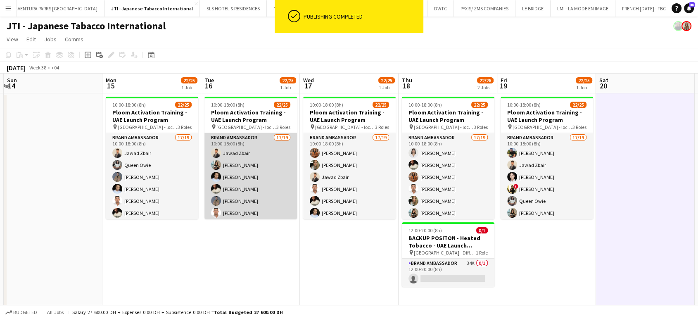
drag, startPoint x: 98, startPoint y: 188, endPoint x: 367, endPoint y: 186, distance: 269.1
click at [370, 182] on app-calendar-viewport "Sat 13 Sun 14 Mon 15 22/25 1 Job Tue 16 22/25 1 Job Wed 17 22/25 1 Job Thu 18 2…" at bounding box center [349, 192] width 698 height 237
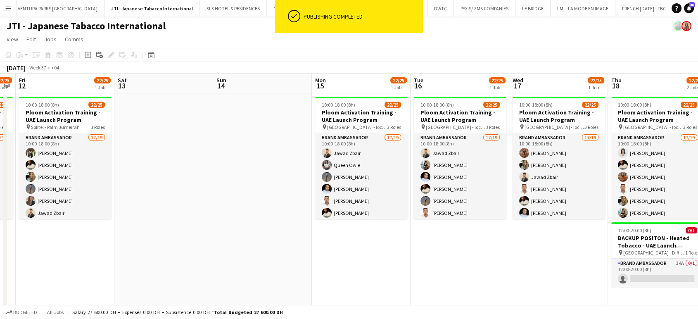
drag, startPoint x: 208, startPoint y: 195, endPoint x: 376, endPoint y: 199, distance: 167.8
click at [376, 199] on app-calendar-viewport "Wed 10 22/25 1 Job Thu 11 22/25 1 Job Fri 12 22/25 1 Job Sat 13 Sun 14 Mon 15 2…" at bounding box center [349, 192] width 698 height 237
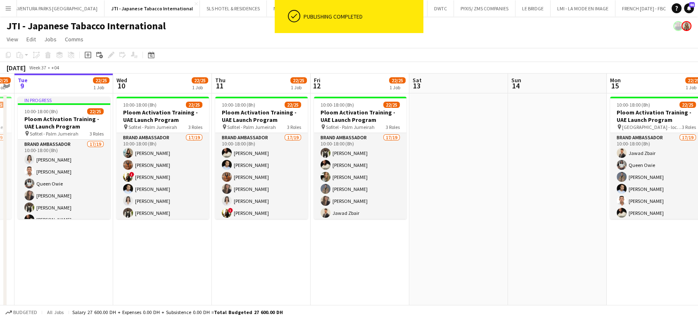
drag, startPoint x: 413, startPoint y: 199, endPoint x: 453, endPoint y: 202, distance: 39.8
click at [458, 199] on app-calendar-viewport "Sun 7 Mon 8 22/25 1 Job Tue 9 22/25 1 Job Wed 10 22/25 1 Job Thu 11 22/25 1 Job…" at bounding box center [349, 192] width 698 height 237
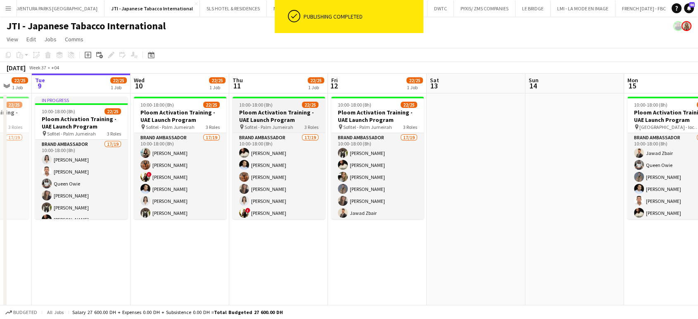
scroll to position [75, 0]
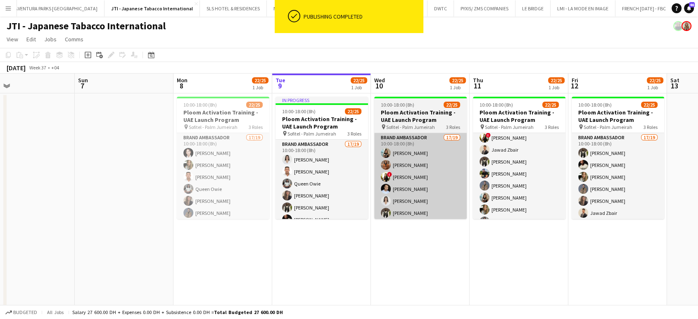
drag, startPoint x: 265, startPoint y: 182, endPoint x: 449, endPoint y: 188, distance: 184.0
click at [510, 184] on app-calendar-viewport "Thu 4 Fri 5 Sat 6 Sun 7 Mon 8 22/25 1 Job Tue 9 22/25 1 Job Wed 10 22/25 1 Job …" at bounding box center [349, 192] width 698 height 237
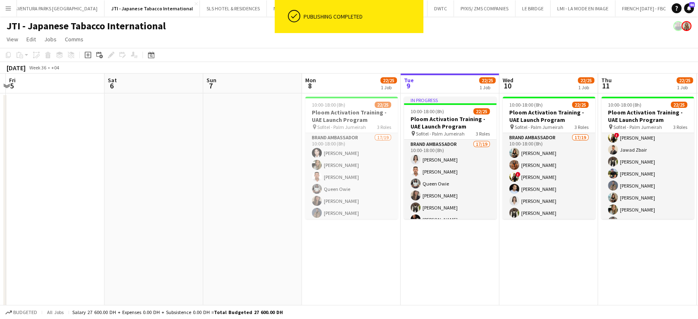
click at [458, 182] on app-calendar-viewport "Wed 3 Thu 4 Fri 5 Sat 6 Sun 7 Mon 8 22/25 1 Job Tue 9 22/25 1 Job Wed 10 22/25 …" at bounding box center [349, 192] width 698 height 237
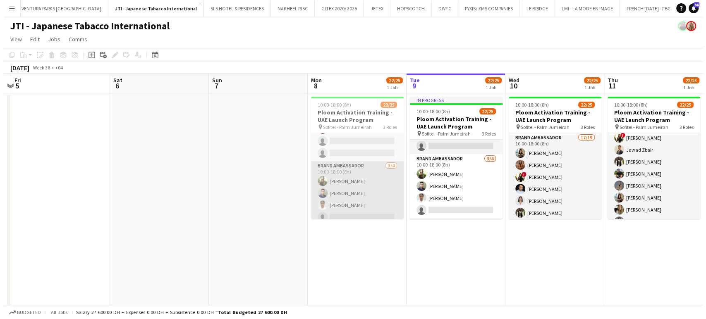
scroll to position [262, 0]
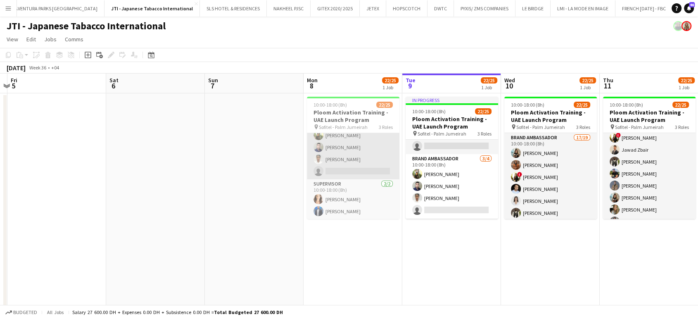
click at [352, 155] on app-card-role "Brand Ambassador 3/4 10:00-18:00 (8h) Sahreem Chaman Saeed Alzidan Aiesha Blair…" at bounding box center [353, 147] width 93 height 64
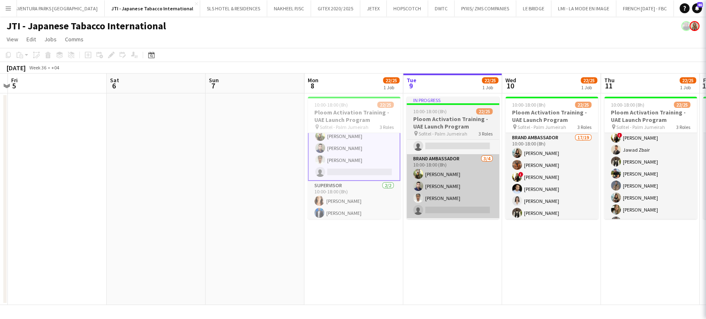
scroll to position [262, 0]
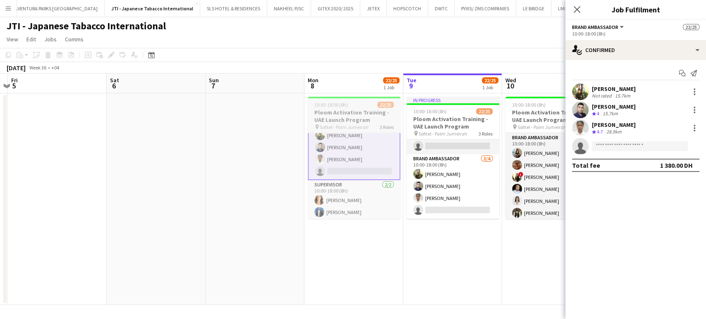
click at [357, 117] on h3 "Ploom Activation Training - UAE Launch Program" at bounding box center [354, 116] width 93 height 15
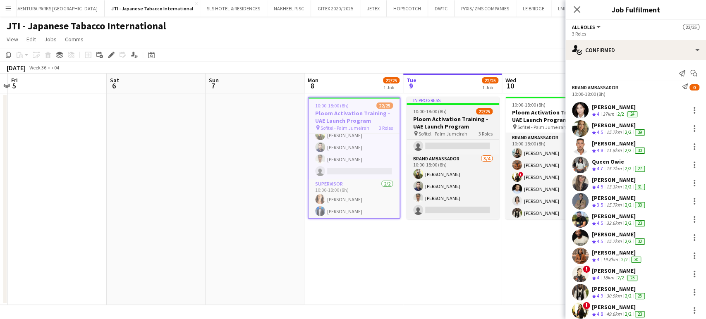
scroll to position [262, 0]
click at [457, 122] on h3 "Ploom Activation Training - UAE Launch Program" at bounding box center [452, 122] width 93 height 15
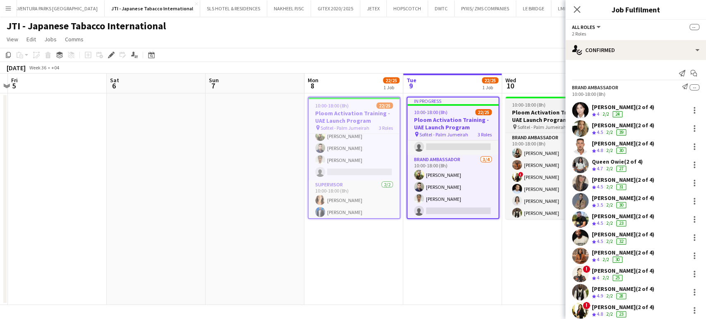
click at [534, 119] on h3 "Ploom Activation Training - UAE Launch Program" at bounding box center [551, 116] width 93 height 15
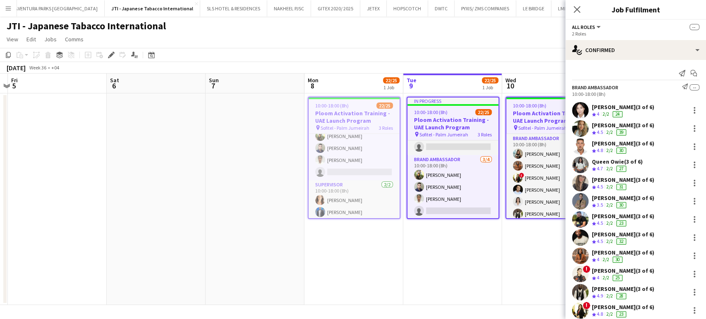
drag, startPoint x: 534, startPoint y: 119, endPoint x: 204, endPoint y: 119, distance: 329.8
click at [187, 119] on app-calendar-viewport "Wed 3 Thu 4 Fri 5 Sat 6 Sun 7 Mon 8 22/25 1 Job Tue 9 22/25 1 Job Wed 10 22/25 …" at bounding box center [353, 189] width 706 height 231
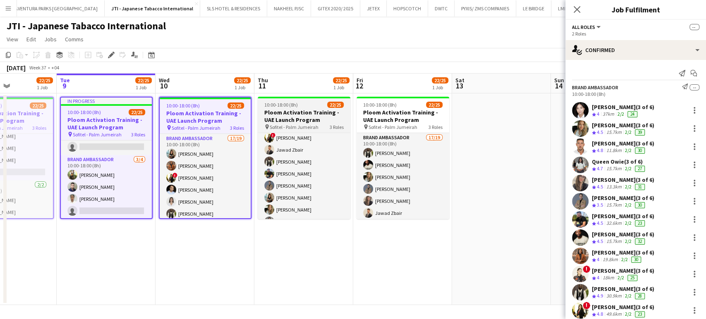
click at [307, 124] on span "Sofitel - Palm Jumeirah" at bounding box center [293, 127] width 49 height 6
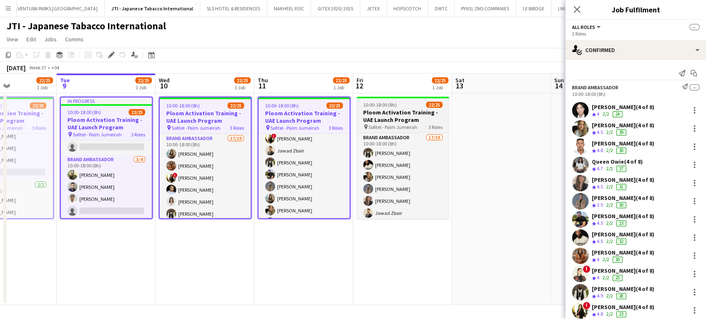
click at [410, 124] on span "Sofitel - Palm Jumeirah" at bounding box center [392, 127] width 49 height 6
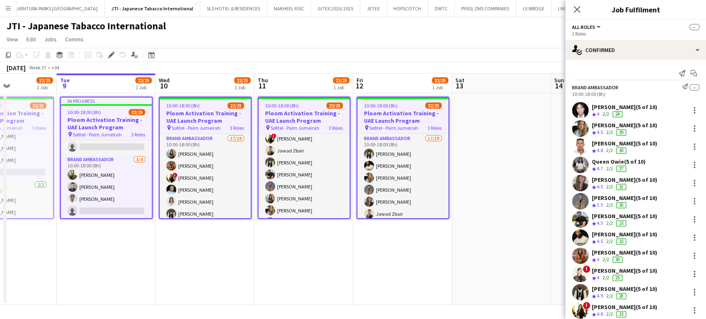
drag, startPoint x: 254, startPoint y: 131, endPoint x: 237, endPoint y: 131, distance: 16.9
click at [237, 131] on app-calendar-viewport "Sat 6 Sun 7 Mon 8 22/25 1 Job Tue 9 22/25 1 Job Wed 10 22/25 1 Job Thu 11 22/25…" at bounding box center [353, 189] width 706 height 231
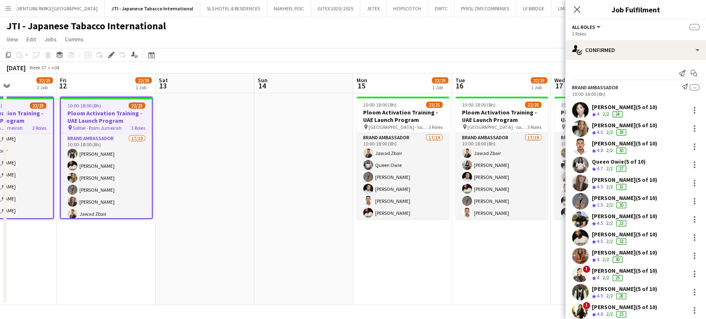
scroll to position [0, 215]
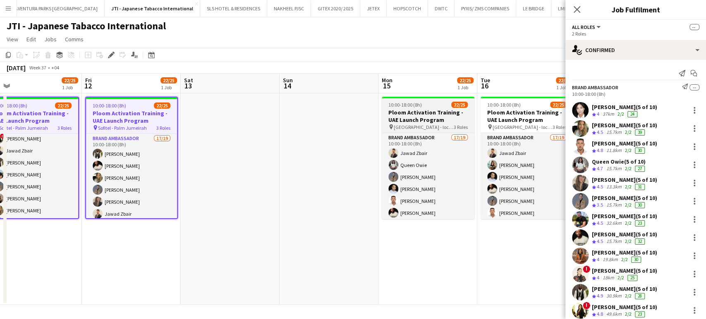
click at [418, 117] on h3 "Ploom Activation Training - UAE Launch Program" at bounding box center [427, 116] width 93 height 15
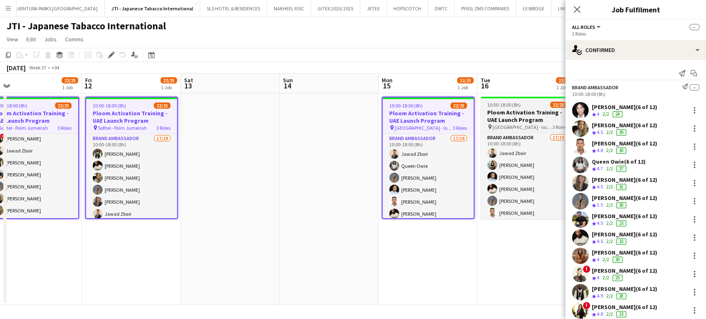
click at [515, 117] on h3 "Ploom Activation Training - UAE Launch Program" at bounding box center [526, 116] width 93 height 15
click at [234, 115] on app-calendar-viewport "Tue 9 22/25 1 Job Wed 10 22/25 1 Job Thu 11 22/25 1 Job Fri 12 22/25 1 Job Sat …" at bounding box center [353, 189] width 706 height 231
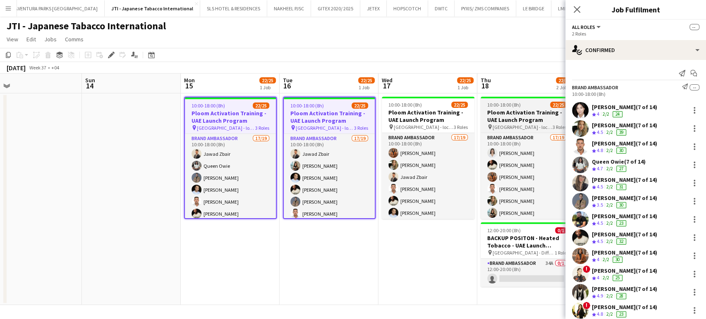
scroll to position [0, 314]
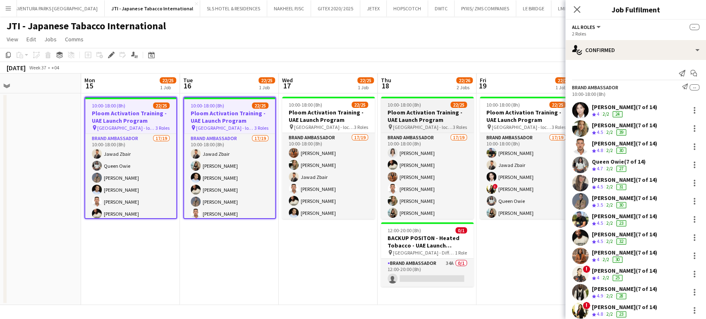
click at [417, 116] on h3 "Ploom Activation Training - UAE Launch Program" at bounding box center [427, 116] width 93 height 15
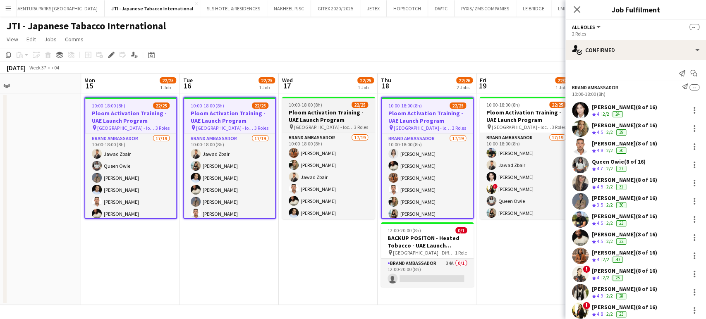
click at [328, 118] on h3 "Ploom Activation Training - UAE Launch Program" at bounding box center [328, 116] width 93 height 15
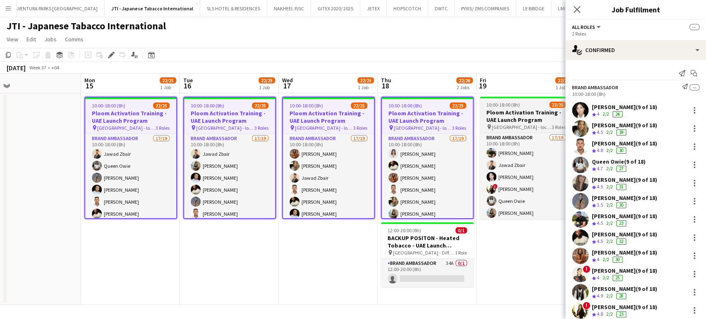
click at [514, 116] on h3 "Ploom Activation Training - UAE Launch Program" at bounding box center [525, 116] width 93 height 15
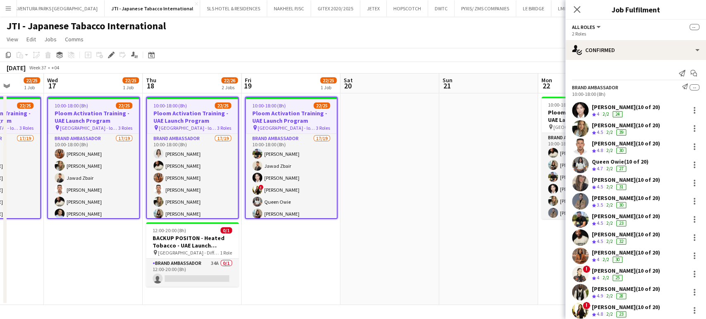
drag, startPoint x: 354, startPoint y: 118, endPoint x: 249, endPoint y: 114, distance: 105.0
click at [261, 114] on app-calendar-viewport "Sat 13 Sun 14 Mon 15 22/25 1 Job Tue 16 22/25 1 Job Wed 17 22/25 1 Job Thu 18 2…" at bounding box center [353, 189] width 706 height 231
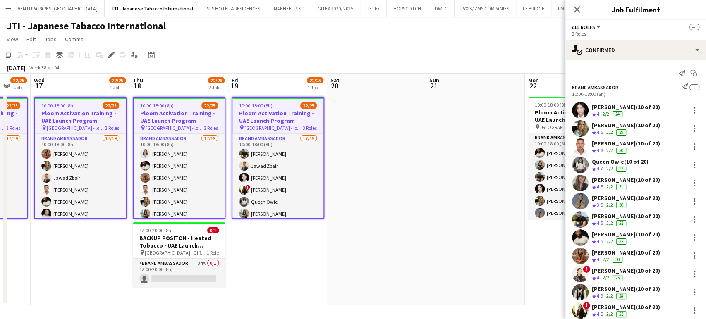
scroll to position [0, 334]
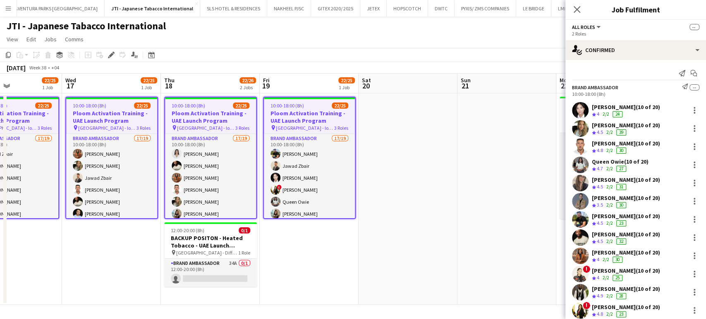
drag, startPoint x: 505, startPoint y: 123, endPoint x: 340, endPoint y: 121, distance: 164.9
click at [337, 124] on app-calendar-viewport "Sat 13 Sun 14 Mon 15 22/25 1 Job Tue 16 22/25 1 Job Wed 17 22/25 1 Job Thu 18 2…" at bounding box center [353, 189] width 706 height 231
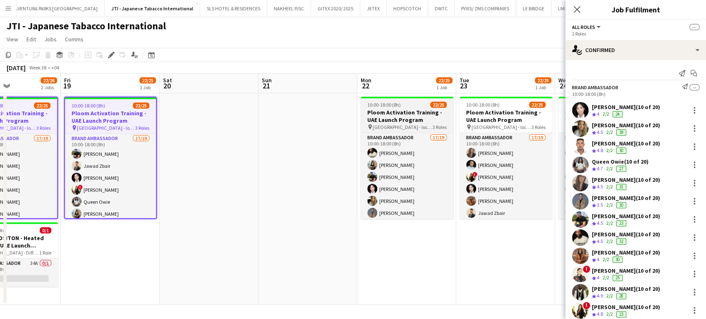
click at [433, 117] on h3 "Ploom Activation Training - UAE Launch Program" at bounding box center [406, 116] width 93 height 15
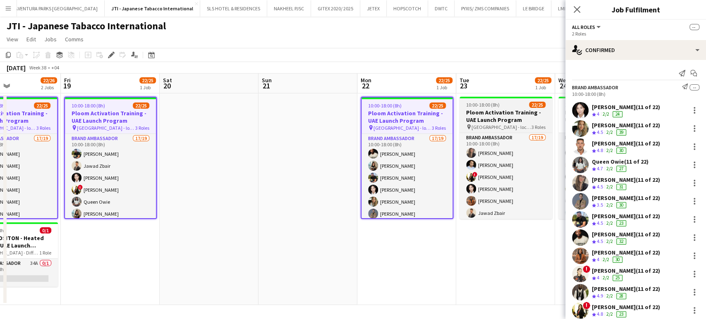
click at [510, 116] on h3 "Ploom Activation Training - UAE Launch Program" at bounding box center [505, 116] width 93 height 15
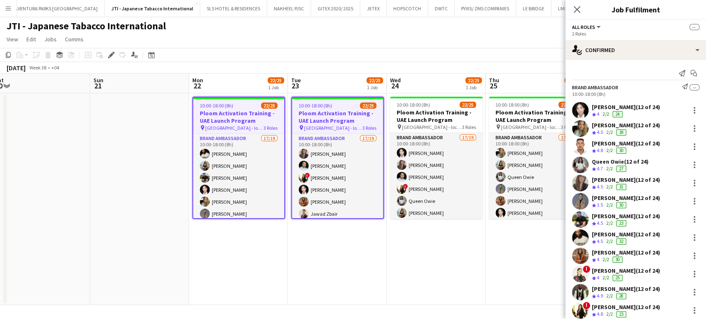
drag, startPoint x: 413, startPoint y: 122, endPoint x: 348, endPoint y: 121, distance: 65.3
click at [348, 121] on app-calendar-viewport "Wed 17 22/25 1 Job Thu 18 22/26 2 Jobs Fri 19 22/25 1 Job Sat 20 Sun 21 Mon 22 …" at bounding box center [353, 189] width 706 height 231
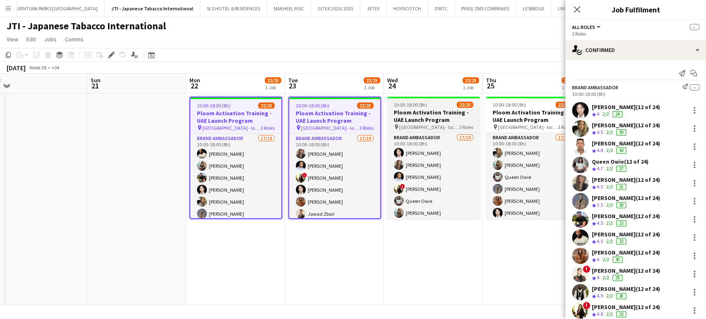
click at [472, 122] on h3 "Ploom Activation Training - UAE Launch Program" at bounding box center [433, 116] width 93 height 15
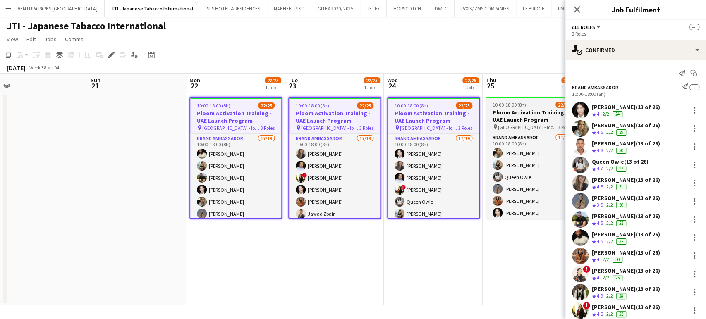
click at [531, 121] on h3 "Ploom Activation Training - UAE Launch Program" at bounding box center [532, 116] width 93 height 15
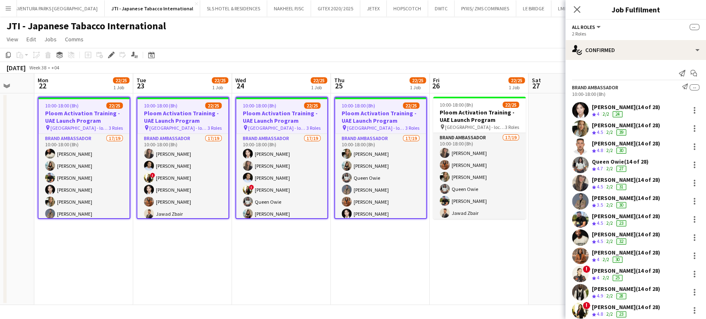
drag, startPoint x: 467, startPoint y: 125, endPoint x: 320, endPoint y: 126, distance: 146.3
click at [321, 126] on app-calendar-viewport "Fri 19 22/25 1 Job Sat 20 Sun 21 Mon 22 22/25 1 Job Tue 23 22/25 1 Job Wed 24 2…" at bounding box center [353, 189] width 706 height 231
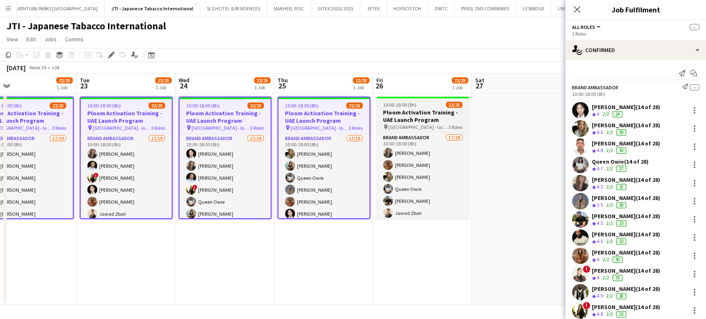
click at [434, 122] on h3 "Ploom Activation Training - UAE Launch Program" at bounding box center [422, 116] width 93 height 15
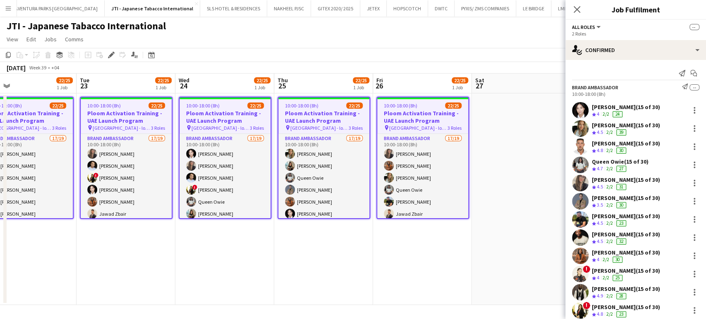
scroll to position [229, 0]
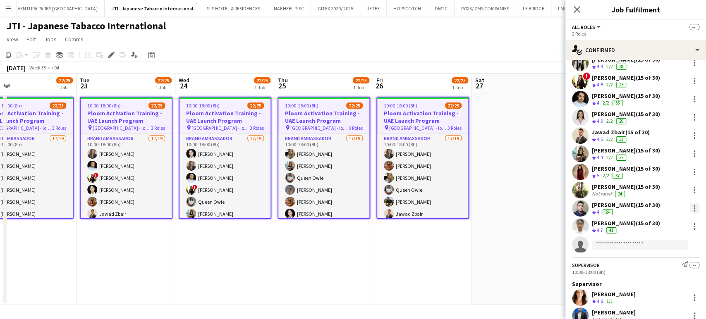
click at [693, 209] on div at bounding box center [694, 208] width 2 height 2
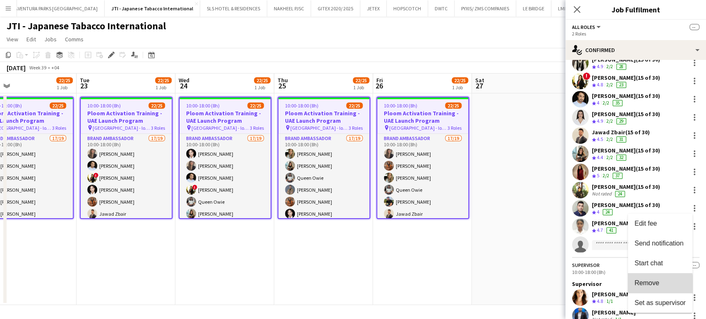
click at [657, 285] on span "Remove" at bounding box center [646, 282] width 25 height 7
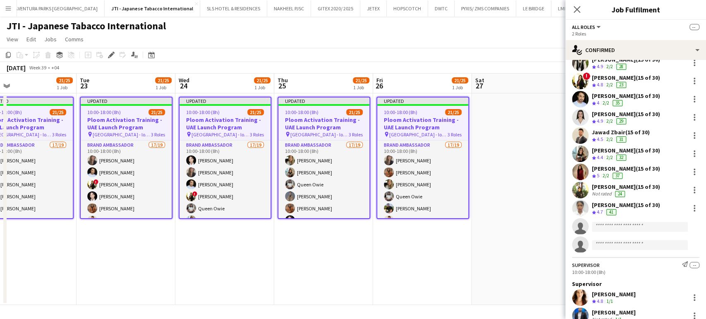
click at [515, 232] on app-date-cell at bounding box center [521, 199] width 99 height 212
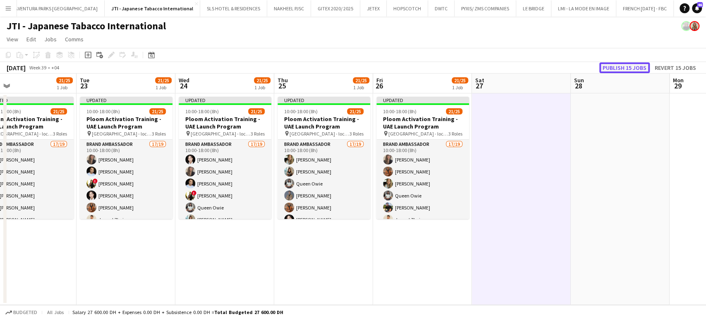
click at [622, 69] on button "Publish 15 jobs" at bounding box center [624, 67] width 50 height 11
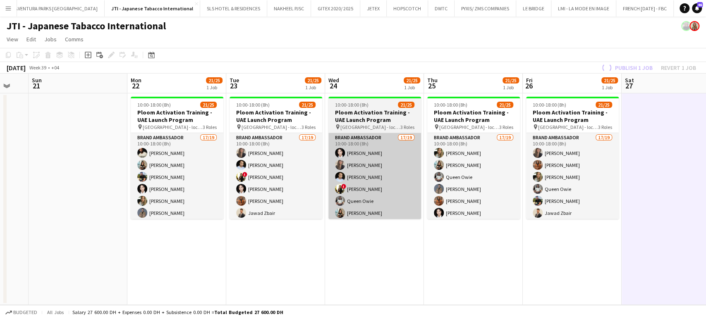
drag, startPoint x: 215, startPoint y: 175, endPoint x: 508, endPoint y: 205, distance: 295.0
click at [510, 203] on app-calendar-viewport "Fri 19 21/25 1 Job Sat 20 Sun 21 Mon 22 21/25 1 Job Tue 23 21/25 1 Job Wed 24 2…" at bounding box center [353, 189] width 706 height 231
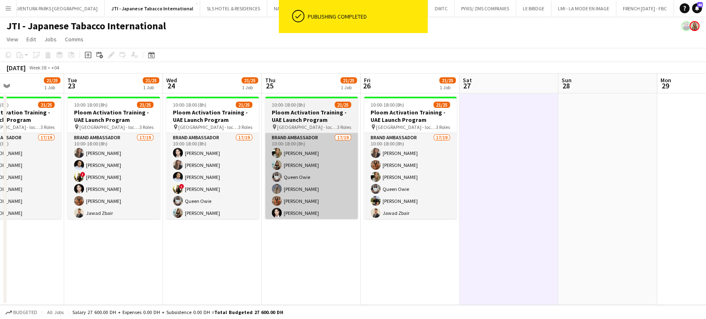
drag, startPoint x: 601, startPoint y: 213, endPoint x: 308, endPoint y: 140, distance: 301.9
click at [299, 144] on app-calendar-viewport "Sat 20 Sun 21 Mon 22 21/25 1 Job Tue 23 21/25 1 Job Wed 24 21/25 1 Job Thu 25 2…" at bounding box center [353, 189] width 706 height 231
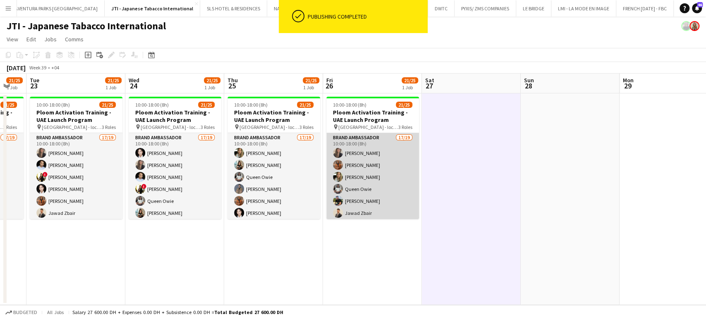
click at [374, 156] on app-card-role "Brand Ambassador 17/19 10:00-18:00 (8h) Leila Haghshenas Jacinta Kabiru Tanja V…" at bounding box center [372, 255] width 93 height 244
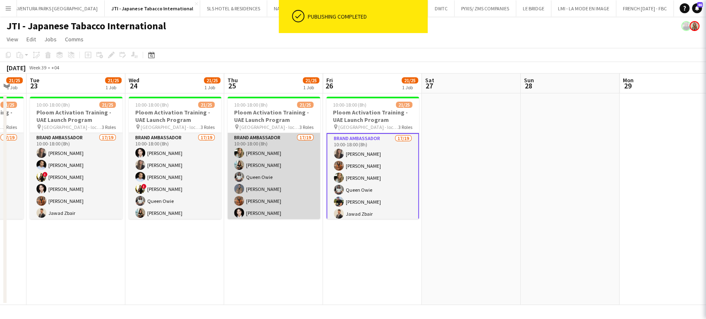
click at [277, 167] on app-card-role "Brand Ambassador 17/19 10:00-18:00 (8h) Tanja Vukas KIMBERLY GABALES Queen Owie…" at bounding box center [273, 255] width 93 height 244
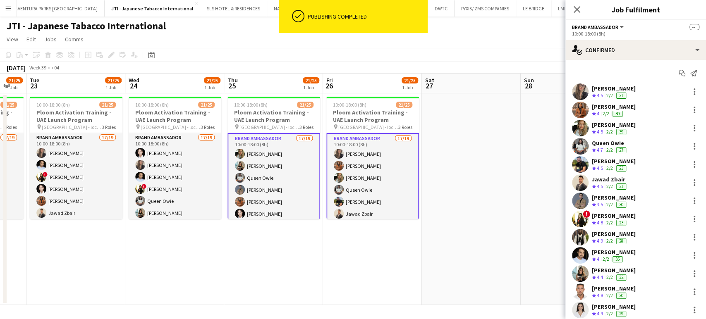
scroll to position [0, 270]
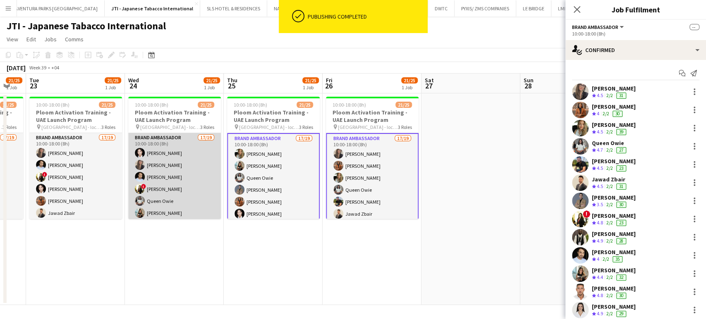
click at [179, 167] on app-card-role "Brand Ambassador 17/19 10:00-18:00 (8h) Aubrey Ellaine Rabino Leila Haghshenas …" at bounding box center [174, 255] width 93 height 244
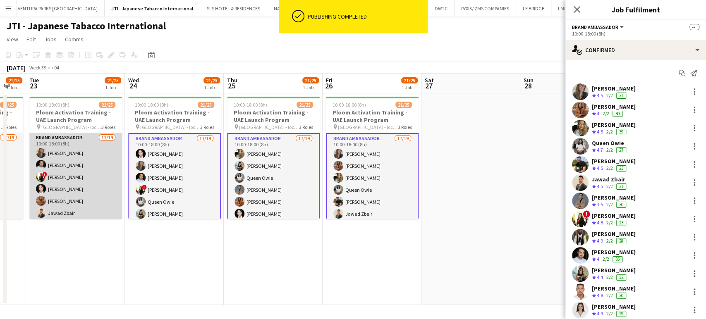
click at [87, 153] on app-card-role "Brand Ambassador 17/19 10:00-18:00 (8h) Leila Haghshenas Ravi JADHAV ! Jana Kas…" at bounding box center [75, 255] width 93 height 244
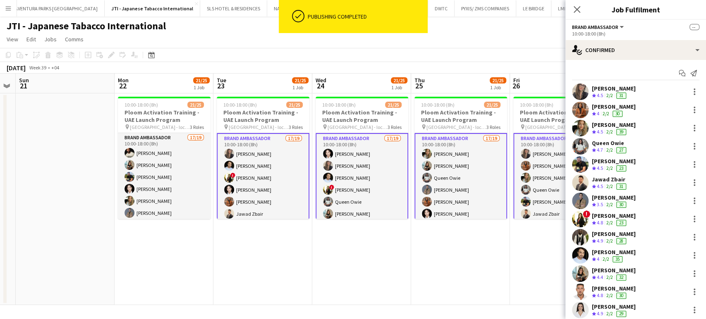
drag, startPoint x: 86, startPoint y: 173, endPoint x: 391, endPoint y: 217, distance: 308.7
click at [390, 217] on app-calendar-viewport "Fri 19 21/25 1 Job Sat 20 Sun 21 Mon 22 21/25 1 Job Tue 23 21/25 1 Job Wed 24 2…" at bounding box center [353, 189] width 706 height 231
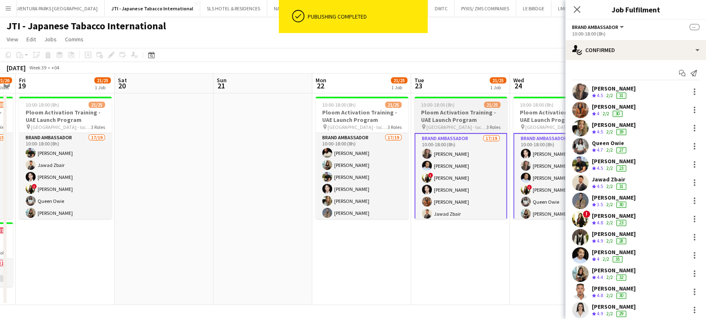
scroll to position [0, 262]
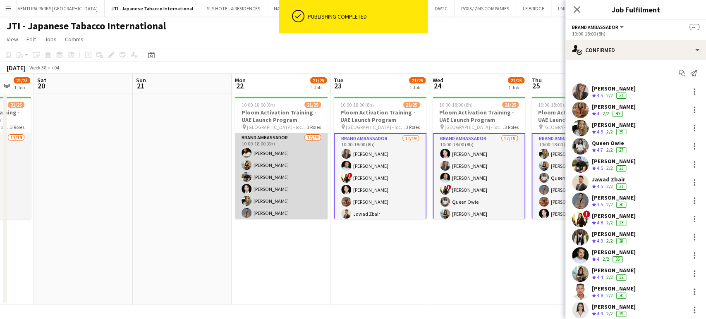
click at [308, 176] on app-card-role "Brand Ambassador 17/19 10:00-18:00 (8h) Francis Mbebele KIMBERLY GABALES Karim …" at bounding box center [281, 255] width 93 height 244
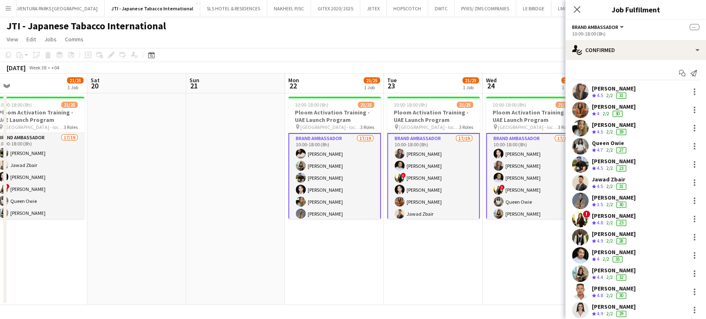
drag, startPoint x: 153, startPoint y: 161, endPoint x: 242, endPoint y: 161, distance: 88.4
click at [242, 161] on app-calendar-viewport "Wed 17 21/25 1 Job Thu 18 21/26 2 Jobs Fri 19 21/25 1 Job Sat 20 Sun 21 Mon 22 …" at bounding box center [353, 189] width 706 height 231
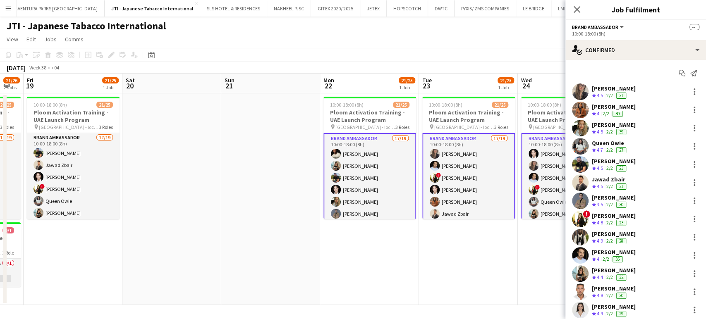
click at [249, 170] on app-date-cell at bounding box center [270, 199] width 99 height 212
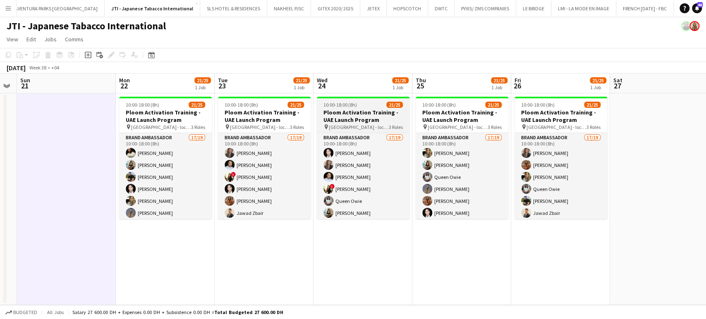
scroll to position [0, 242]
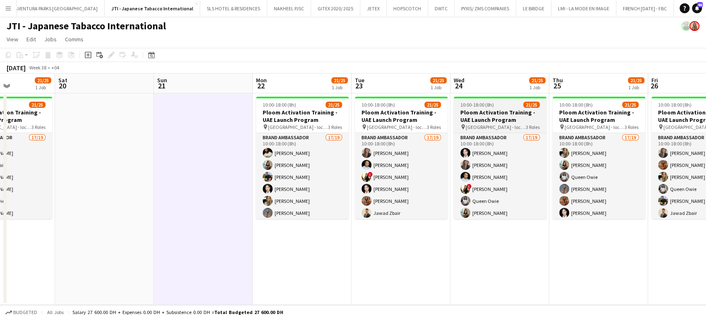
drag, startPoint x: 604, startPoint y: 181, endPoint x: 343, endPoint y: 164, distance: 261.3
click at [338, 164] on app-calendar-viewport "Wed 17 21/25 1 Job Thu 18 21/26 2 Jobs Fri 19 21/25 1 Job Sat 20 Sun 21 Mon 22 …" at bounding box center [353, 189] width 706 height 231
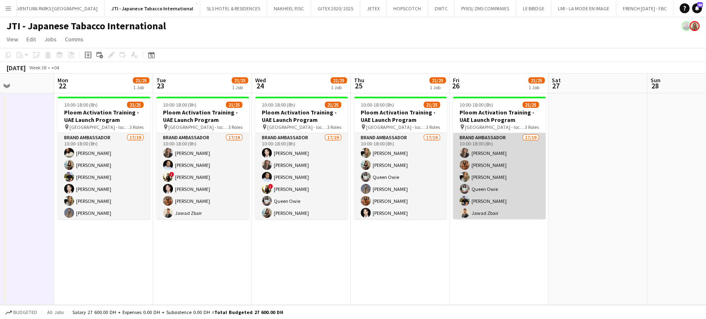
click at [524, 179] on app-card-role "Brand Ambassador 17/19 10:00-18:00 (8h) Leila Haghshenas Jacinta Kabiru Tanja V…" at bounding box center [499, 255] width 93 height 244
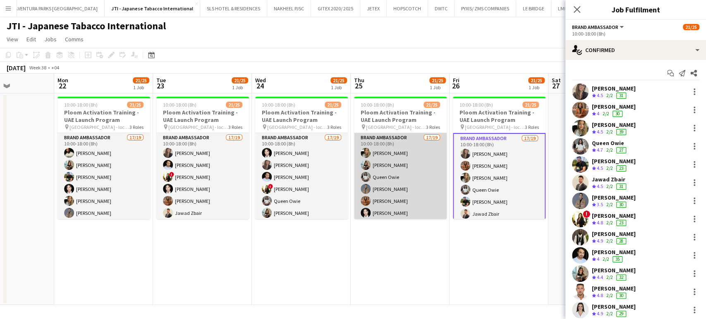
drag, startPoint x: 394, startPoint y: 158, endPoint x: 359, endPoint y: 158, distance: 34.7
click at [393, 158] on app-card-role "Brand Ambassador 17/19 10:00-18:00 (8h) Tanja Vukas KIMBERLY GABALES Queen Owie…" at bounding box center [400, 255] width 93 height 244
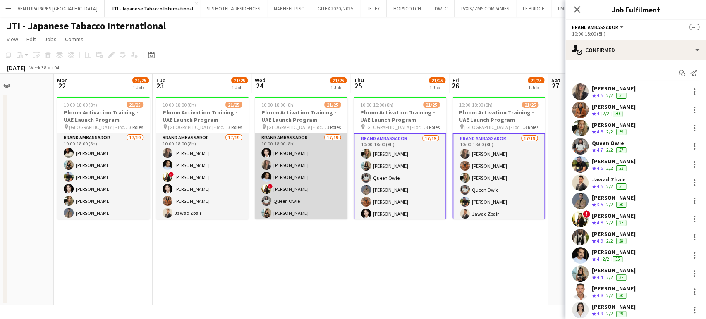
click at [288, 153] on app-card-role "Brand Ambassador 17/19 10:00-18:00 (8h) Aubrey Ellaine Rabino Leila Haghshenas …" at bounding box center [301, 255] width 93 height 244
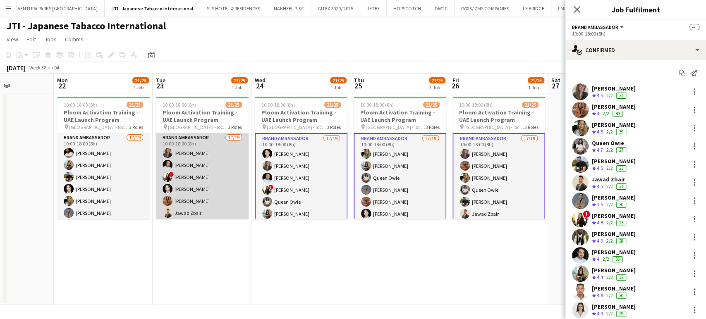
click at [218, 157] on app-card-role "Brand Ambassador 17/19 10:00-18:00 (8h) Leila Haghshenas Ravi JADHAV ! Jana Kas…" at bounding box center [202, 255] width 93 height 244
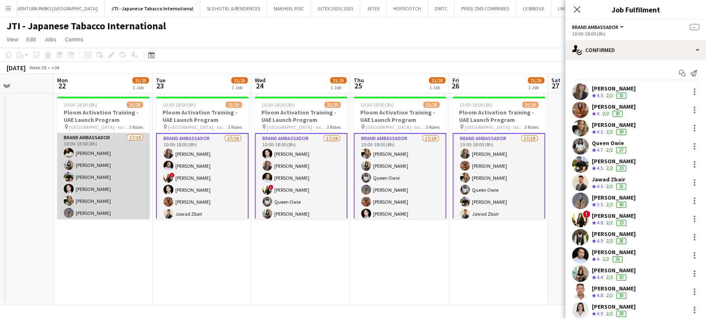
click at [106, 153] on app-card-role "Brand Ambassador 17/19 10:00-18:00 (8h) Francis Mbebele KIMBERLY GABALES Karim …" at bounding box center [103, 255] width 93 height 244
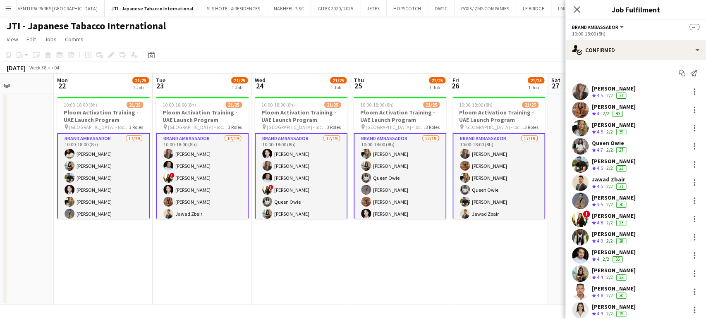
drag, startPoint x: 154, startPoint y: 164, endPoint x: 357, endPoint y: 167, distance: 203.4
click at [357, 167] on app-calendar-viewport "Fri 19 21/25 1 Job Sat 20 Sun 21 Mon 22 21/25 1 Job Tue 23 21/25 1 Job Wed 24 2…" at bounding box center [353, 189] width 706 height 231
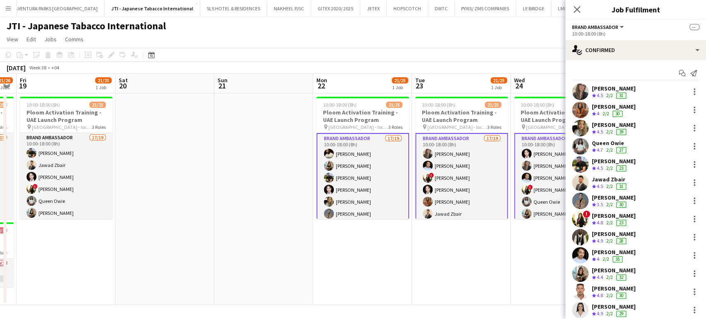
drag, startPoint x: 376, startPoint y: 169, endPoint x: 368, endPoint y: 173, distance: 9.1
click at [377, 170] on app-calendar-viewport "Tue 16 21/25 1 Job Wed 17 21/25 1 Job Thu 18 21/26 2 Jobs Fri 19 21/25 1 Job Sa…" at bounding box center [353, 189] width 706 height 231
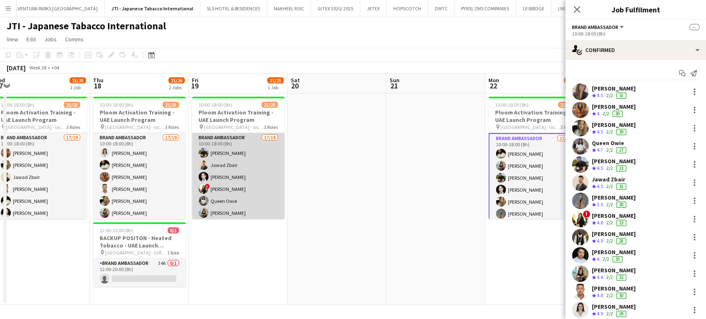
drag, startPoint x: 234, startPoint y: 170, endPoint x: 205, endPoint y: 170, distance: 28.5
click at [234, 170] on app-card-role "Brand Ambassador 17/19 10:00-18:00 (8h) Karim Moubadder Jawad Zbair Aubrey Ella…" at bounding box center [238, 255] width 93 height 244
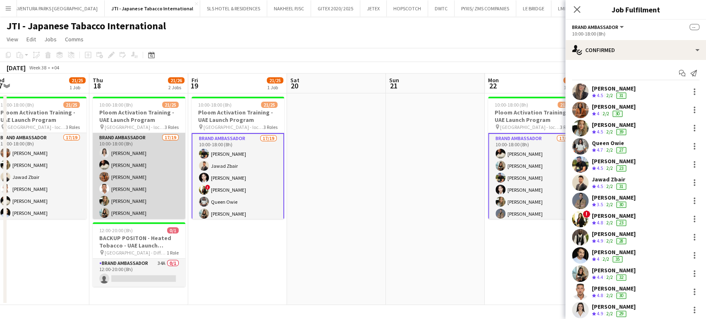
click at [147, 161] on app-card-role "Brand Ambassador 17/19 10:00-18:00 (8h) Nagham Jaber Francis Mbebele Jacinta Ka…" at bounding box center [139, 255] width 93 height 244
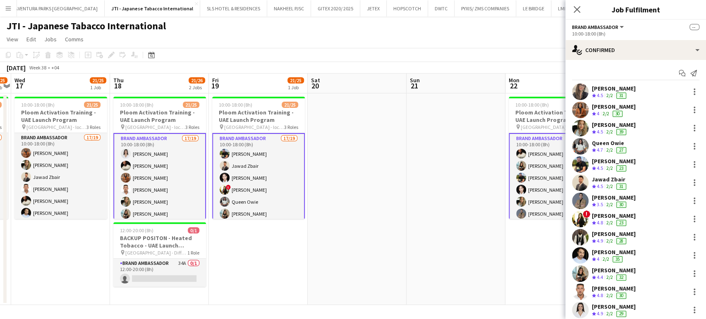
drag, startPoint x: 224, startPoint y: 164, endPoint x: 343, endPoint y: 165, distance: 119.4
click at [338, 165] on app-calendar-viewport "Mon 15 21/25 1 Job Tue 16 21/25 1 Job Wed 17 21/25 1 Job Thu 18 21/26 2 Jobs Fr…" at bounding box center [353, 189] width 706 height 231
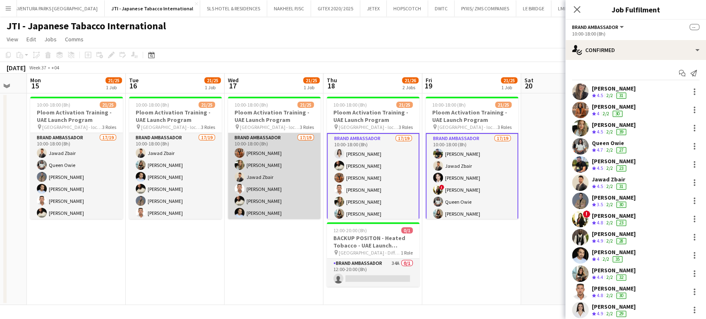
click at [272, 157] on app-card-role "Brand Ambassador 17/19 10:00-18:00 (8h) Jacinta Kabiru Tanja Vukas Jawad Zbair …" at bounding box center [274, 255] width 93 height 244
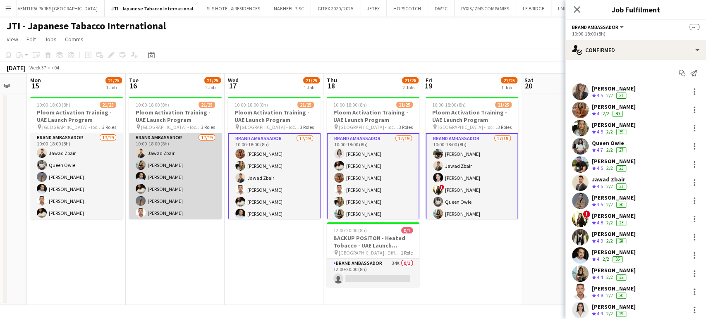
click at [185, 157] on app-card-role "Brand Ambassador 17/19 10:00-18:00 (8h) Jawad Zbair KIMBERLY GABALES Ravi JADHA…" at bounding box center [175, 255] width 93 height 244
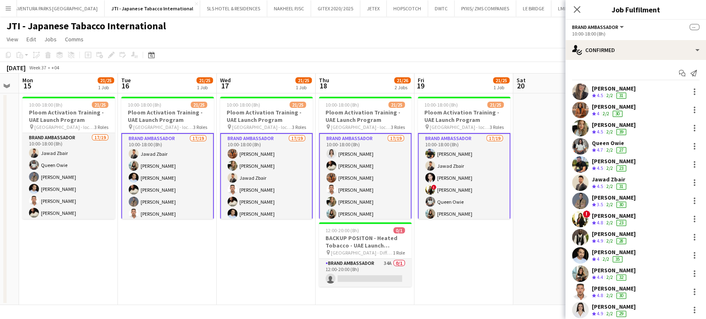
drag, startPoint x: 182, startPoint y: 171, endPoint x: 396, endPoint y: 180, distance: 213.9
click at [389, 180] on app-calendar-viewport "Sat 13 Sun 14 Mon 15 21/25 1 Job Tue 16 21/25 1 Job Wed 17 21/25 1 Job Thu 18 2…" at bounding box center [353, 189] width 706 height 231
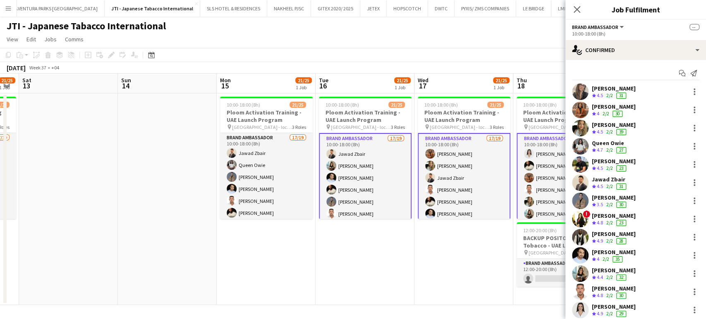
scroll to position [0, 260]
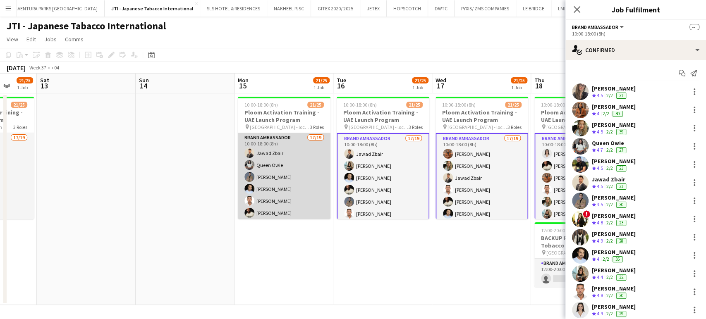
click at [302, 165] on app-card-role "Brand Ambassador 17/19 10:00-18:00 (8h) Jawad Zbair Queen Owie Rachid Maalfi Ra…" at bounding box center [284, 255] width 93 height 244
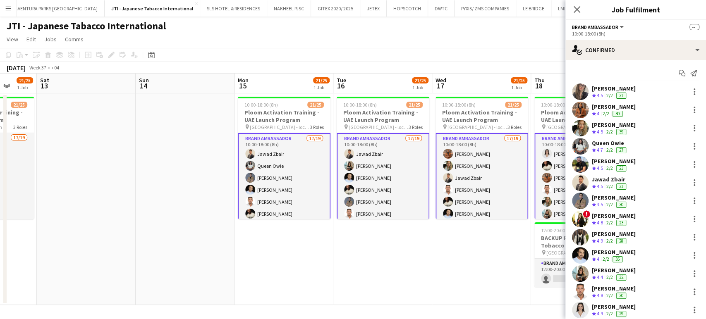
drag, startPoint x: 142, startPoint y: 155, endPoint x: 408, endPoint y: 160, distance: 266.2
click at [407, 160] on app-calendar-viewport "Wed 10 21/25 1 Job Thu 11 21/25 1 Job Fri 12 21/25 1 Job Sat 13 Sun 14 Mon 15 2…" at bounding box center [353, 189] width 706 height 231
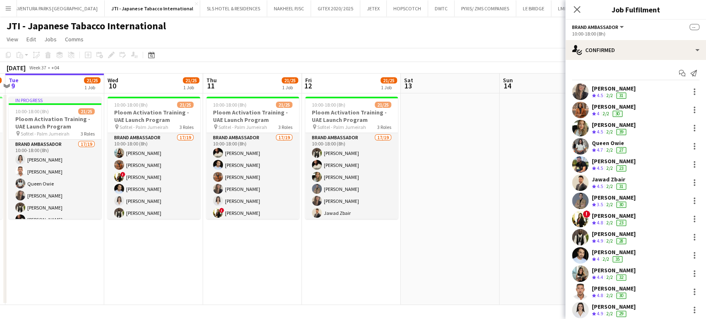
drag, startPoint x: 384, startPoint y: 161, endPoint x: 400, endPoint y: 162, distance: 16.6
click at [399, 162] on app-calendar-viewport "Sun 7 Mon 8 21/25 1 Job Tue 9 21/25 1 Job Wed 10 21/25 1 Job Thu 11 21/25 1 Job…" at bounding box center [353, 189] width 706 height 231
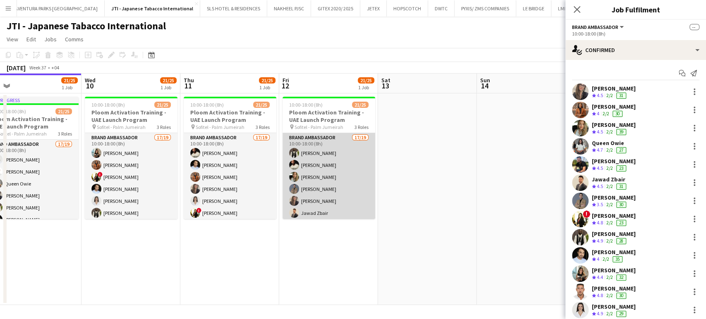
click at [334, 161] on app-card-role "Brand Ambassador 17/19 10:00-18:00 (8h) Fejiro Ejiroro Francis Mbebele Tanja Vu…" at bounding box center [328, 255] width 93 height 244
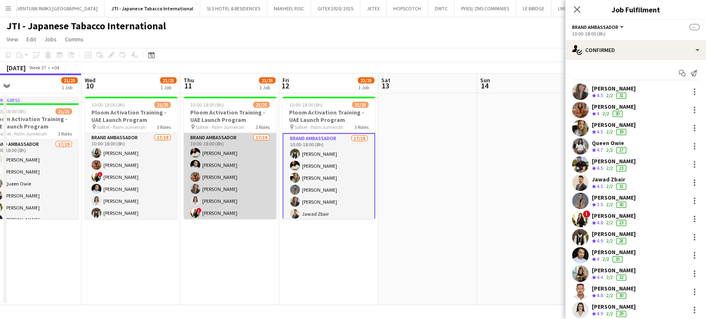
click at [231, 160] on app-card-role "Brand Ambassador 17/19 10:00-18:00 (8h) Francis Mbebele Ravi JADHAV Jacinta Kab…" at bounding box center [230, 255] width 93 height 244
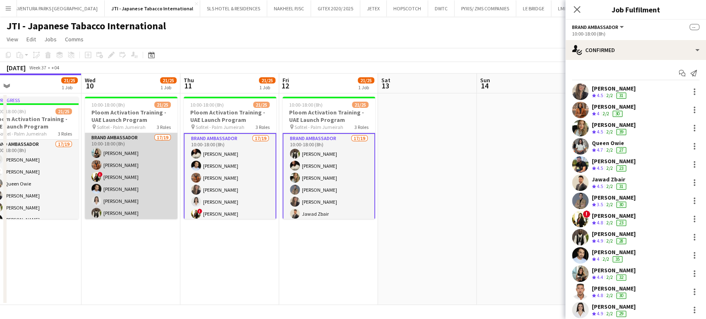
drag, startPoint x: 118, startPoint y: 156, endPoint x: 115, endPoint y: 161, distance: 5.7
click at [116, 155] on app-card-role "Brand Ambassador 17/19 10:00-18:00 (8h) KIMBERLY GABALES Jacinta Kabiru ! Jana …" at bounding box center [131, 255] width 93 height 244
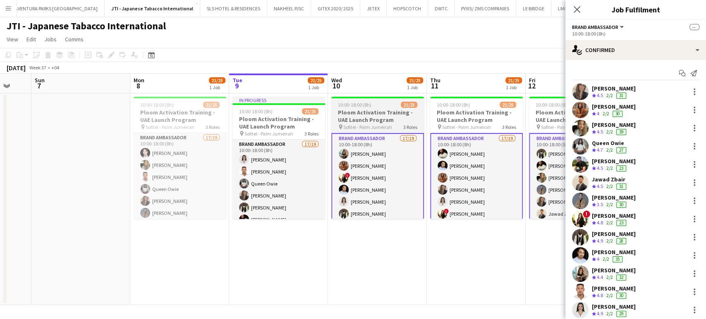
drag, startPoint x: 234, startPoint y: 160, endPoint x: 347, endPoint y: 173, distance: 114.4
click at [359, 171] on app-calendar-viewport "Fri 5 Sat 6 Sun 7 Mon 8 21/25 1 Job Tue 9 21/25 1 Job Wed 10 21/25 1 Job Thu 11…" at bounding box center [353, 189] width 706 height 231
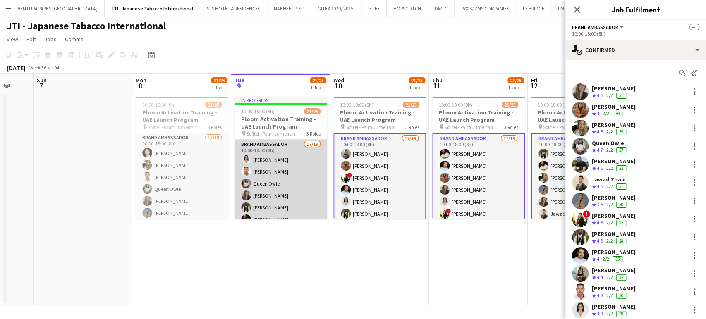
click at [263, 168] on app-card-role "Brand Ambassador 17/19 10:00-18:00 (8h) Nagham Jaber Jaafar Saad Queen Owie Lei…" at bounding box center [280, 262] width 93 height 244
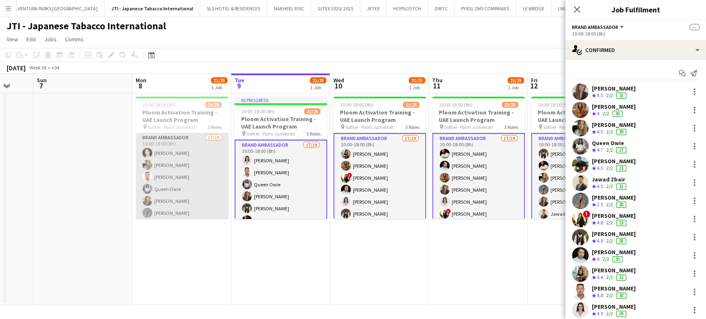
click at [172, 166] on app-card-role "Brand Ambassador 17/19 10:00-18:00 (8h) Aubrey Ellaine Rabino Tanja Vukas Jaafa…" at bounding box center [182, 255] width 93 height 244
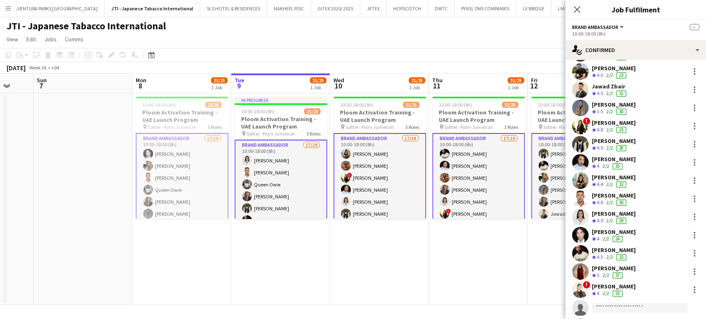
scroll to position [132, 0]
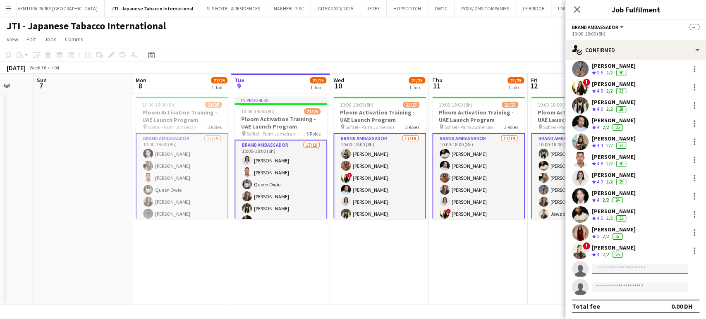
click at [625, 269] on input at bounding box center [639, 269] width 96 height 10
paste input "**********"
click at [597, 269] on input "**********" at bounding box center [639, 269] width 96 height 10
click at [595, 269] on input "**********" at bounding box center [639, 269] width 96 height 10
drag, startPoint x: 608, startPoint y: 267, endPoint x: 519, endPoint y: 267, distance: 89.3
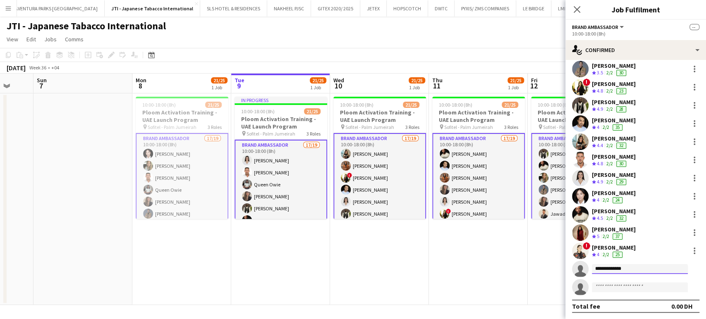
click at [519, 267] on body "Menu Boards Boards Boards All jobs Status Workforce Workforce My Workforce Recr…" at bounding box center [353, 159] width 706 height 319
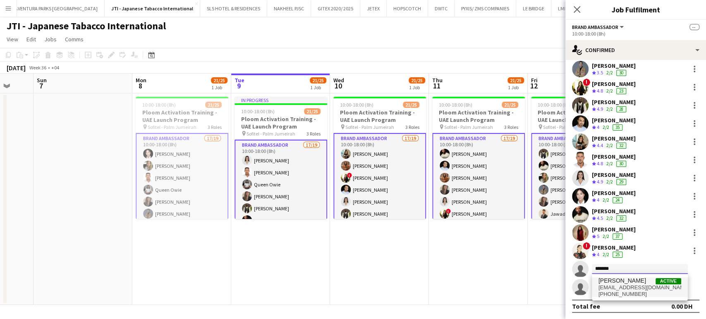
type input "*******"
click at [636, 288] on span "sa3ed.zn@gmail.com" at bounding box center [639, 287] width 83 height 7
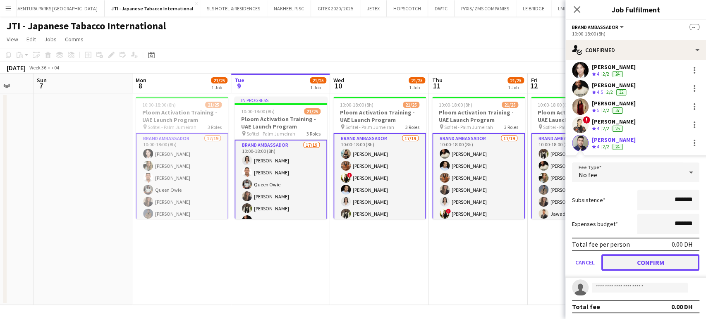
click at [655, 260] on button "Confirm" at bounding box center [650, 262] width 98 height 17
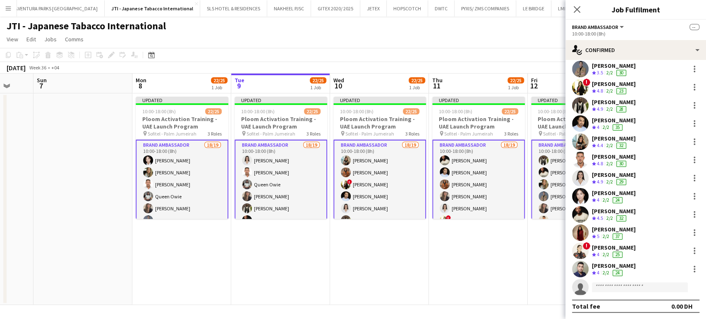
click at [510, 253] on app-date-cell "Updated 10:00-18:00 (8h) 22/25 Ploom Activation Training - UAE Launch Program p…" at bounding box center [478, 199] width 99 height 212
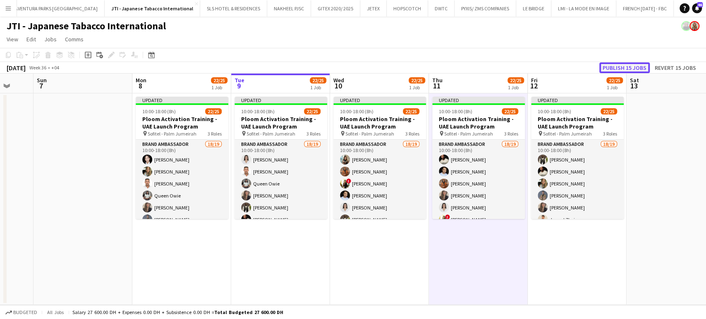
click at [617, 66] on button "Publish 15 jobs" at bounding box center [624, 67] width 50 height 11
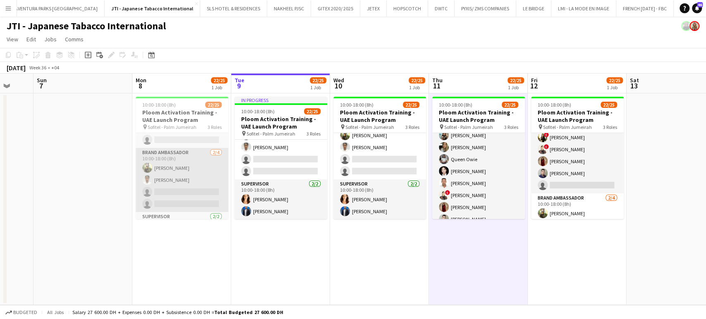
scroll to position [229, 0]
click at [178, 167] on app-card-role "Brand Ambassador 2/4 10:00-18:00 (8h) Sahreem Chaman Aiesha Blair single-neutra…" at bounding box center [182, 180] width 93 height 64
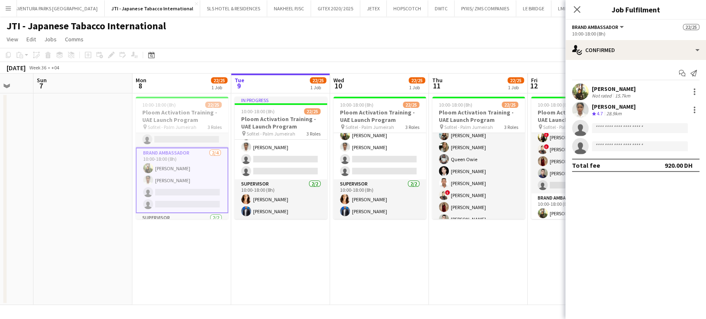
click at [617, 88] on div "Sahreem Chaman" at bounding box center [613, 88] width 44 height 7
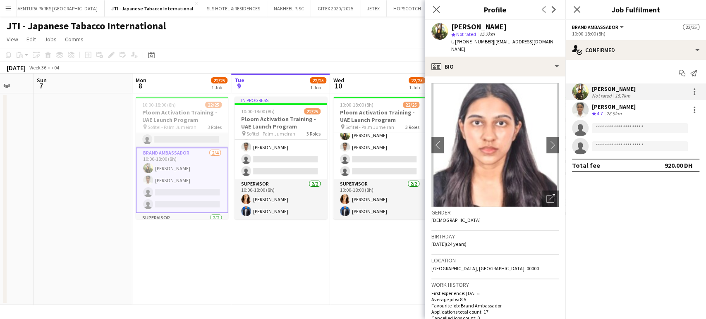
click at [384, 257] on app-date-cell "10:00-18:00 (8h) 22/25 Ploom Activation Training - UAE Launch Program pin Sofit…" at bounding box center [379, 199] width 99 height 212
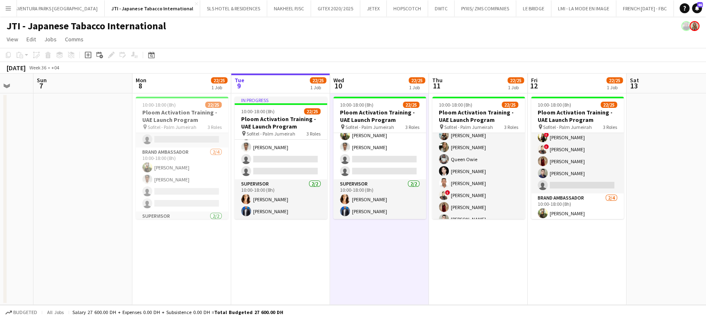
click at [566, 246] on app-date-cell "10:00-18:00 (8h) 22/25 Ploom Activation Training - UAE Launch Program pin Sofit…" at bounding box center [576, 199] width 99 height 212
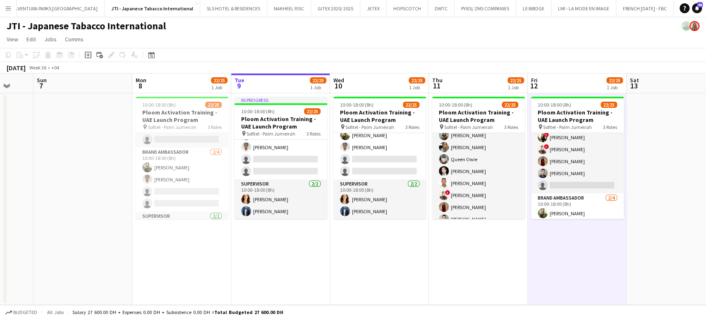
drag, startPoint x: 593, startPoint y: 244, endPoint x: 232, endPoint y: 211, distance: 362.3
click at [233, 212] on app-calendar-viewport "Thu 4 Fri 5 Sat 6 Sun 7 Mon 8 22/25 1 Job Tue 9 22/25 1 Job Wed 10 22/25 1 Job …" at bounding box center [353, 189] width 706 height 231
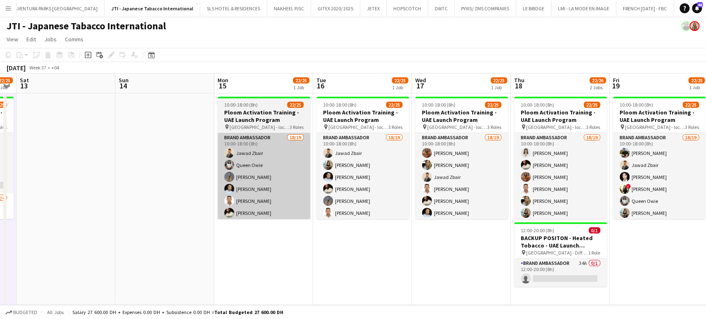
drag, startPoint x: 251, startPoint y: 203, endPoint x: 219, endPoint y: 201, distance: 32.7
click at [218, 201] on app-calendar-viewport "Tue 9 22/25 1 Job Wed 10 22/25 1 Job Thu 11 22/25 1 Job Fri 12 22/25 1 Job Sat …" at bounding box center [353, 189] width 706 height 231
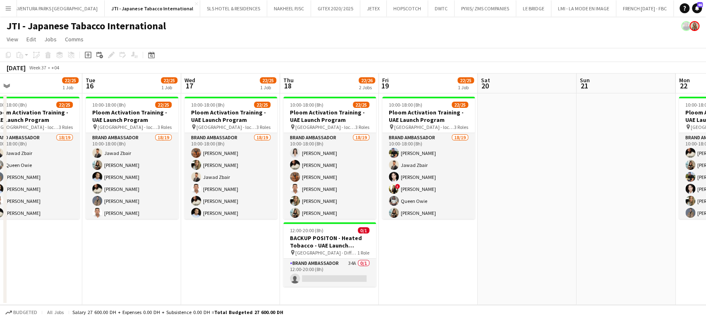
drag, startPoint x: 380, startPoint y: 210, endPoint x: 360, endPoint y: 208, distance: 19.5
click at [360, 208] on app-calendar-viewport "Thu 11 22/25 1 Job Fri 12 22/25 1 Job Sat 13 Sun 14 Mon 15 22/25 1 Job Tue 16 2…" at bounding box center [353, 189] width 706 height 231
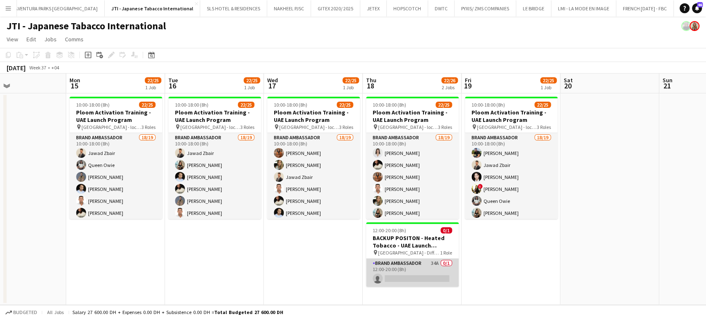
click at [400, 270] on app-card-role "Brand Ambassador 34A 0/1 12:00-20:00 (8h) single-neutral-actions" at bounding box center [412, 273] width 93 height 28
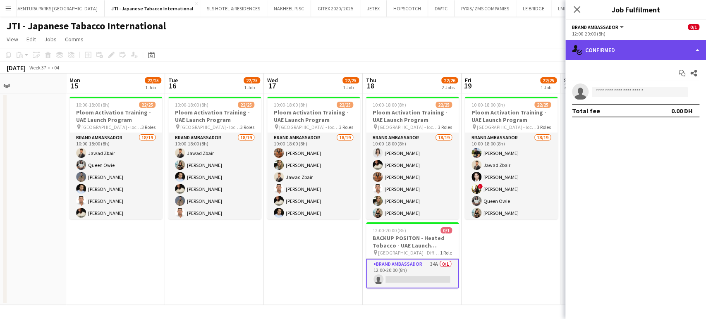
click at [680, 50] on div "single-neutral-actions-check-2 Confirmed" at bounding box center [635, 50] width 141 height 20
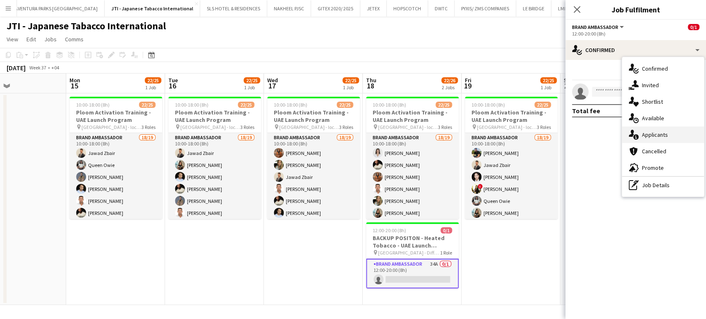
click at [656, 135] on span "Applicants" at bounding box center [654, 134] width 26 height 7
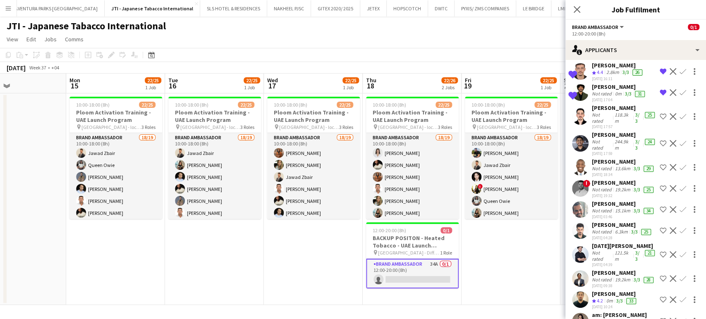
scroll to position [413, 0]
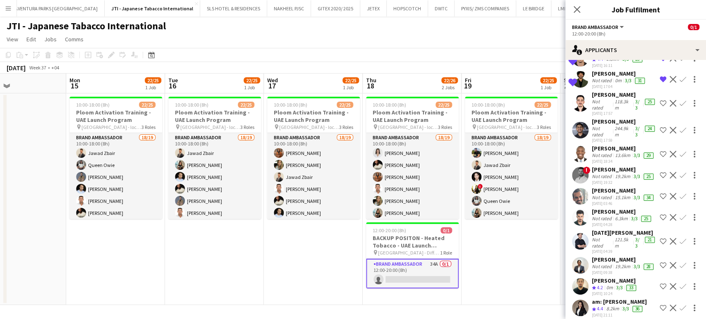
click at [605, 152] on div "Edmond shammah" at bounding box center [622, 148] width 63 height 7
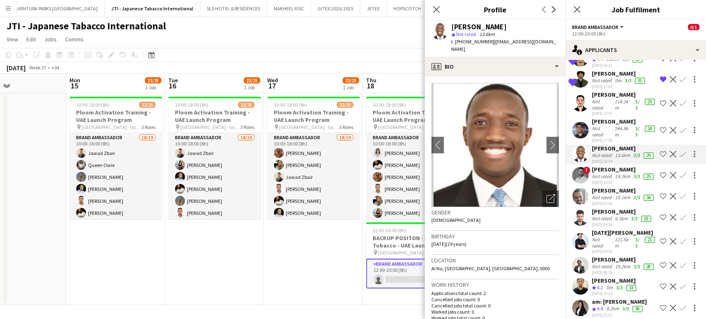
click at [613, 180] on div "19.2km" at bounding box center [622, 176] width 19 height 7
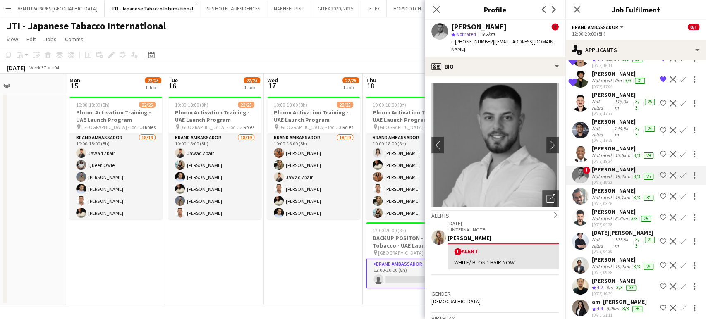
scroll to position [459, 0]
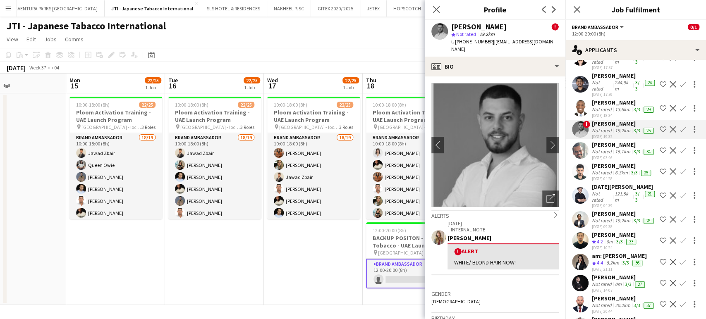
click at [608, 155] on div "Not rated" at bounding box center [601, 151] width 21 height 7
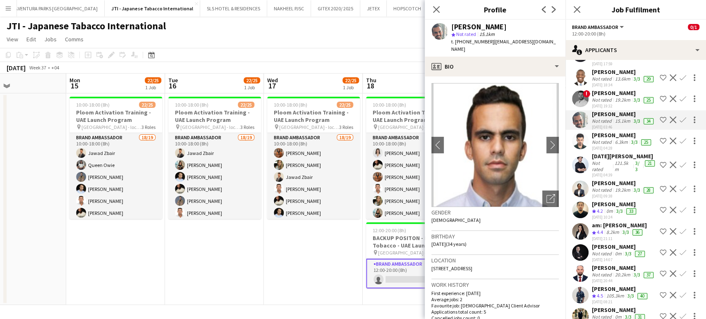
scroll to position [505, 0]
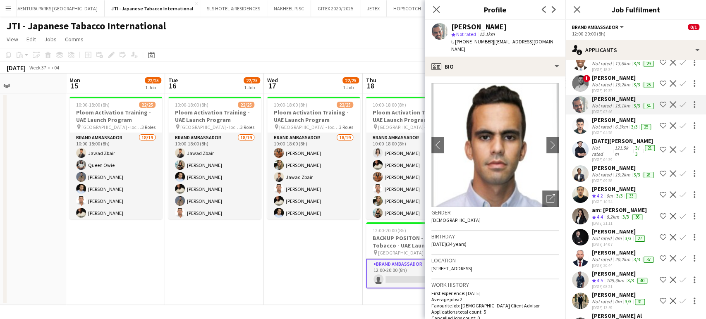
click at [599, 124] on div "Alireza Pashangian" at bounding box center [621, 119] width 61 height 7
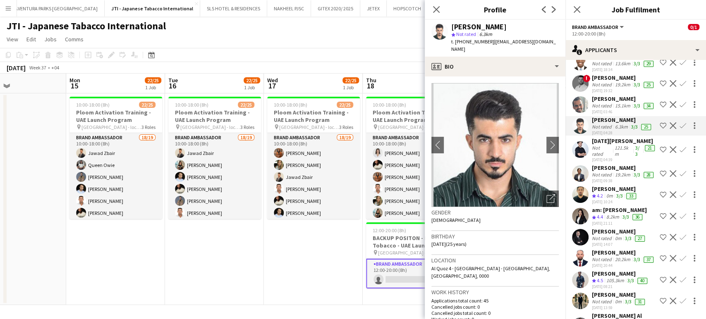
click at [659, 153] on app-icon "Shortlist crew" at bounding box center [662, 149] width 7 height 7
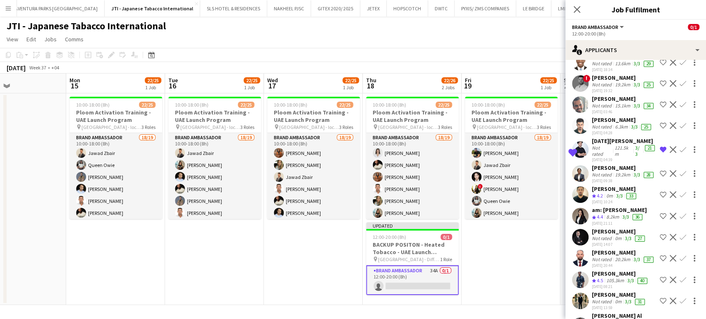
click at [659, 153] on app-icon "Remove crew from shortlist" at bounding box center [662, 149] width 7 height 7
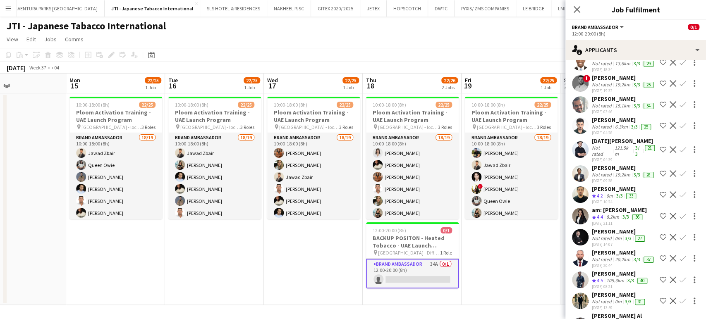
click at [659, 129] on app-icon "Shortlist crew" at bounding box center [662, 125] width 7 height 7
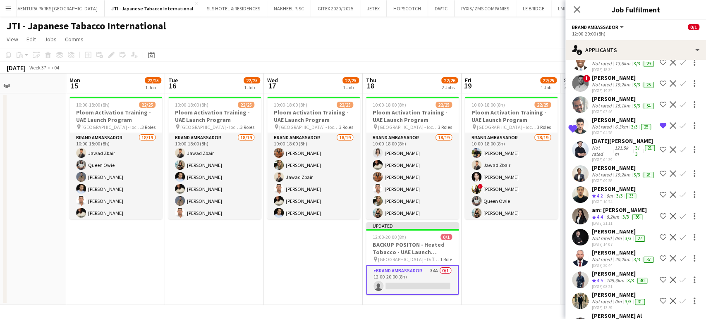
click at [603, 130] on div "Not rated" at bounding box center [601, 127] width 21 height 7
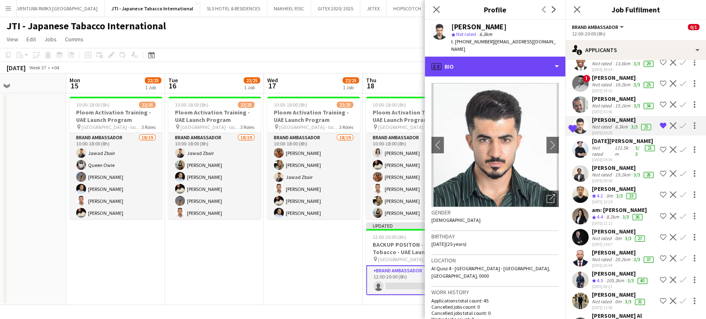
drag, startPoint x: 512, startPoint y: 62, endPoint x: 543, endPoint y: 65, distance: 31.2
click at [512, 61] on div "profile Bio" at bounding box center [494, 67] width 141 height 20
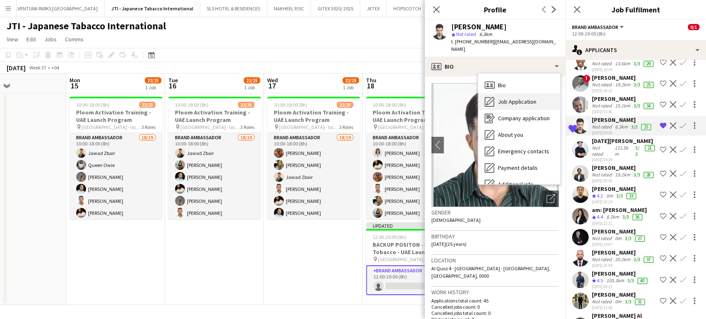
click at [526, 98] on span "Job Application" at bounding box center [517, 101] width 38 height 7
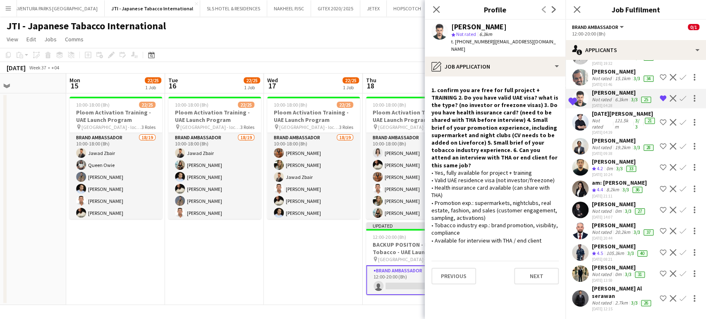
scroll to position [592, 0]
click at [669, 185] on app-icon "Decline" at bounding box center [672, 188] width 7 height 7
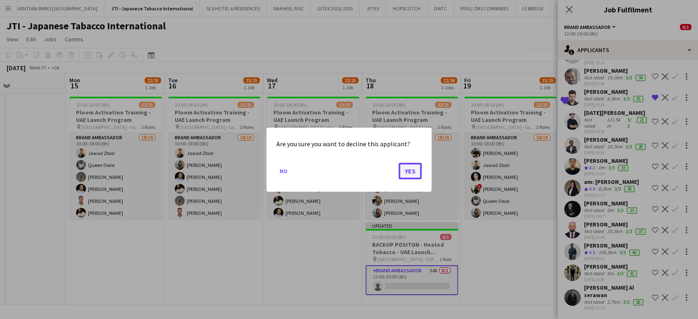
click at [418, 170] on button "Yes" at bounding box center [410, 170] width 23 height 17
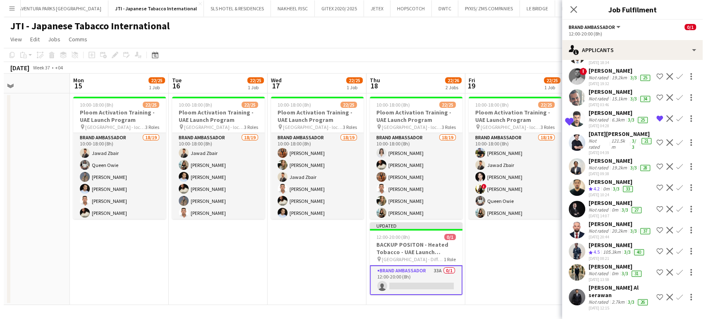
scroll to position [571, 0]
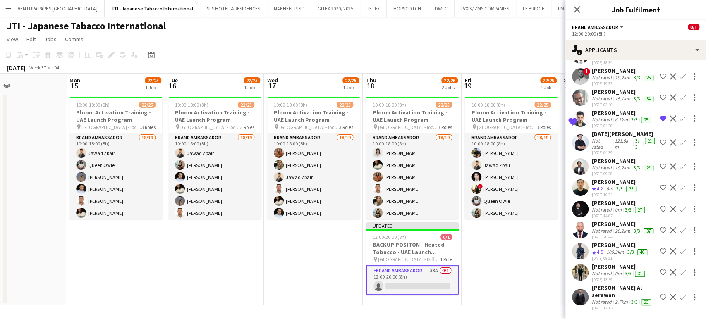
click at [601, 299] on div "Not rated" at bounding box center [601, 302] width 21 height 7
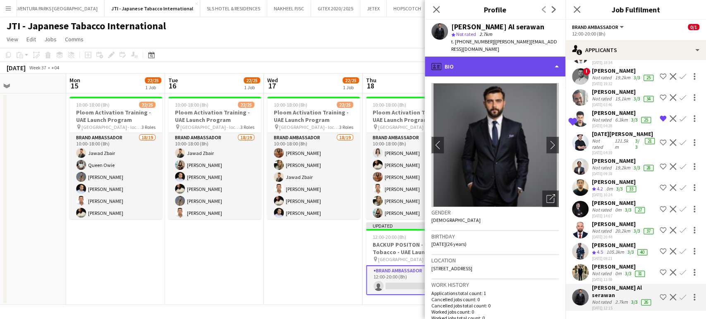
click at [541, 57] on div "profile Bio" at bounding box center [494, 67] width 141 height 20
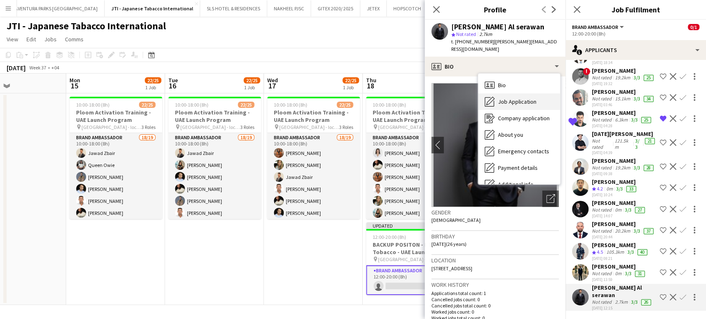
click at [536, 93] on div "Job Application Job Application" at bounding box center [519, 101] width 82 height 17
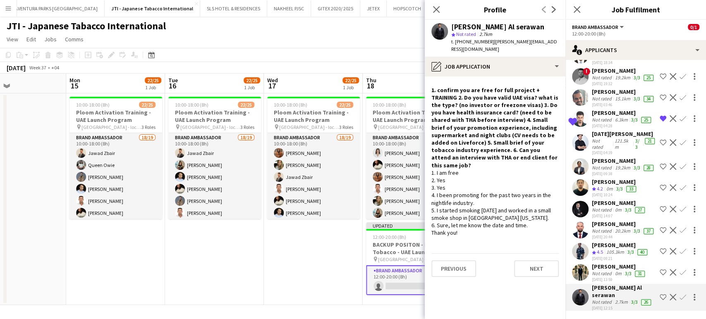
click at [659, 298] on app-icon "Shortlist crew" at bounding box center [662, 297] width 7 height 7
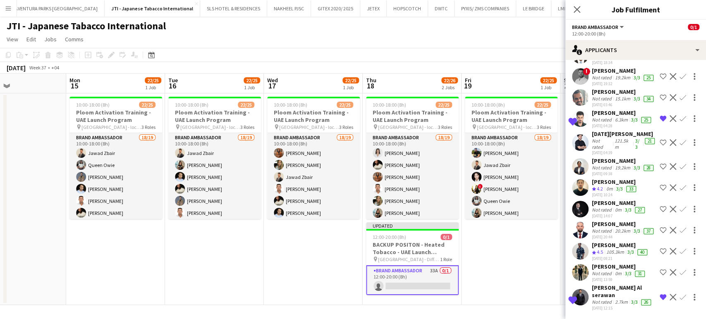
scroll to position [525, 0]
click at [600, 164] on div "Viliane Watie" at bounding box center [622, 160] width 63 height 7
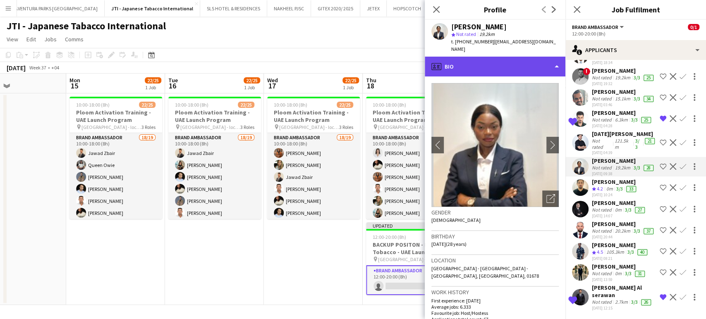
click at [539, 57] on div "profile Bio" at bounding box center [494, 67] width 141 height 20
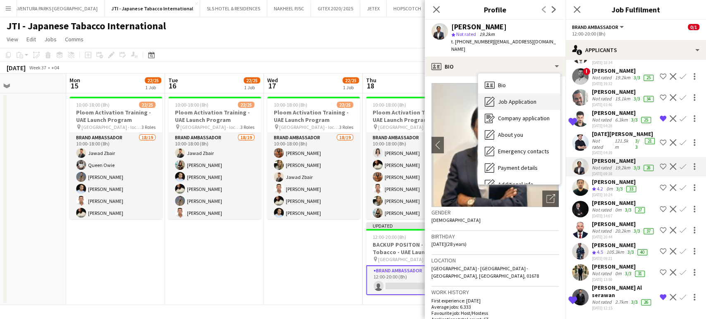
click at [510, 98] on span "Job Application" at bounding box center [517, 101] width 38 height 7
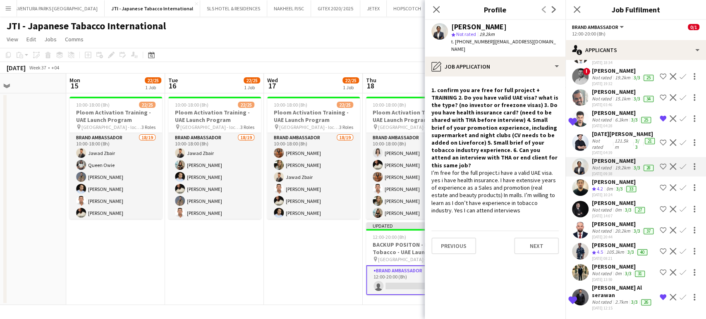
click at [659, 170] on app-icon "Shortlist crew" at bounding box center [662, 166] width 7 height 7
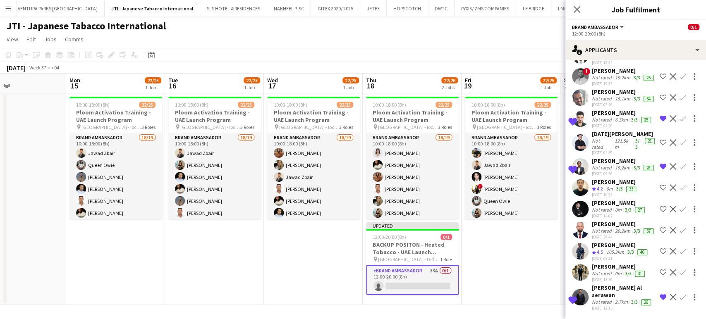
scroll to position [571, 0]
click at [602, 207] on div "Not rated" at bounding box center [601, 210] width 21 height 7
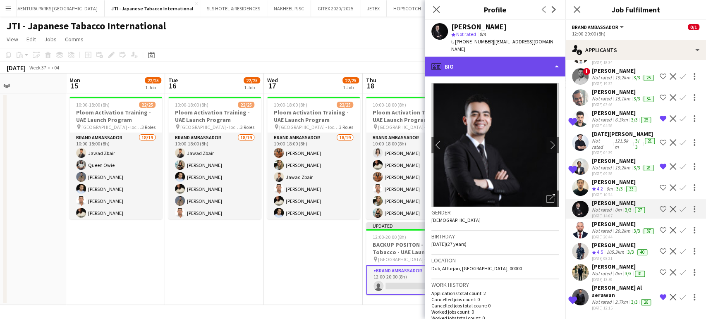
click at [543, 57] on div "profile Bio" at bounding box center [494, 67] width 141 height 20
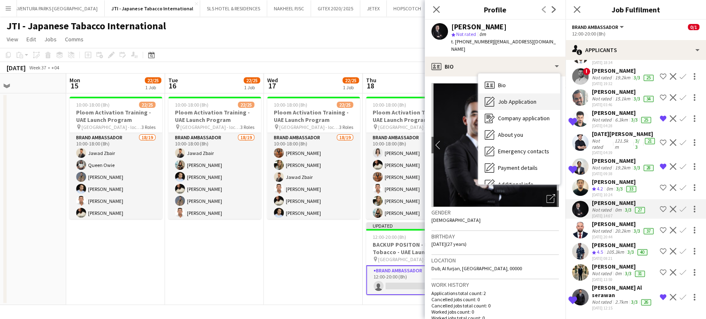
click at [507, 98] on span "Job Application" at bounding box center [517, 101] width 38 height 7
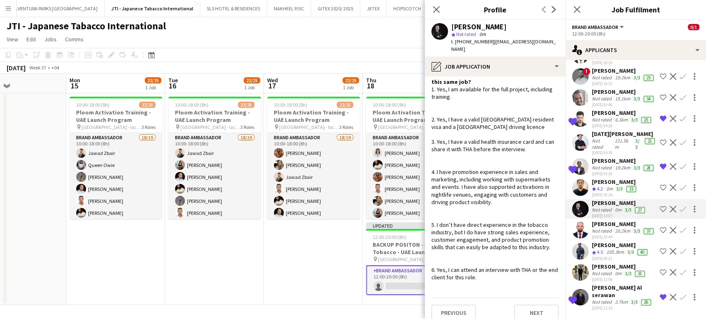
scroll to position [84, 0]
click at [659, 206] on app-icon "Shortlist crew" at bounding box center [662, 209] width 7 height 7
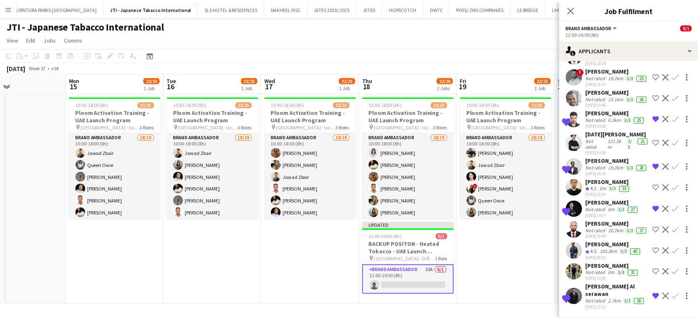
scroll to position [571, 0]
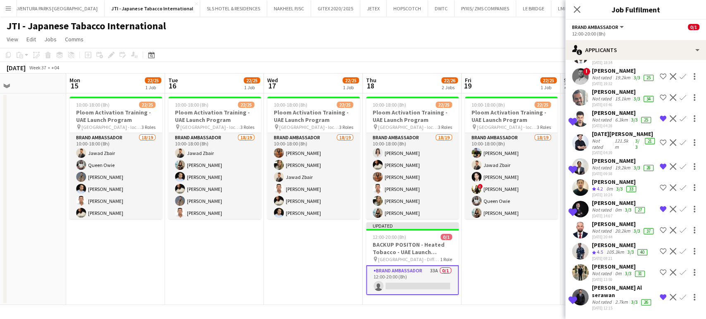
click at [554, 281] on app-date-cell "10:00-18:00 (8h) 22/25 Ploom Activation Training - UAE Launch Program pin Dubai…" at bounding box center [510, 199] width 99 height 212
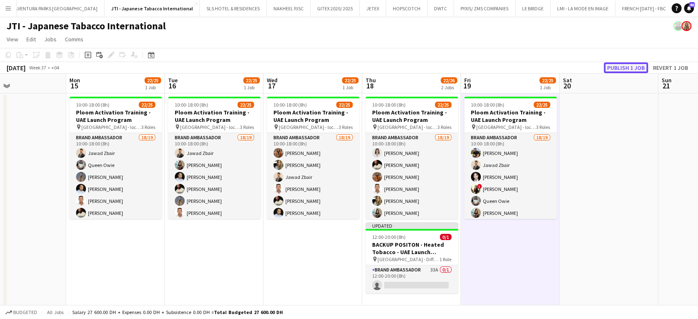
click at [622, 66] on button "Publish 1 job" at bounding box center [626, 67] width 44 height 11
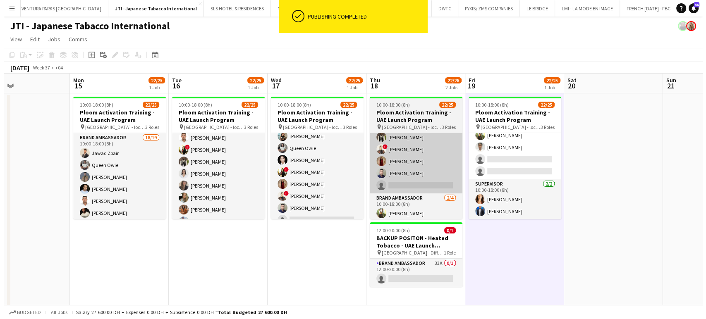
scroll to position [213, 0]
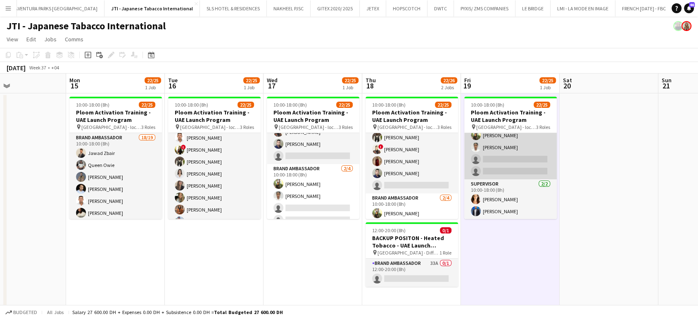
click at [503, 161] on app-card-role "Brand Ambassador 2/4 10:00-18:00 (8h) Sahreem Chaman Aiesha Blair single-neutra…" at bounding box center [511, 147] width 93 height 64
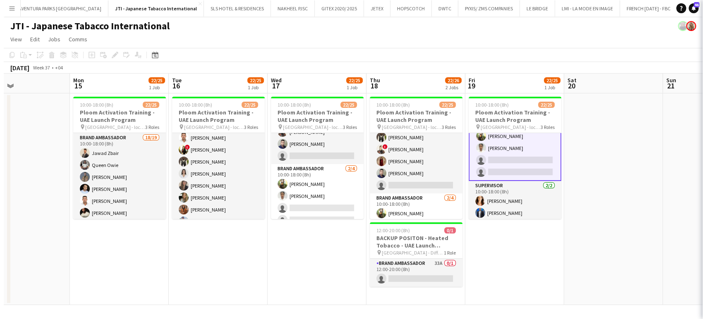
scroll to position [262, 0]
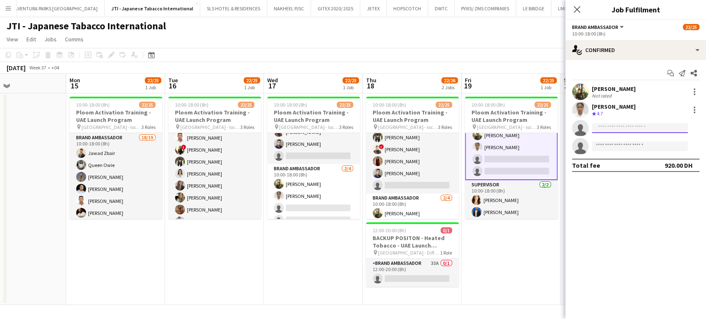
click at [635, 125] on input at bounding box center [639, 128] width 96 height 10
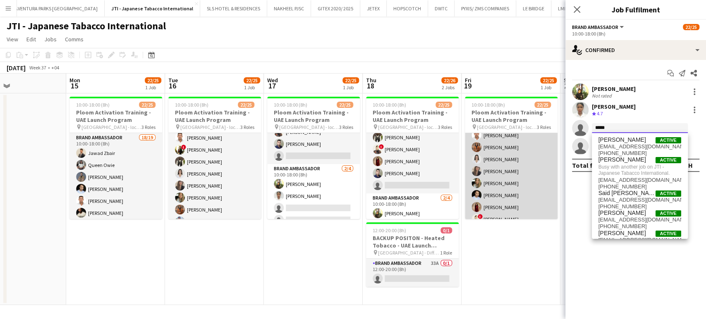
scroll to position [263, 0]
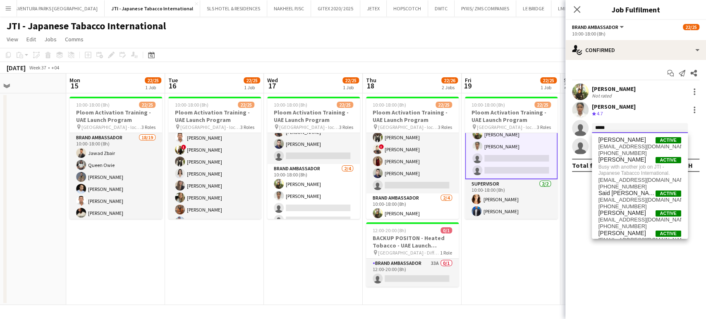
type input "*****"
click at [509, 234] on app-date-cell "10:00-18:00 (8h) 22/25 Ploom Activation Training - UAE Launch Program pin Dubai…" at bounding box center [510, 199] width 99 height 212
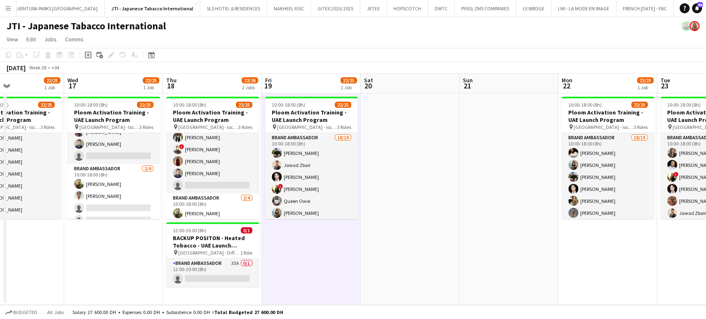
scroll to position [0, 267]
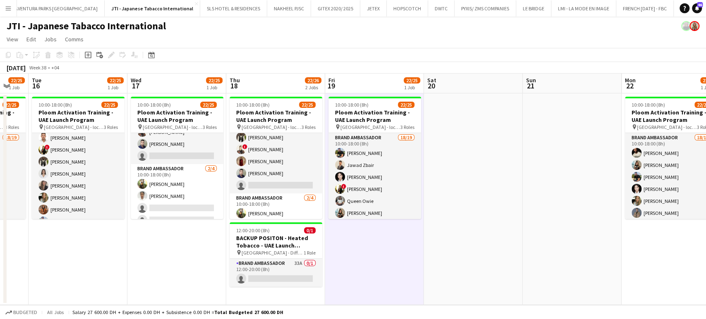
drag, startPoint x: 619, startPoint y: 156, endPoint x: 484, endPoint y: 149, distance: 134.5
click at [484, 149] on app-calendar-viewport "Sat 13 Sun 14 Mon 15 22/25 1 Job Tue 16 22/25 1 Job Wed 17 22/25 1 Job Thu 18 2…" at bounding box center [353, 189] width 706 height 231
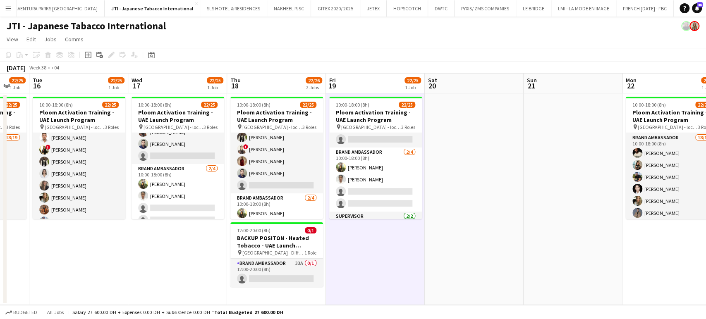
scroll to position [0, 375]
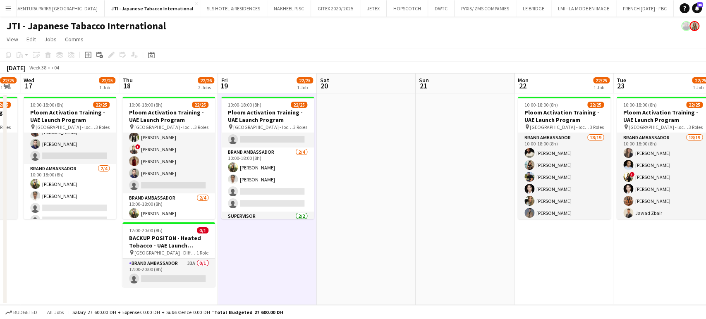
click at [430, 164] on app-calendar-viewport "Sat 13 Sun 14 Mon 15 22/25 1 Job Tue 16 22/25 1 Job Wed 17 22/25 1 Job Thu 18 2…" at bounding box center [353, 189] width 706 height 231
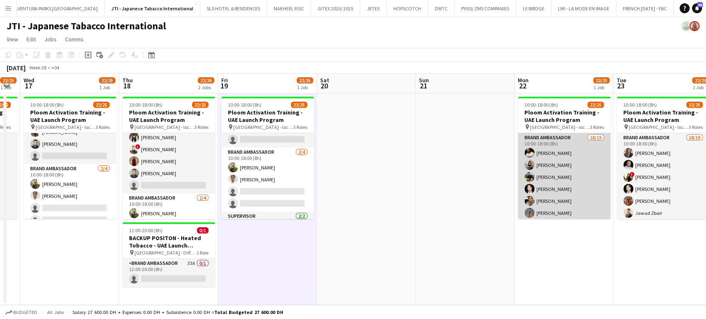
scroll to position [184, 0]
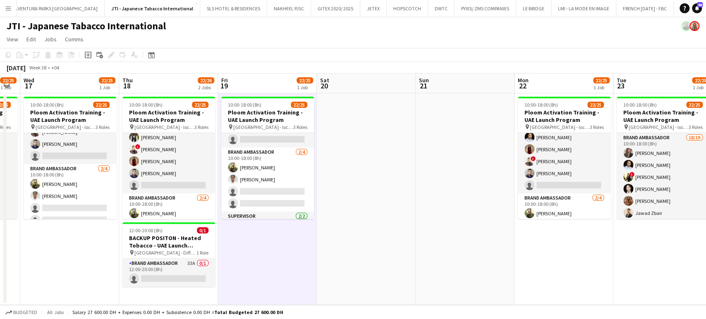
click at [443, 184] on app-date-cell at bounding box center [464, 199] width 99 height 212
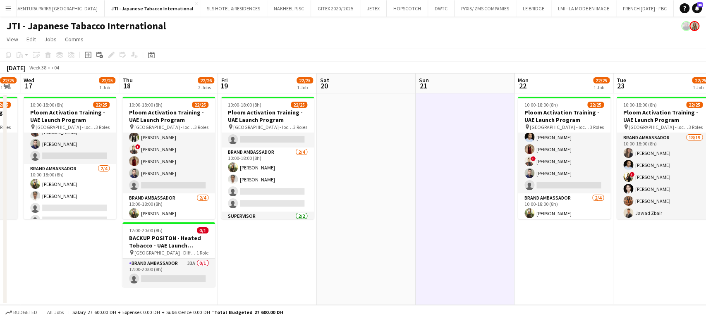
drag, startPoint x: 517, startPoint y: 165, endPoint x: 532, endPoint y: 174, distance: 17.4
click at [539, 166] on app-calendar-viewport "Sat 13 Sun 14 Mon 15 22/25 1 Job Tue 16 22/25 1 Job Wed 17 22/25 1 Job Thu 18 2…" at bounding box center [353, 189] width 706 height 231
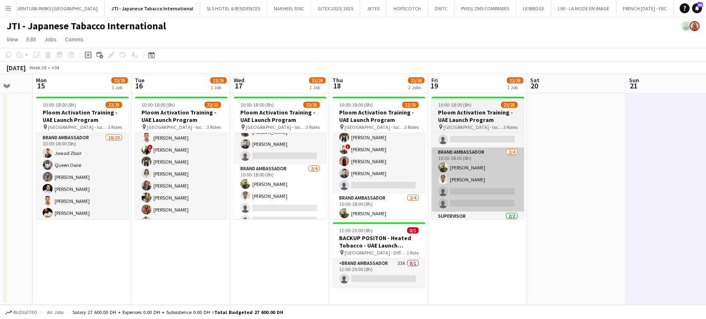
drag, startPoint x: 502, startPoint y: 173, endPoint x: 486, endPoint y: 182, distance: 18.0
click at [509, 173] on app-calendar-viewport "Sat 13 Sun 14 Mon 15 22/25 1 Job Tue 16 22/25 1 Job Wed 17 22/25 1 Job Thu 18 2…" at bounding box center [353, 189] width 706 height 231
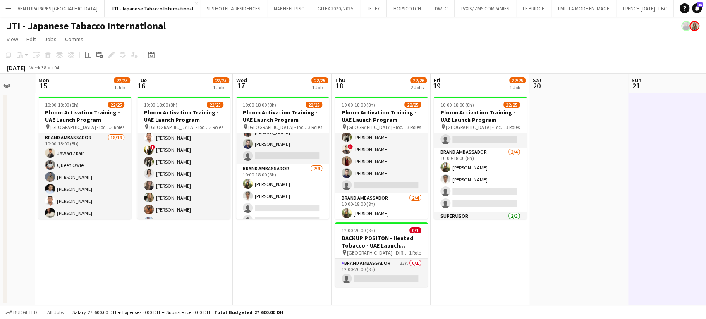
click at [522, 181] on app-calendar-viewport "Fri 12 22/25 1 Job Sat 13 Sun 14 Mon 15 22/25 1 Job Tue 16 22/25 1 Job Wed 17 2…" at bounding box center [353, 189] width 706 height 231
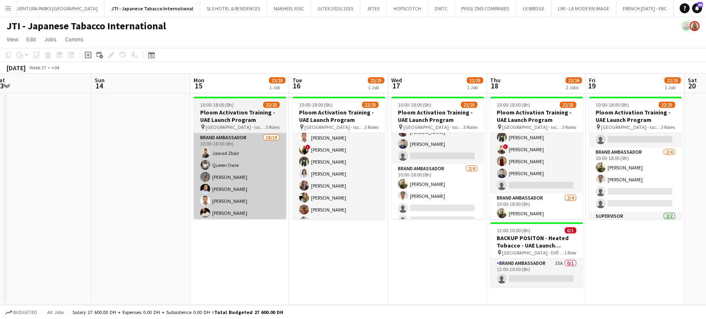
drag, startPoint x: 369, startPoint y: 172, endPoint x: 400, endPoint y: 181, distance: 32.5
click at [424, 179] on app-calendar-viewport "Thu 11 22/25 1 Job Fri 12 22/25 1 Job Sat 13 Sun 14 Mon 15 22/25 1 Job Tue 16 2…" at bounding box center [353, 189] width 706 height 231
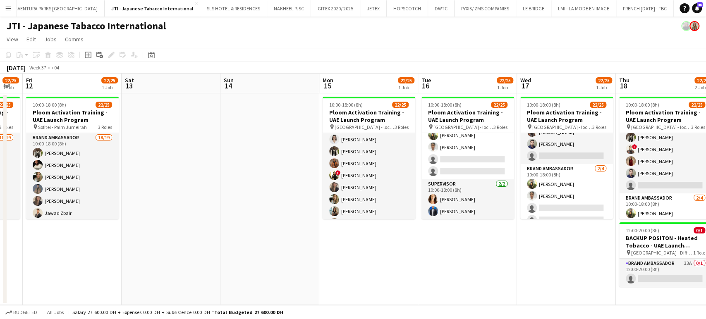
scroll to position [262, 0]
drag, startPoint x: 238, startPoint y: 184, endPoint x: 514, endPoint y: 200, distance: 275.7
click at [516, 199] on app-calendar-viewport "Wed 10 22/25 1 Job Thu 11 22/25 1 Job Fri 12 22/25 1 Job Sat 13 Sun 14 Mon 15 2…" at bounding box center [353, 189] width 706 height 231
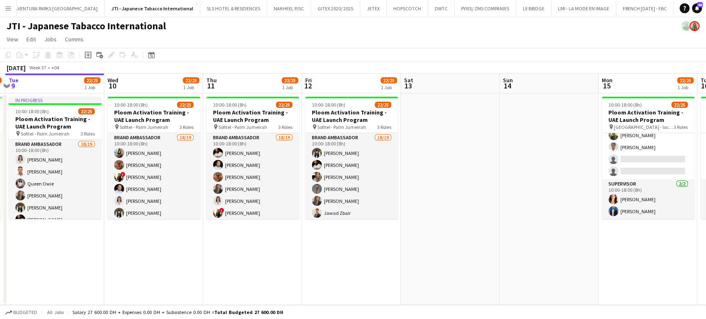
drag, startPoint x: 327, startPoint y: 188, endPoint x: 506, endPoint y: 196, distance: 179.6
click at [506, 196] on app-calendar-viewport "Sun 7 Mon 8 22/25 1 Job Tue 9 22/25 1 Job Wed 10 22/25 1 Job Thu 11 22/25 1 Job…" at bounding box center [353, 189] width 706 height 231
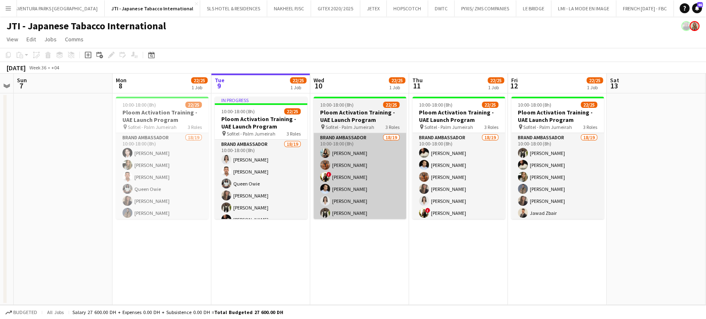
scroll to position [0, 190]
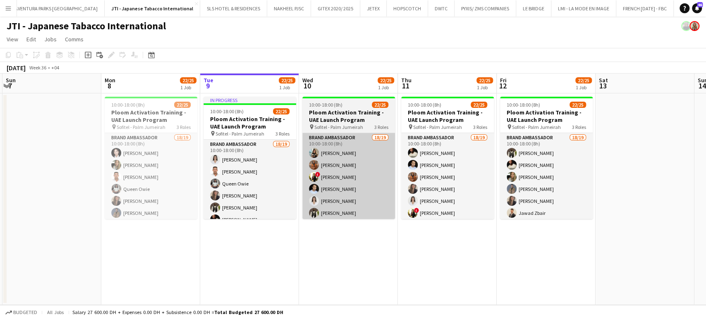
drag, startPoint x: 434, startPoint y: 181, endPoint x: 508, endPoint y: 193, distance: 74.9
click at [509, 193] on app-calendar-viewport "Fri 5 Sat 6 Sun 7 Mon 8 22/25 1 Job Tue 9 22/25 1 Job Wed 10 22/25 1 Job Thu 11…" at bounding box center [353, 189] width 706 height 231
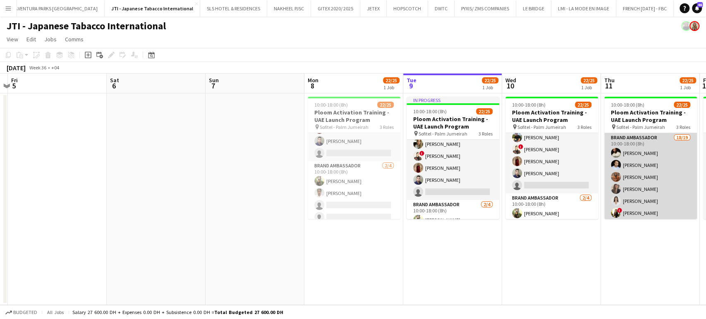
scroll to position [92, 0]
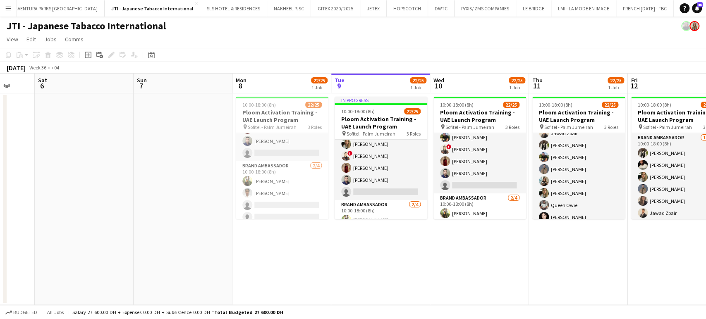
drag, startPoint x: 644, startPoint y: 178, endPoint x: 411, endPoint y: 165, distance: 233.0
click at [411, 165] on app-calendar-viewport "Wed 3 Thu 4 Fri 5 Sat 6 Sun 7 Mon 8 22/25 1 Job Tue 9 22/25 1 Job Wed 10 22/25 …" at bounding box center [353, 189] width 706 height 231
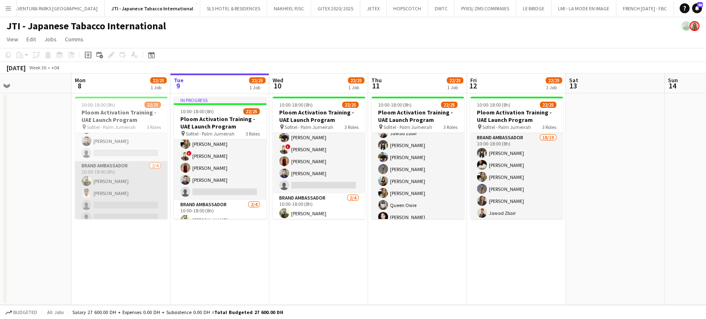
click at [132, 181] on app-card-role "Brand Ambassador 2/4 10:00-18:00 (8h) Sahreem Chaman Aiesha Blair single-neutra…" at bounding box center [121, 193] width 93 height 64
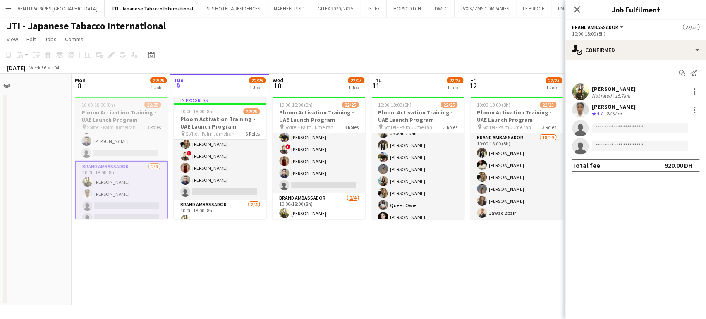
click at [131, 119] on h3 "Ploom Activation Training - UAE Launch Program" at bounding box center [121, 116] width 93 height 15
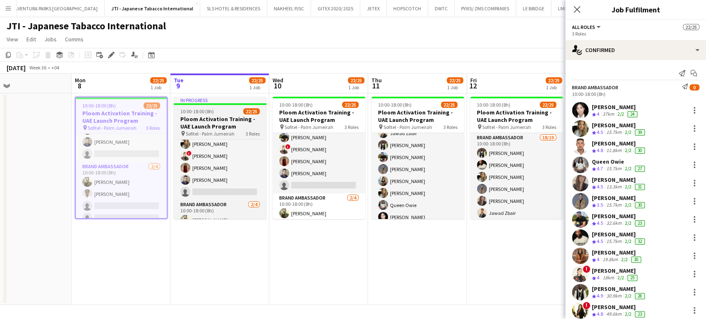
click at [236, 122] on h3 "Ploom Activation Training - UAE Launch Program" at bounding box center [220, 122] width 93 height 15
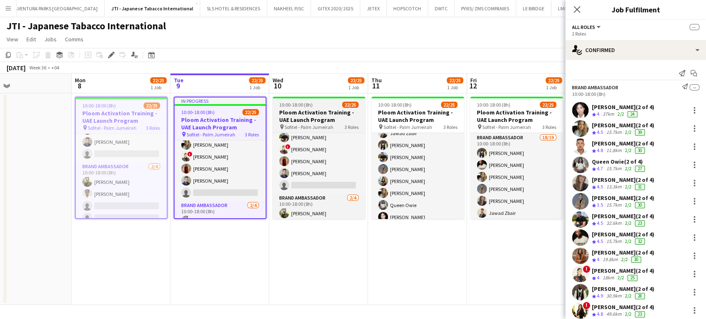
click at [321, 121] on h3 "Ploom Activation Training - UAE Launch Program" at bounding box center [318, 116] width 93 height 15
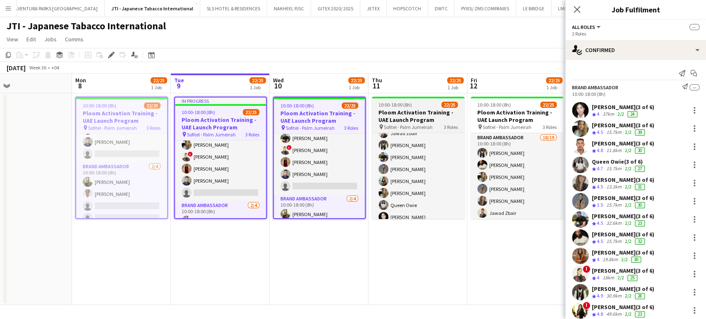
drag, startPoint x: 424, startPoint y: 119, endPoint x: 431, endPoint y: 118, distance: 6.3
click at [425, 119] on h3 "Ploom Activation Training - UAE Launch Program" at bounding box center [418, 116] width 93 height 15
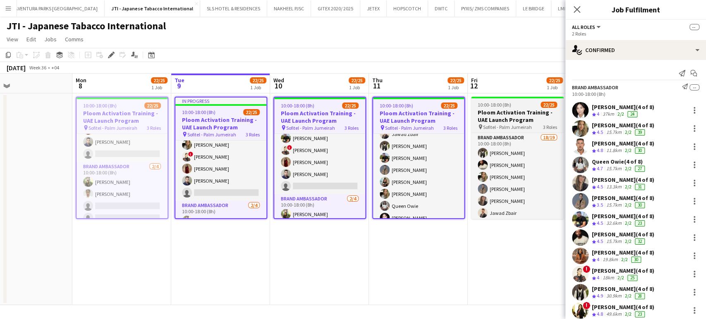
click at [511, 117] on h3 "Ploom Activation Training - UAE Launch Program" at bounding box center [517, 116] width 93 height 15
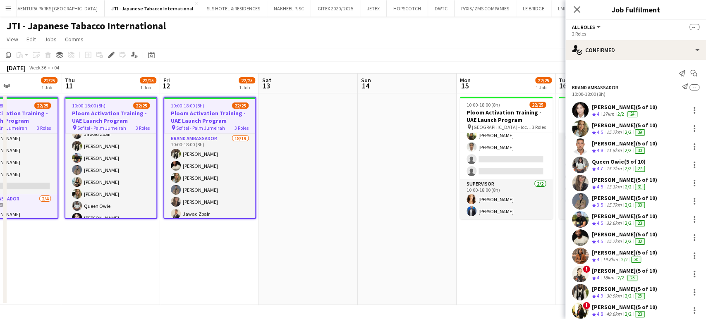
drag, startPoint x: 486, startPoint y: 120, endPoint x: 251, endPoint y: 119, distance: 235.2
click at [238, 120] on app-calendar-viewport "Sun 7 Mon 8 22/25 1 Job Tue 9 22/25 1 Job Wed 10 22/25 1 Job Thu 11 22/25 1 Job…" at bounding box center [353, 189] width 706 height 231
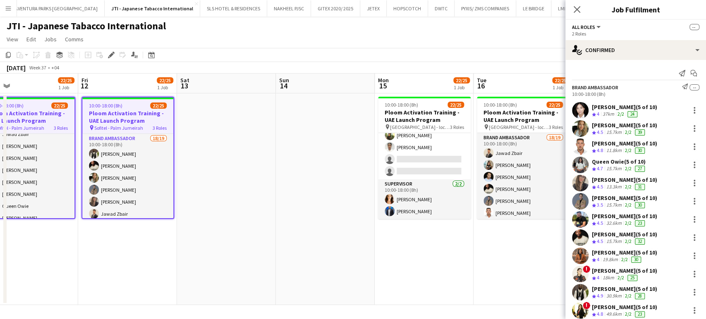
drag, startPoint x: 410, startPoint y: 136, endPoint x: 212, endPoint y: 133, distance: 198.4
click at [195, 134] on app-calendar-viewport "Sun 7 Mon 8 22/25 1 Job Tue 9 22/25 1 Job Wed 10 22/25 1 Job Thu 11 22/25 1 Job…" at bounding box center [353, 189] width 706 height 231
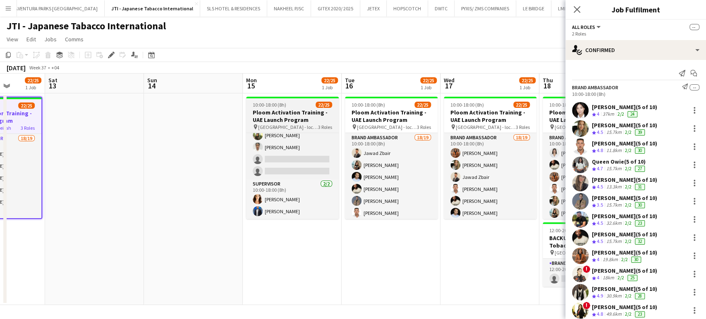
click at [322, 111] on h3 "Ploom Activation Training - UAE Launch Program" at bounding box center [292, 116] width 93 height 15
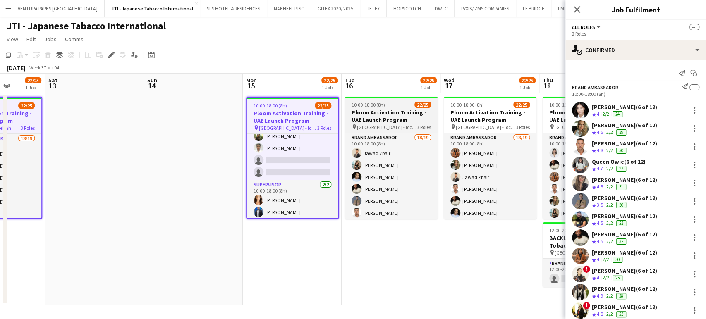
click at [398, 111] on h3 "Ploom Activation Training - UAE Launch Program" at bounding box center [391, 116] width 93 height 15
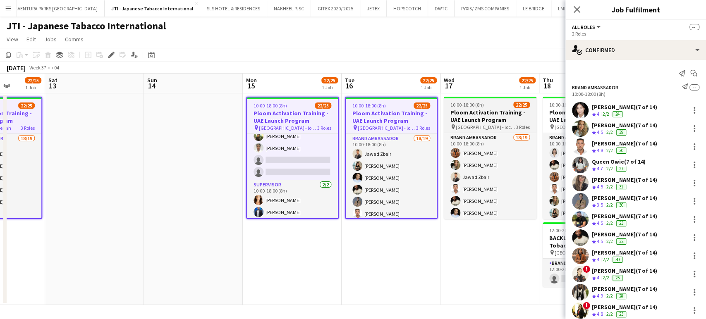
click at [483, 111] on h3 "Ploom Activation Training - UAE Launch Program" at bounding box center [489, 116] width 93 height 15
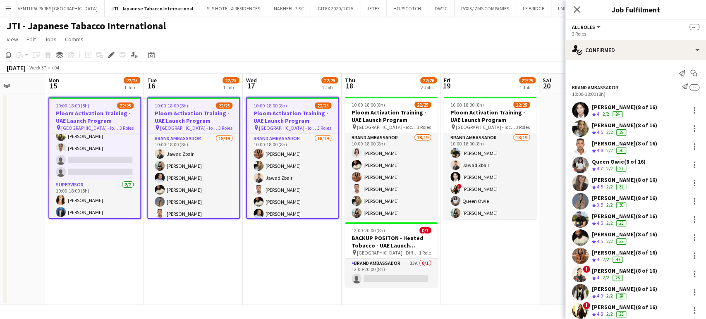
scroll to position [0, 420]
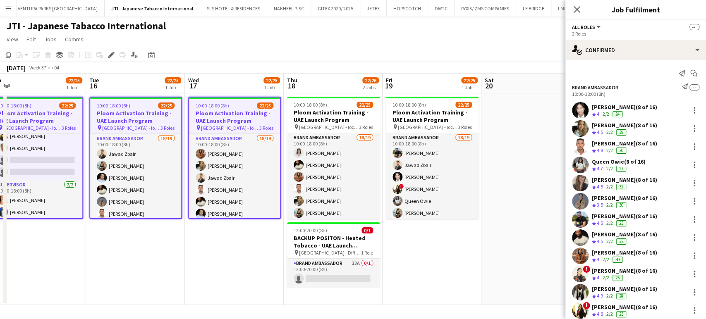
drag, startPoint x: 505, startPoint y: 114, endPoint x: 238, endPoint y: 112, distance: 266.6
click at [238, 113] on app-calendar-viewport "Thu 11 22/25 1 Job Fri 12 22/25 1 Job Sat 13 Sun 14 Mon 15 22/25 1 Job Tue 16 2…" at bounding box center [353, 189] width 706 height 231
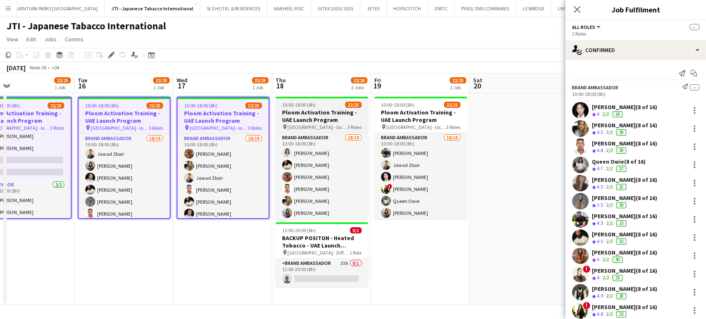
click at [338, 114] on h3 "Ploom Activation Training - UAE Launch Program" at bounding box center [321, 116] width 93 height 15
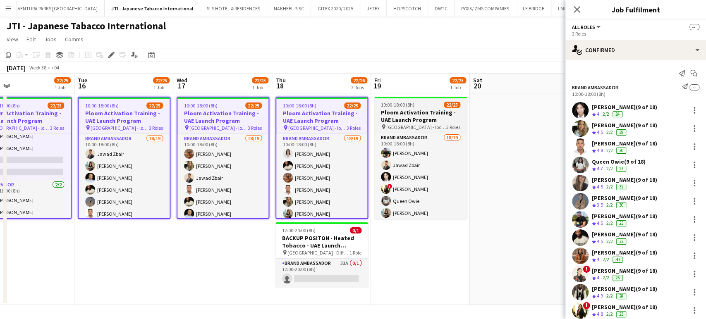
click at [417, 114] on h3 "Ploom Activation Training - UAE Launch Program" at bounding box center [420, 116] width 93 height 15
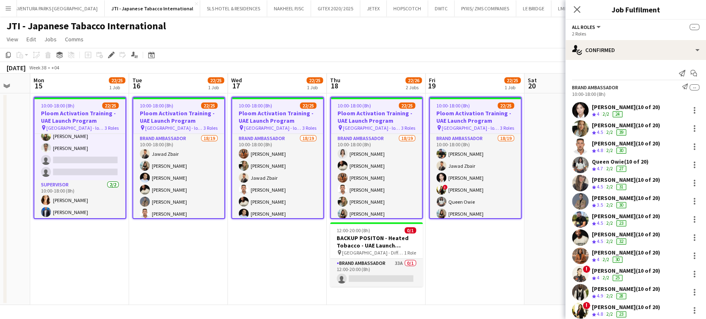
drag, startPoint x: 488, startPoint y: 119, endPoint x: 128, endPoint y: 120, distance: 360.0
click at [128, 120] on app-calendar-viewport "Thu 11 22/25 1 Job Fri 12 22/25 1 Job Sat 13 Sun 14 Mon 15 22/25 1 Job Tue 16 2…" at bounding box center [353, 189] width 706 height 231
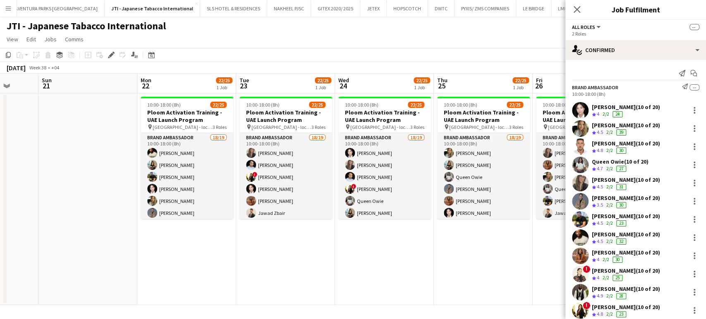
scroll to position [0, 226]
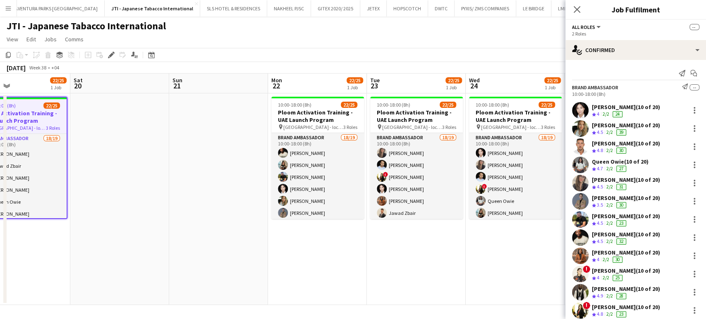
drag, startPoint x: 351, startPoint y: 134, endPoint x: 116, endPoint y: 135, distance: 235.2
click at [116, 135] on app-calendar-viewport "Wed 17 22/25 1 Job Thu 18 22/26 2 Jobs Fri 19 22/25 1 Job Sat 20 Sun 21 Mon 22 …" at bounding box center [353, 189] width 706 height 231
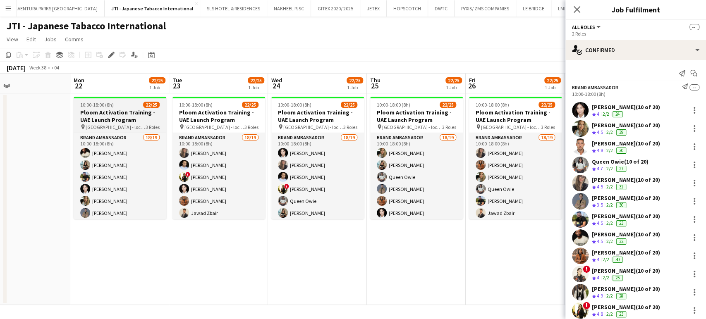
click at [145, 115] on h3 "Ploom Activation Training - UAE Launch Program" at bounding box center [120, 116] width 93 height 15
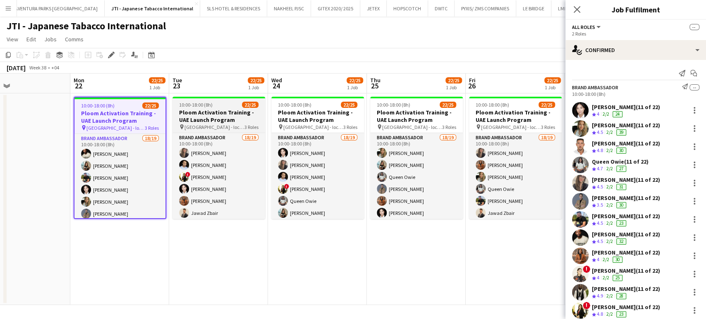
click at [233, 114] on h3 "Ploom Activation Training - UAE Launch Program" at bounding box center [218, 116] width 93 height 15
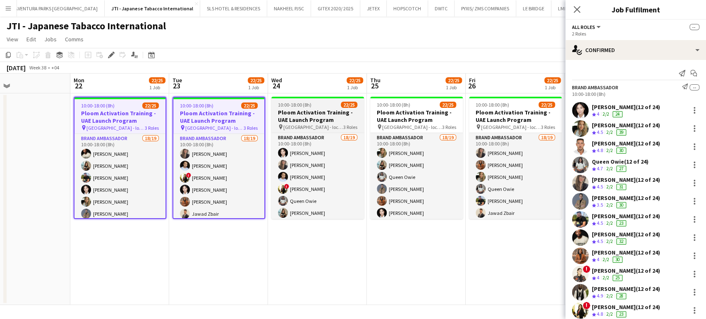
click at [310, 113] on h3 "Ploom Activation Training - UAE Launch Program" at bounding box center [317, 116] width 93 height 15
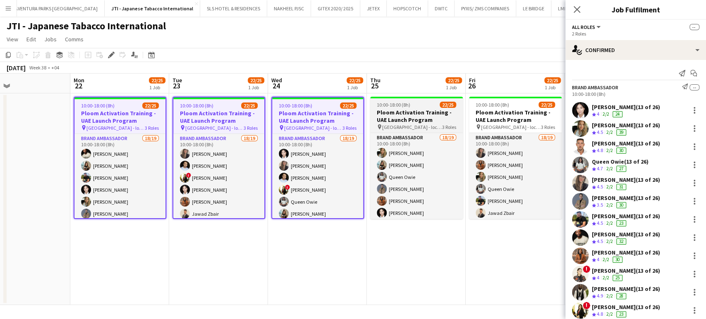
click at [402, 113] on h3 "Ploom Activation Training - UAE Launch Program" at bounding box center [416, 116] width 93 height 15
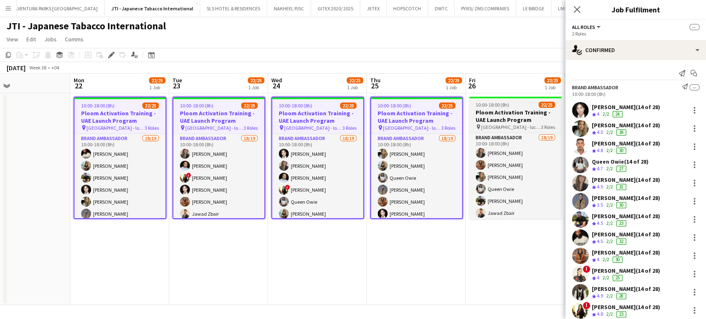
click at [486, 112] on h3 "Ploom Activation Training - UAE Launch Program" at bounding box center [515, 116] width 93 height 15
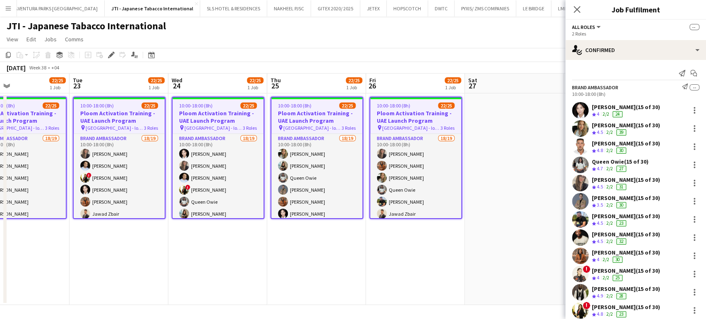
scroll to position [0, 369]
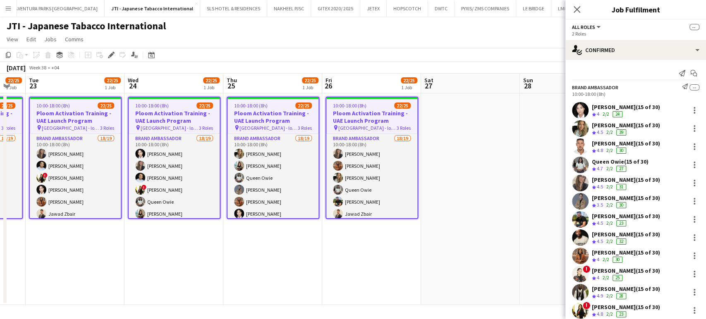
drag, startPoint x: 519, startPoint y: 118, endPoint x: 376, endPoint y: 119, distance: 143.4
click at [376, 119] on app-calendar-viewport "Fri 19 22/25 1 Job Sat 20 Sun 21 Mon 22 22/25 1 Job Tue 23 22/25 1 Job Wed 24 2…" at bounding box center [353, 189] width 706 height 231
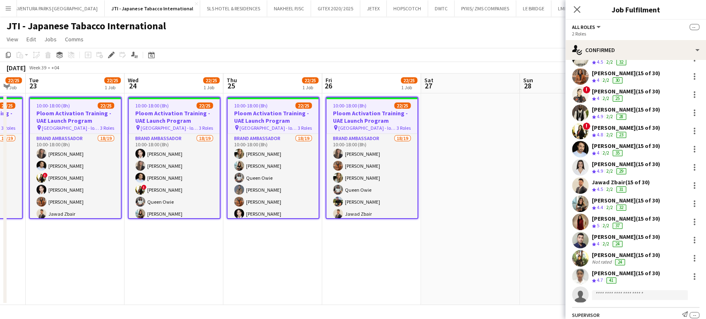
scroll to position [258, 0]
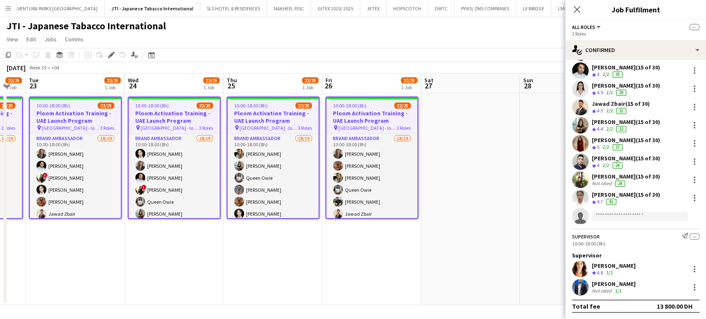
drag, startPoint x: 634, startPoint y: 175, endPoint x: 589, endPoint y: 178, distance: 45.1
click at [589, 178] on div "Sahreem Chaman (15 of 30) Not rated 24" at bounding box center [635, 180] width 141 height 17
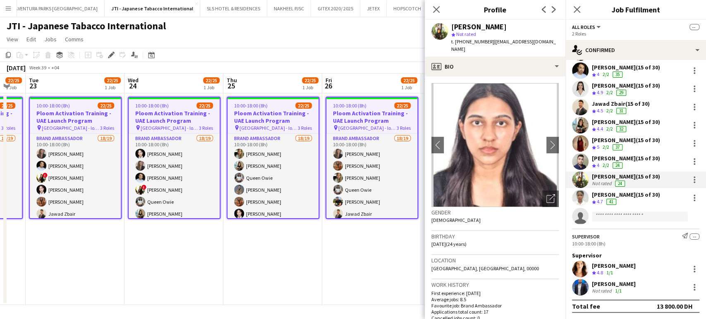
copy div "Sahreem Chama"
click at [692, 180] on div "Sahreem Chaman (15 of 30) Not rated 24" at bounding box center [635, 180] width 141 height 17
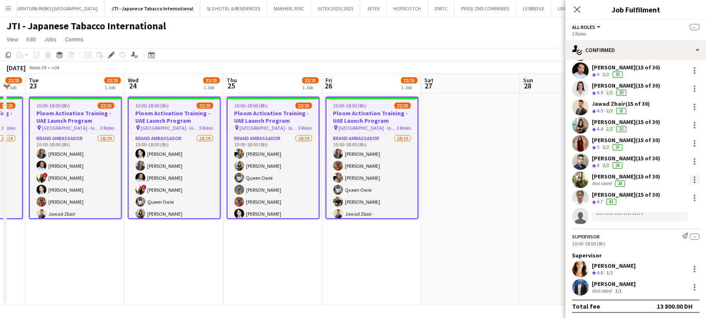
click at [693, 180] on div at bounding box center [694, 180] width 2 height 2
click at [645, 253] on span "Remove" at bounding box center [646, 254] width 25 height 7
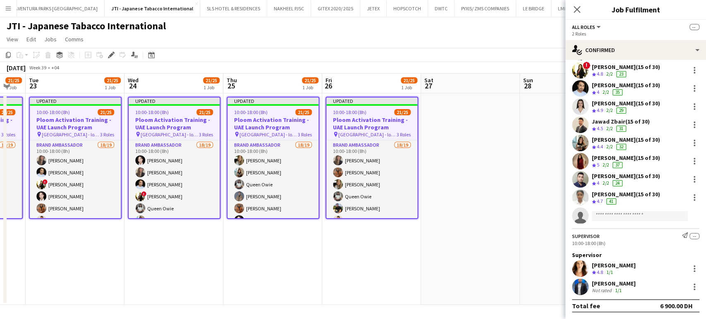
scroll to position [240, 0]
click at [509, 164] on app-date-cell at bounding box center [470, 199] width 99 height 212
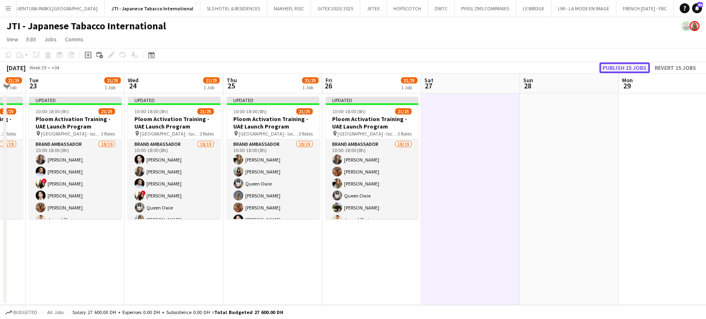
click at [622, 68] on button "Publish 15 jobs" at bounding box center [624, 67] width 50 height 11
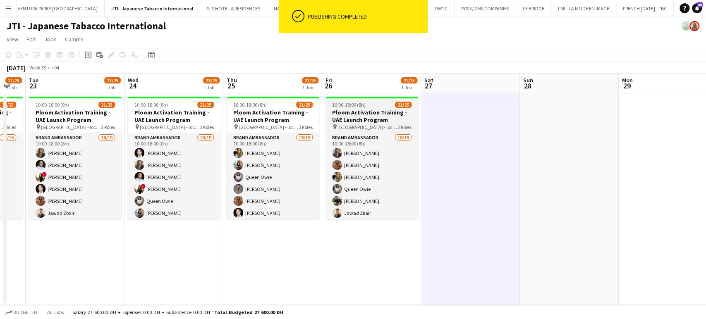
scroll to position [262, 0]
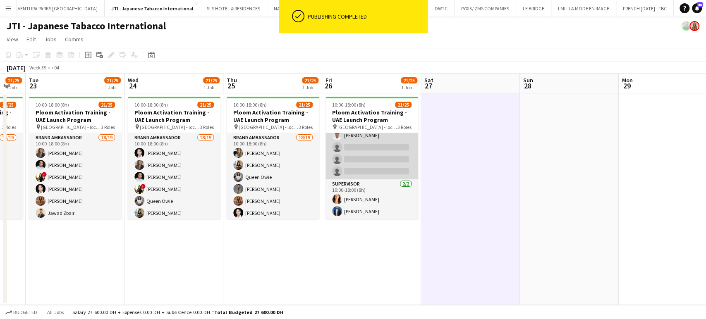
click at [373, 157] on app-card-role "Brand Ambassador 1/4 10:00-18:00 (8h) Aiesha Blair single-neutral-actions singl…" at bounding box center [371, 147] width 93 height 64
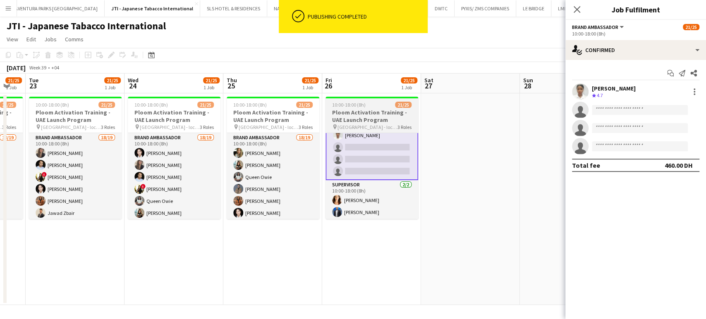
scroll to position [0, 0]
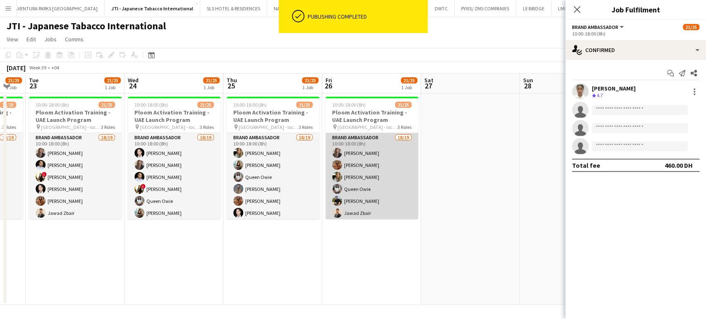
click at [381, 168] on app-card-role "Brand Ambassador 18/19 10:00-18:00 (8h) Leila Haghshenas Jacinta Kabiru Tanja V…" at bounding box center [371, 255] width 93 height 244
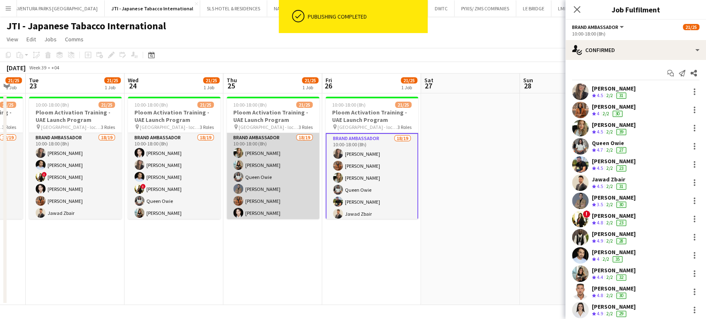
click at [278, 166] on app-card-role "Brand Ambassador 18/19 10:00-18:00 (8h) Tanja Vukas KIMBERLY GABALES Queen Owie…" at bounding box center [272, 255] width 93 height 244
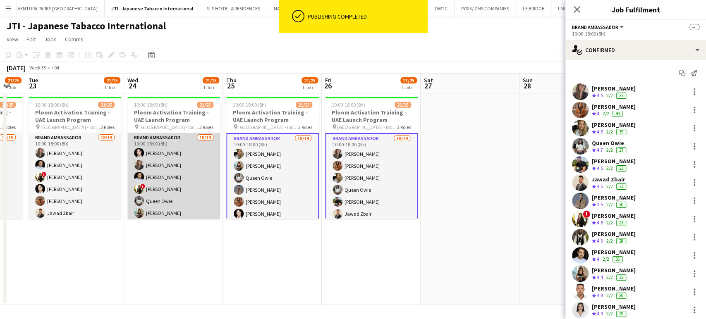
drag, startPoint x: 172, startPoint y: 158, endPoint x: 164, endPoint y: 160, distance: 8.0
click at [171, 158] on app-card-role "Brand Ambassador 18/19 10:00-18:00 (8h) Aubrey Ellaine Rabino Leila Haghshenas …" at bounding box center [173, 255] width 93 height 244
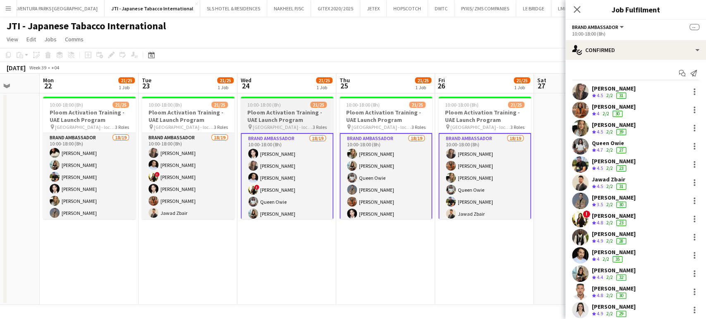
drag, startPoint x: 151, startPoint y: 162, endPoint x: 350, endPoint y: 183, distance: 200.3
click at [351, 183] on app-calendar-viewport "Fri 19 21/25 1 Job Sat 20 Sun 21 Mon 22 21/25 1 Job Tue 23 21/25 1 Job Wed 24 2…" at bounding box center [353, 189] width 706 height 231
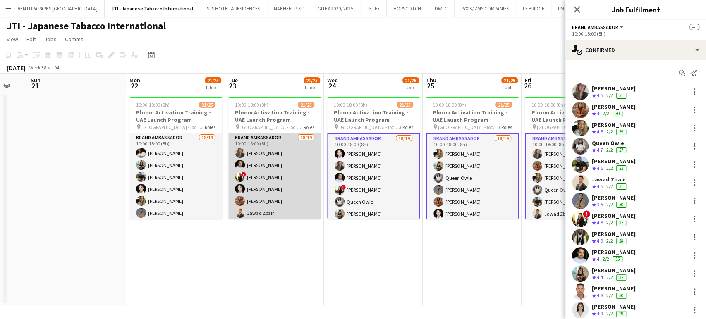
click at [281, 174] on app-card-role "Brand Ambassador 18/19 10:00-18:00 (8h) Leila Haghshenas Ravi JADHAV ! Jana Kas…" at bounding box center [274, 255] width 93 height 244
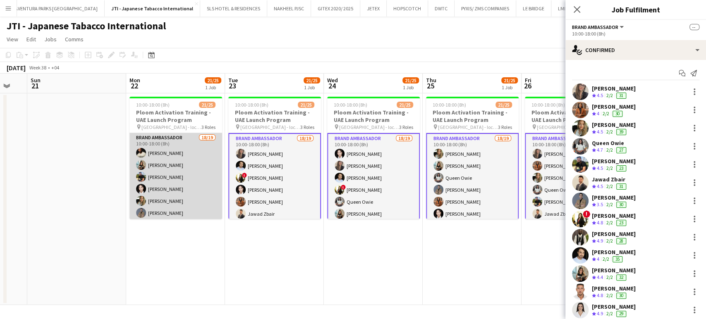
click at [188, 162] on app-card-role "Brand Ambassador 18/19 10:00-18:00 (8h) Francis Mbebele KIMBERLY GABALES Karim …" at bounding box center [175, 255] width 93 height 244
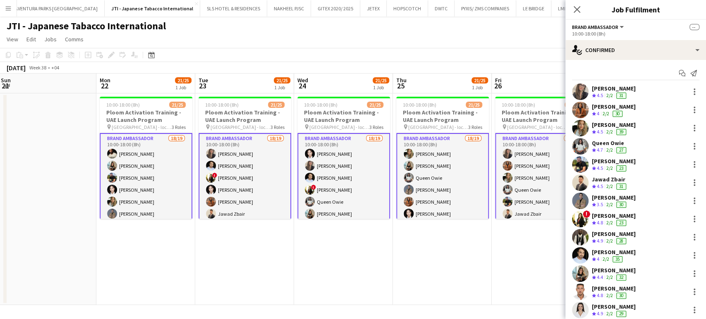
drag, startPoint x: 143, startPoint y: 165, endPoint x: 420, endPoint y: 188, distance: 277.4
click at [418, 188] on app-calendar-viewport "Fri 19 21/25 1 Job Sat 20 Sun 21 Mon 22 21/25 1 Job Tue 23 21/25 1 Job Wed 24 2…" at bounding box center [353, 189] width 706 height 231
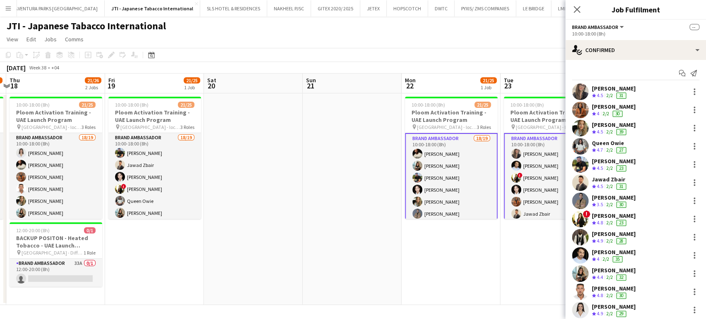
drag, startPoint x: 229, startPoint y: 183, endPoint x: 408, endPoint y: 184, distance: 179.0
click at [403, 184] on app-calendar-viewport "Tue 16 21/25 1 Job Wed 17 21/25 1 Job Thu 18 21/26 2 Jobs Fri 19 21/25 1 Job Sa…" at bounding box center [353, 189] width 706 height 231
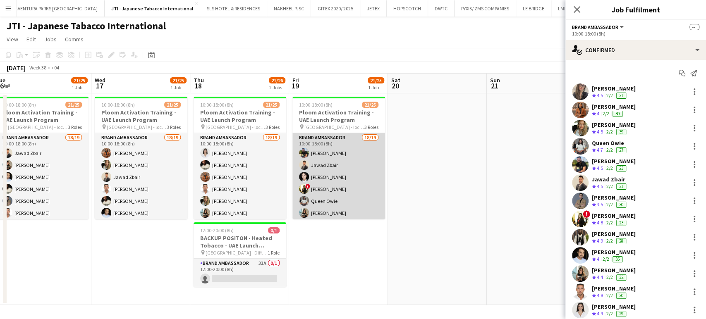
click at [319, 165] on app-card-role "Brand Ambassador 18/19 10:00-18:00 (8h) Karim Moubadder Jawad Zbair Aubrey Ella…" at bounding box center [338, 255] width 93 height 244
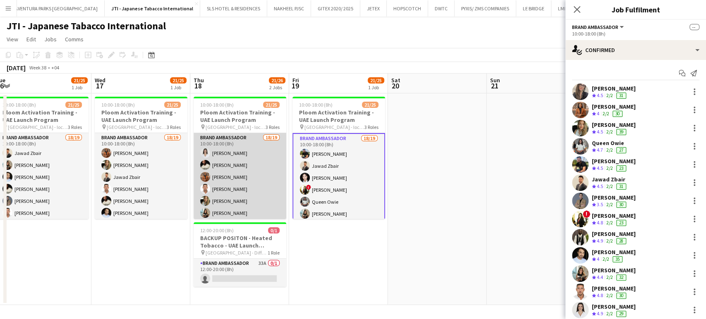
click at [215, 157] on app-card-role "Brand Ambassador 18/19 10:00-18:00 (8h) Nagham Jaber Francis Mbebele Jacinta Ka…" at bounding box center [239, 255] width 93 height 244
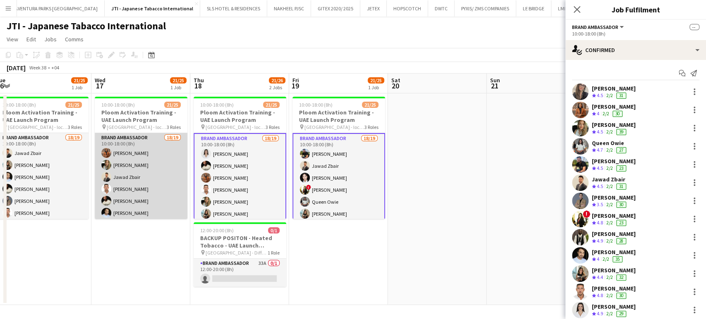
click at [135, 159] on app-card-role "Brand Ambassador 18/19 10:00-18:00 (8h) Jacinta Kabiru Tanja Vukas Jawad Zbair …" at bounding box center [141, 255] width 93 height 244
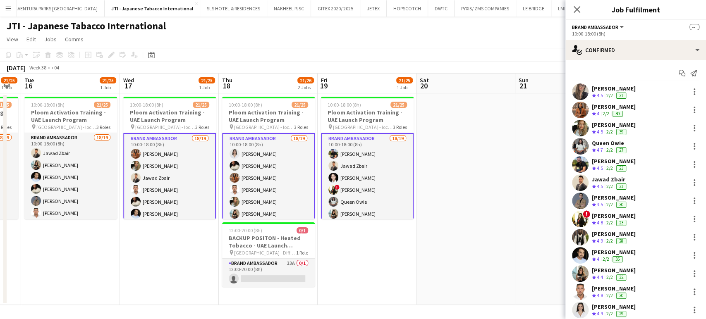
drag, startPoint x: 100, startPoint y: 164, endPoint x: 415, endPoint y: 188, distance: 315.4
click at [413, 188] on app-calendar-viewport "Sun 14 Mon 15 21/25 1 Job Tue 16 21/25 1 Job Wed 17 21/25 1 Job Thu 18 21/26 2 …" at bounding box center [353, 189] width 706 height 231
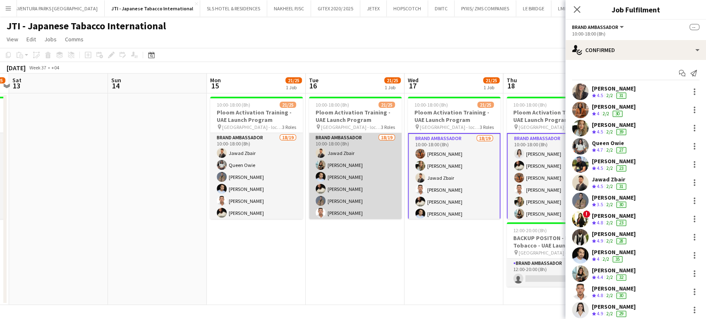
click at [351, 181] on app-card-role "Brand Ambassador 18/19 10:00-18:00 (8h) Jawad Zbair KIMBERLY GABALES Ravi JADHA…" at bounding box center [355, 255] width 93 height 244
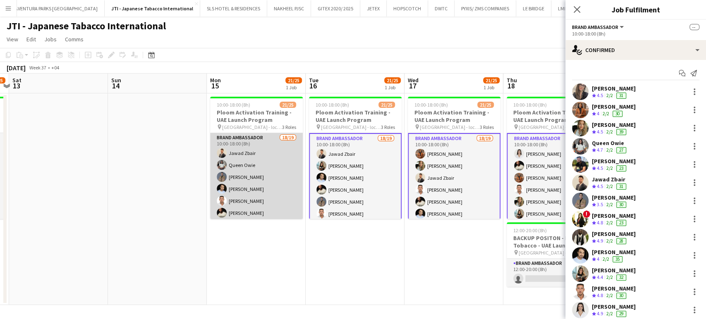
click at [252, 168] on app-card-role "Brand Ambassador 18/19 10:00-18:00 (8h) Jawad Zbair Queen Owie Rachid Maalfi Ra…" at bounding box center [256, 255] width 93 height 244
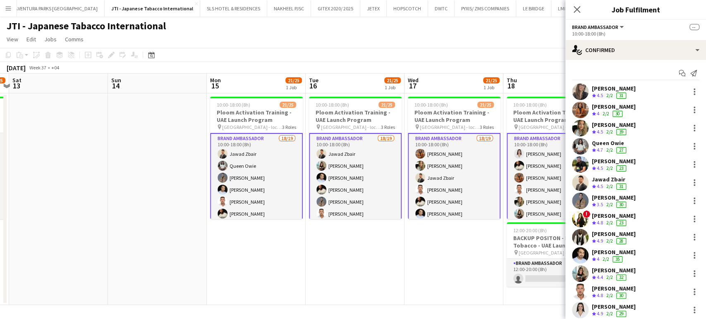
drag, startPoint x: 145, startPoint y: 156, endPoint x: 424, endPoint y: 175, distance: 278.8
click at [428, 172] on app-calendar-viewport "Thu 11 21/25 1 Job Fri 12 21/25 1 Job Sat 13 Sun 14 Mon 15 21/25 1 Job Tue 16 2…" at bounding box center [353, 189] width 706 height 231
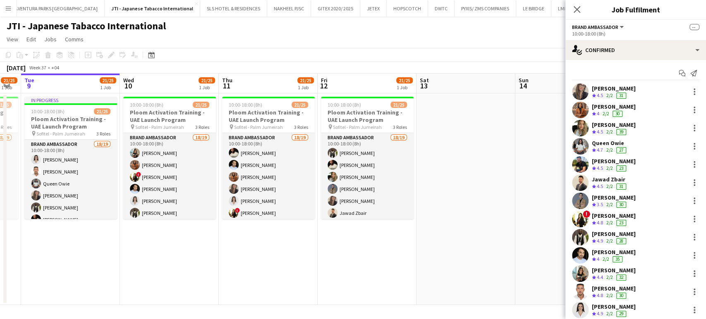
drag, startPoint x: 223, startPoint y: 160, endPoint x: 358, endPoint y: 166, distance: 134.9
click at [354, 166] on app-calendar-viewport "Sun 7 Mon 8 21/25 1 Job Tue 9 21/25 1 Job Wed 10 21/25 1 Job Thu 11 21/25 1 Job…" at bounding box center [353, 189] width 706 height 231
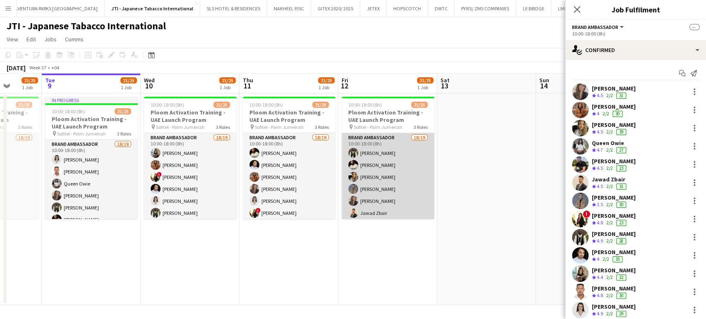
click at [360, 159] on app-card-role "Brand Ambassador 18/19 10:00-18:00 (8h) Fejiro Ejiroro Francis Mbebele Tanja Vu…" at bounding box center [387, 255] width 93 height 244
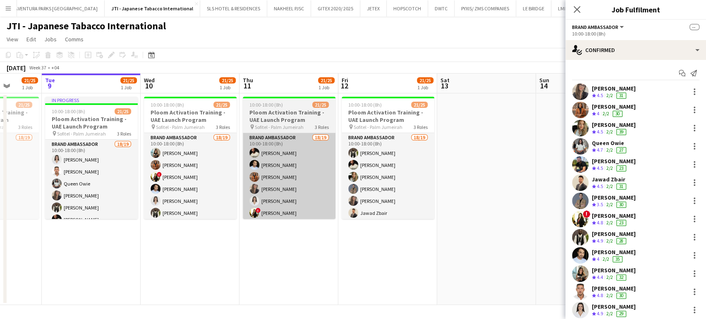
scroll to position [0, 254]
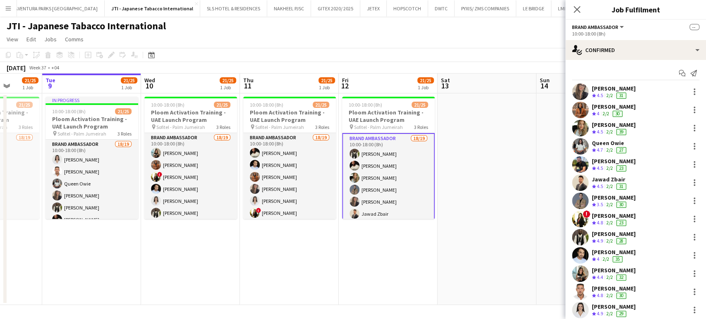
drag, startPoint x: 294, startPoint y: 162, endPoint x: 241, endPoint y: 163, distance: 53.7
click at [294, 162] on app-card-role "Brand Ambassador 18/19 10:00-18:00 (8h) Francis Mbebele Ravi JADHAV Jacinta Kab…" at bounding box center [289, 255] width 93 height 244
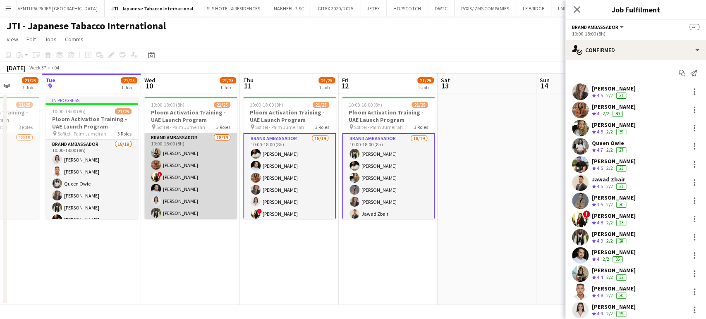
click at [212, 164] on app-card-role "Brand Ambassador 18/19 10:00-18:00 (8h) KIMBERLY GABALES Jacinta Kabiru ! Jana …" at bounding box center [190, 255] width 93 height 244
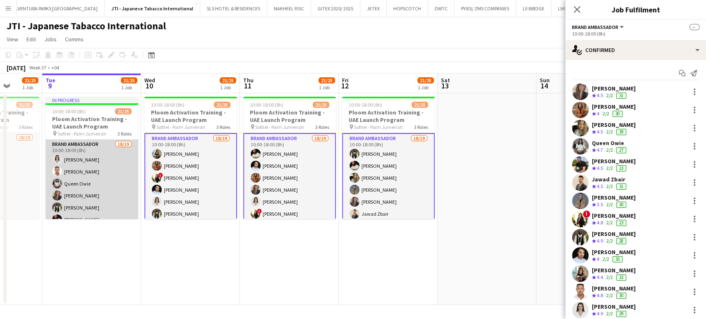
click at [95, 168] on app-card-role "Brand Ambassador 18/19 10:00-18:00 (8h) Nagham Jaber Jaafar Saad Queen Owie Lei…" at bounding box center [91, 262] width 93 height 244
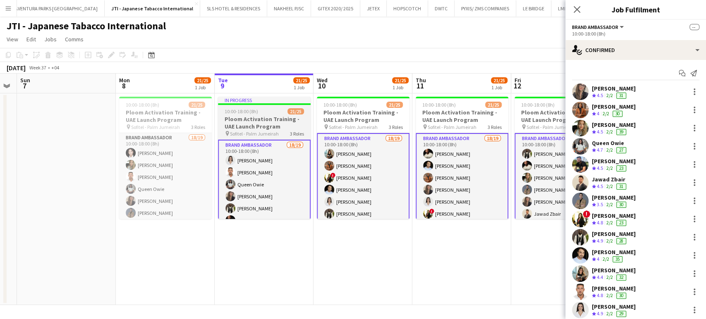
drag, startPoint x: 112, startPoint y: 172, endPoint x: 274, endPoint y: 198, distance: 164.1
click at [270, 193] on app-calendar-viewport "Fri 5 Sat 6 Sun 7 Mon 8 21/25 1 Job Tue 9 21/25 1 Job Wed 10 21/25 1 Job Thu 11…" at bounding box center [353, 189] width 706 height 231
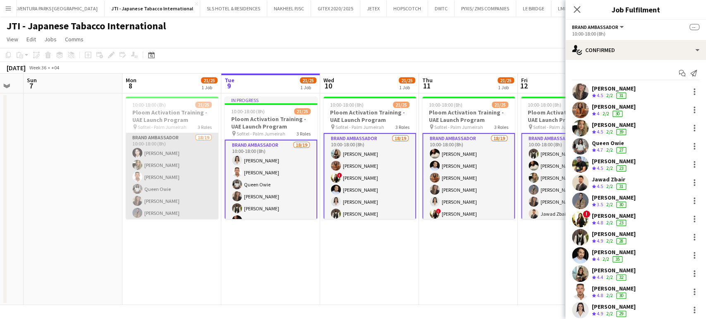
click at [171, 174] on app-card-role "Brand Ambassador 18/19 10:00-18:00 (8h) Aubrey Ellaine Rabino Tanja Vukas Jaafa…" at bounding box center [172, 255] width 93 height 244
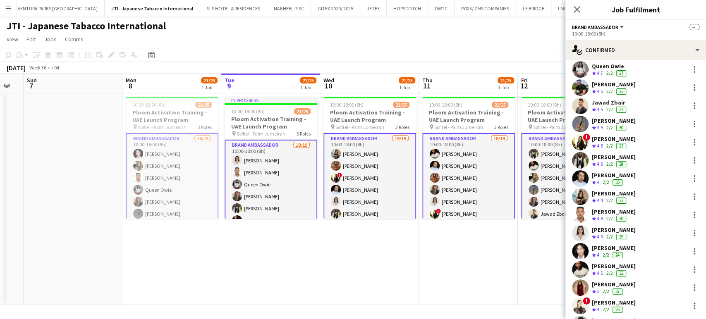
scroll to position [132, 0]
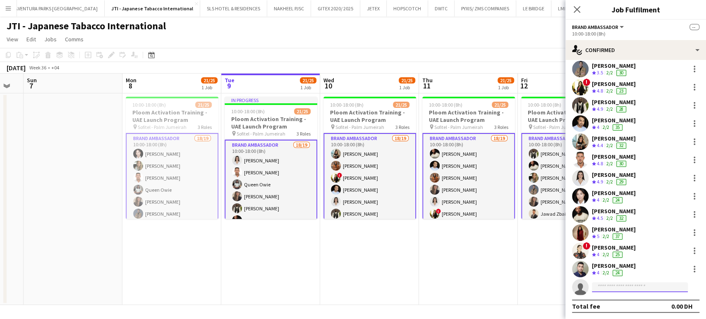
click at [620, 286] on input at bounding box center [639, 287] width 96 height 10
paste input "**********"
type input "**********"
click at [632, 311] on span "+971503664852" at bounding box center [639, 312] width 83 height 7
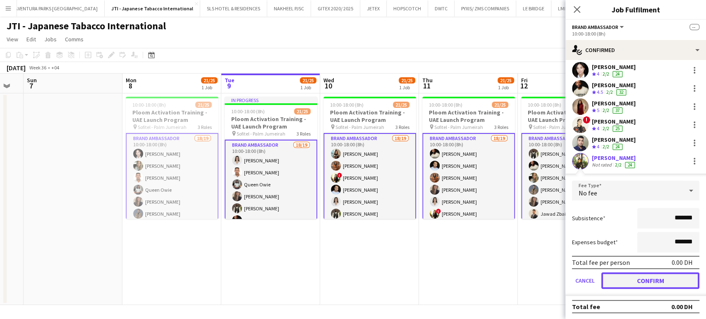
drag, startPoint x: 647, startPoint y: 279, endPoint x: 465, endPoint y: 265, distance: 182.4
click at [645, 278] on button "Confirm" at bounding box center [650, 280] width 98 height 17
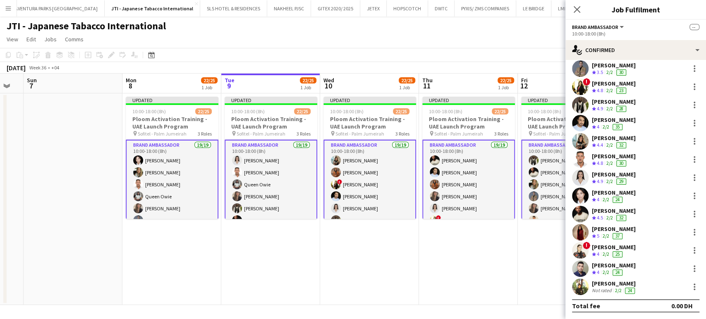
scroll to position [132, 0]
click at [462, 262] on app-date-cell "Updated 10:00-18:00 (8h) 22/25 Ploom Activation Training - UAE Launch Program p…" at bounding box center [468, 199] width 99 height 212
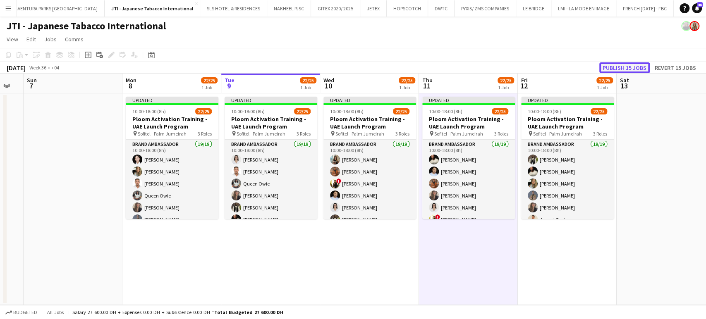
click at [622, 63] on button "Publish 15 jobs" at bounding box center [624, 67] width 50 height 11
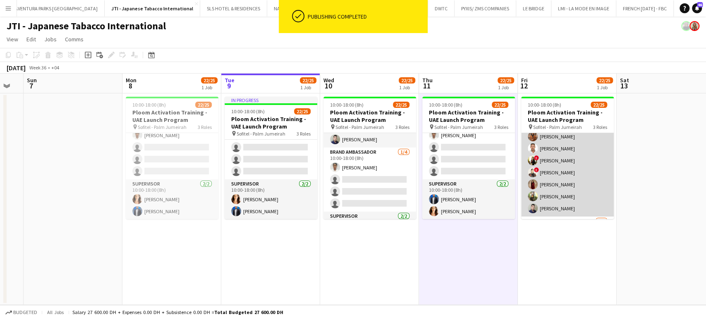
scroll to position [262, 0]
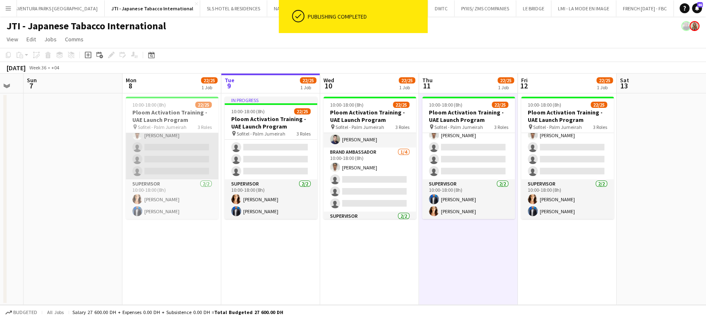
click at [172, 154] on app-card-role "Brand Ambassador 1/4 10:00-18:00 (8h) Aiesha Blair single-neutral-actions singl…" at bounding box center [172, 147] width 93 height 64
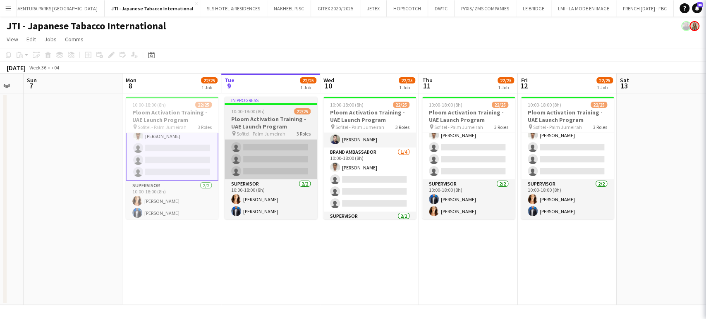
scroll to position [262, 0]
drag, startPoint x: 250, startPoint y: 155, endPoint x: 257, endPoint y: 155, distance: 7.4
click at [250, 155] on app-card-role "Brand Ambassador 1/4 10:00-18:00 (8h) Aiesha Blair single-neutral-actions singl…" at bounding box center [270, 147] width 93 height 64
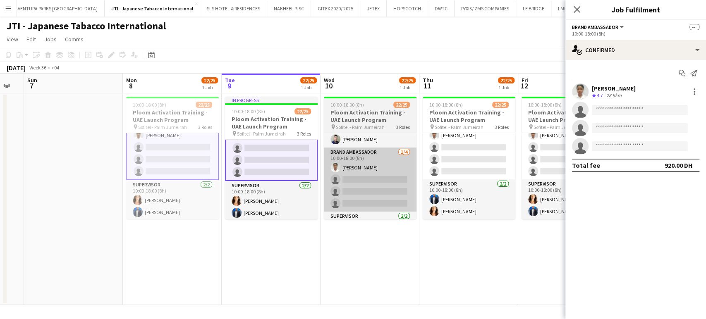
scroll to position [269, 0]
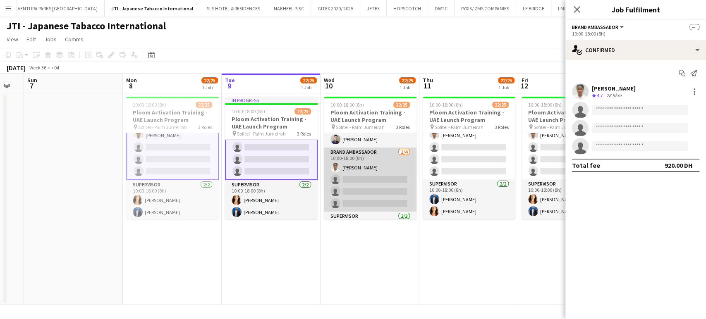
click at [387, 188] on app-card-role "Brand Ambassador 1/4 10:00-18:00 (8h) Aiesha Blair single-neutral-actions singl…" at bounding box center [370, 180] width 93 height 64
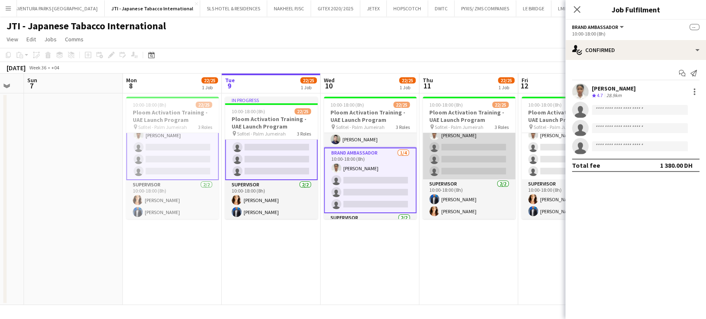
click at [472, 153] on app-card-role "Brand Ambassador 1/4 10:00-18:00 (8h) Aiesha Blair single-neutral-actions singl…" at bounding box center [468, 147] width 93 height 64
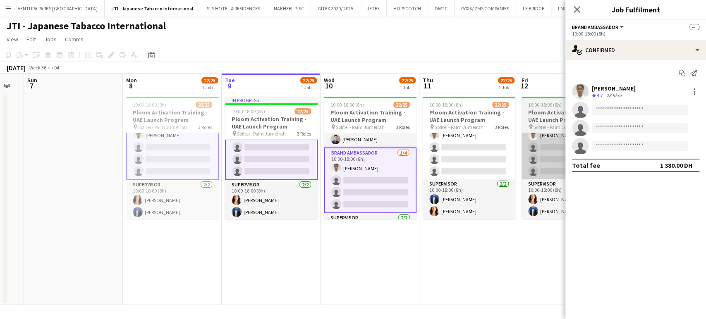
scroll to position [262, 0]
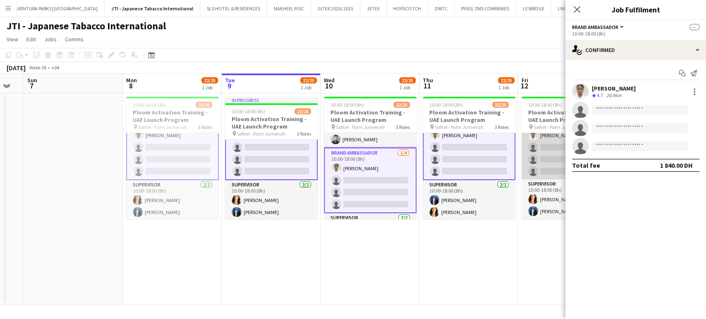
click at [541, 148] on app-card-role "Brand Ambassador 1/4 10:00-18:00 (8h) Aiesha Blair single-neutral-actions singl…" at bounding box center [567, 147] width 93 height 64
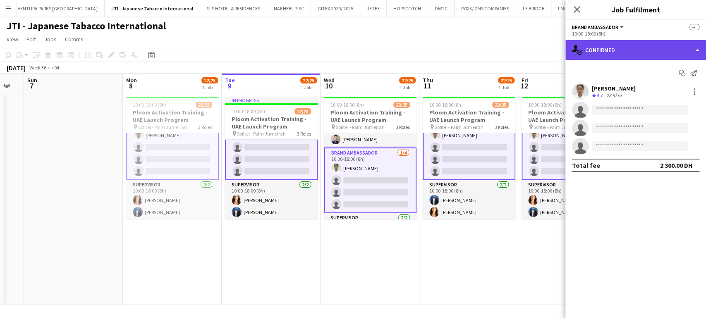
click at [676, 44] on div "single-neutral-actions-check-2 Confirmed" at bounding box center [635, 50] width 141 height 20
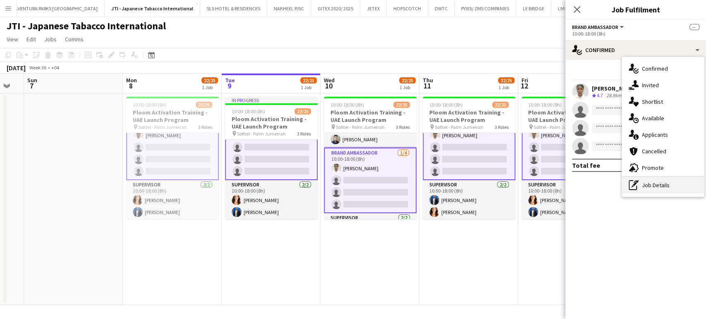
click at [669, 184] on div "pen-write Job Details" at bounding box center [663, 185] width 82 height 17
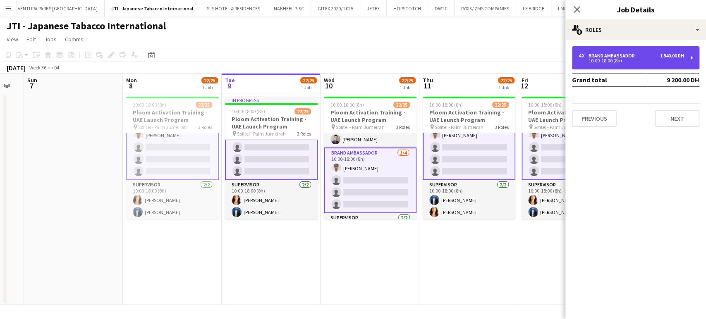
click at [617, 59] on div "10:00-18:00 (8h)" at bounding box center [630, 61] width 105 height 4
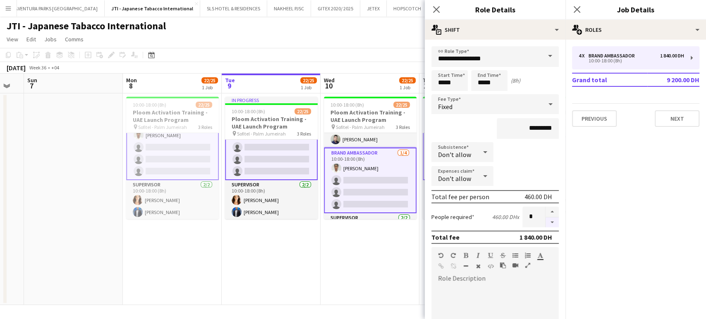
click at [545, 224] on button "button" at bounding box center [551, 222] width 13 height 10
type input "*"
click at [545, 224] on div at bounding box center [552, 217] width 14 height 21
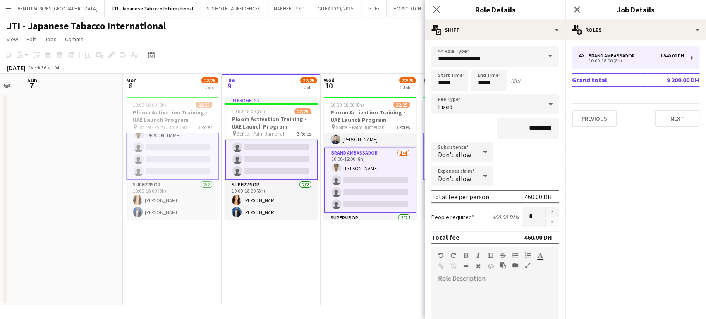
drag, startPoint x: 383, startPoint y: 245, endPoint x: 389, endPoint y: 246, distance: 6.3
click at [382, 244] on app-date-cell "10:00-18:00 (8h) 22/25 Ploom Activation Training - UAE Launch Program pin Sofit…" at bounding box center [369, 199] width 99 height 212
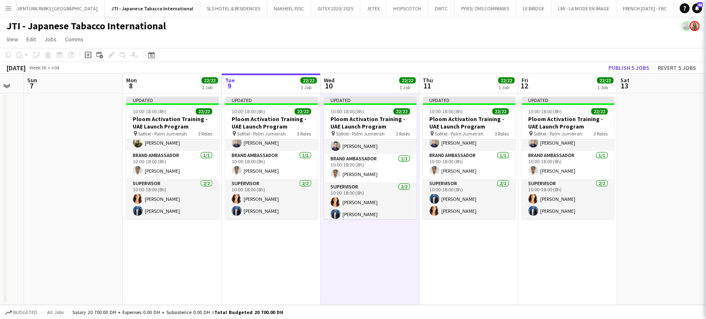
scroll to position [232, 0]
click at [630, 72] on button "Publish 5 jobs" at bounding box center [629, 67] width 48 height 11
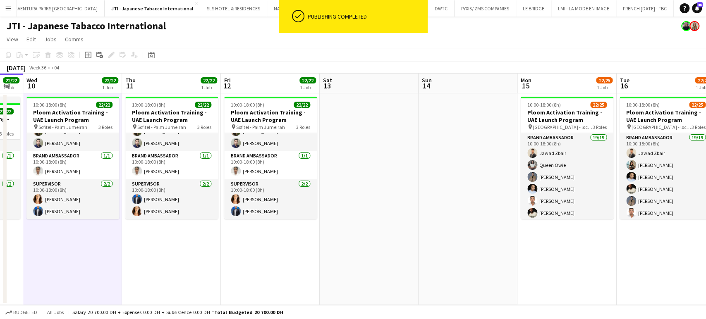
drag, startPoint x: 655, startPoint y: 175, endPoint x: 145, endPoint y: 171, distance: 509.6
click at [146, 171] on app-calendar-viewport "Fri 5 Sat 6 Sun 7 Mon 8 22/22 1 Job Tue 9 22/22 1 Job Wed 10 22/22 1 Job Thu 11…" at bounding box center [353, 189] width 706 height 231
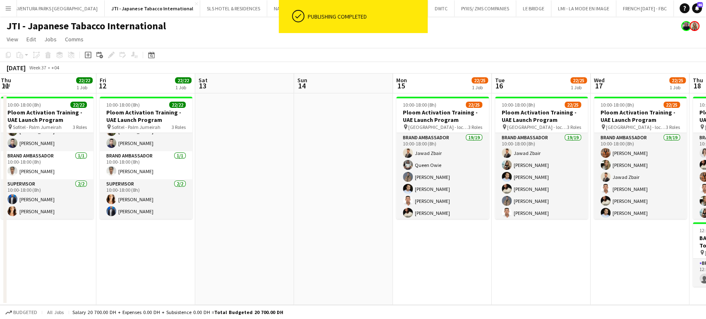
drag, startPoint x: 261, startPoint y: 182, endPoint x: 195, endPoint y: 176, distance: 65.9
click at [196, 176] on app-calendar-viewport "Mon 8 22/22 1 Job Tue 9 22/22 1 Job Wed 10 22/22 1 Job Thu 11 22/22 1 Job Fri 1…" at bounding box center [353, 189] width 706 height 231
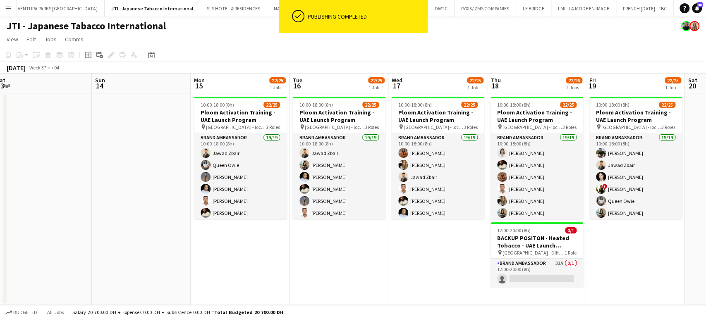
drag, startPoint x: 425, startPoint y: 290, endPoint x: 343, endPoint y: 281, distance: 82.3
click at [344, 281] on app-calendar-viewport "Wed 10 22/22 1 Job Thu 11 22/22 1 Job Fri 12 22/22 1 Job Sat 13 Sun 14 Mon 15 2…" at bounding box center [353, 189] width 706 height 231
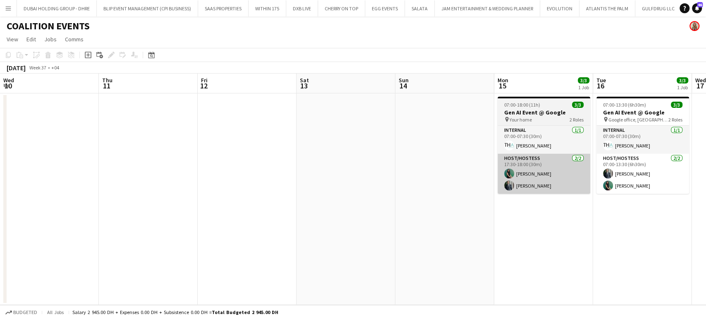
scroll to position [0, 300]
